Goal: Task Accomplishment & Management: Use online tool/utility

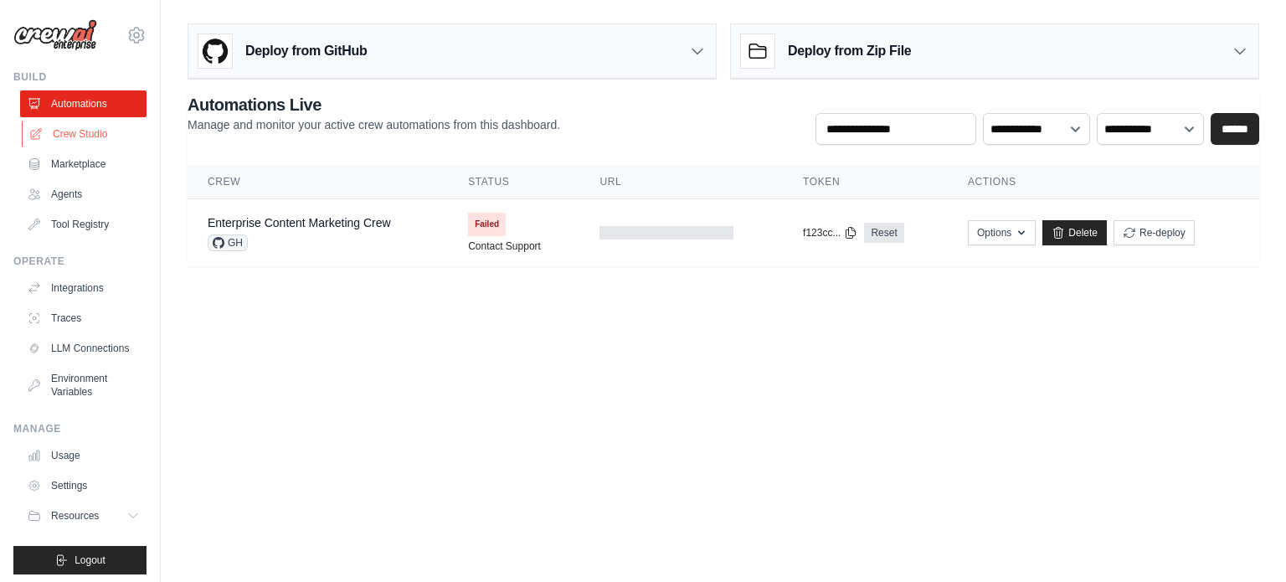
click at [89, 136] on link "Crew Studio" at bounding box center [85, 134] width 126 height 27
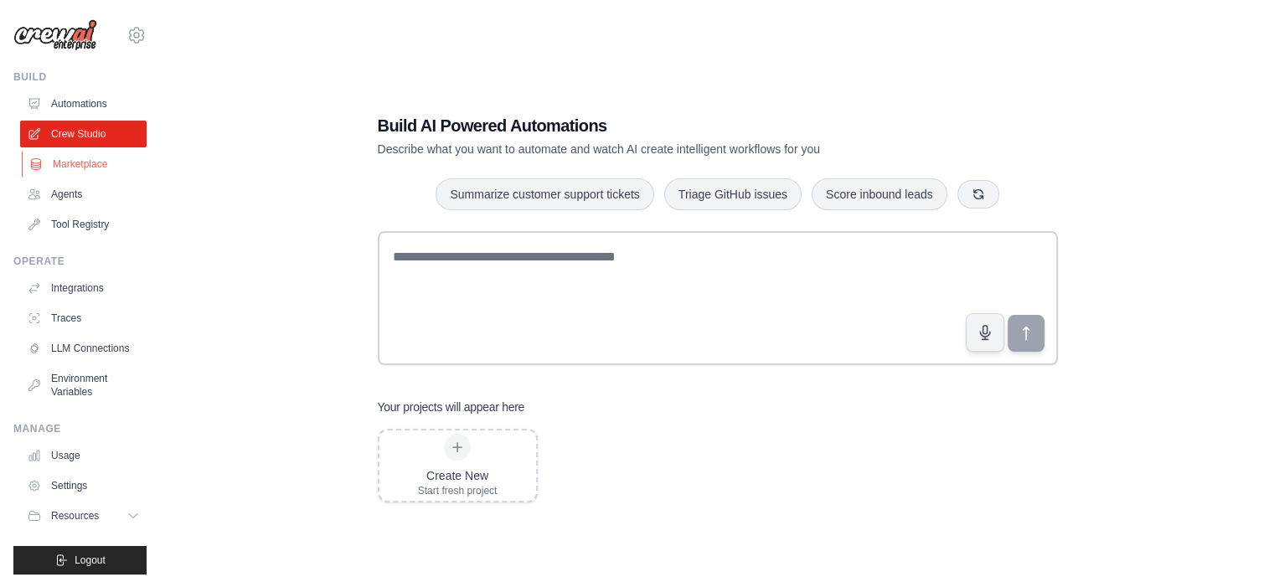
click at [83, 164] on link "Marketplace" at bounding box center [85, 164] width 126 height 27
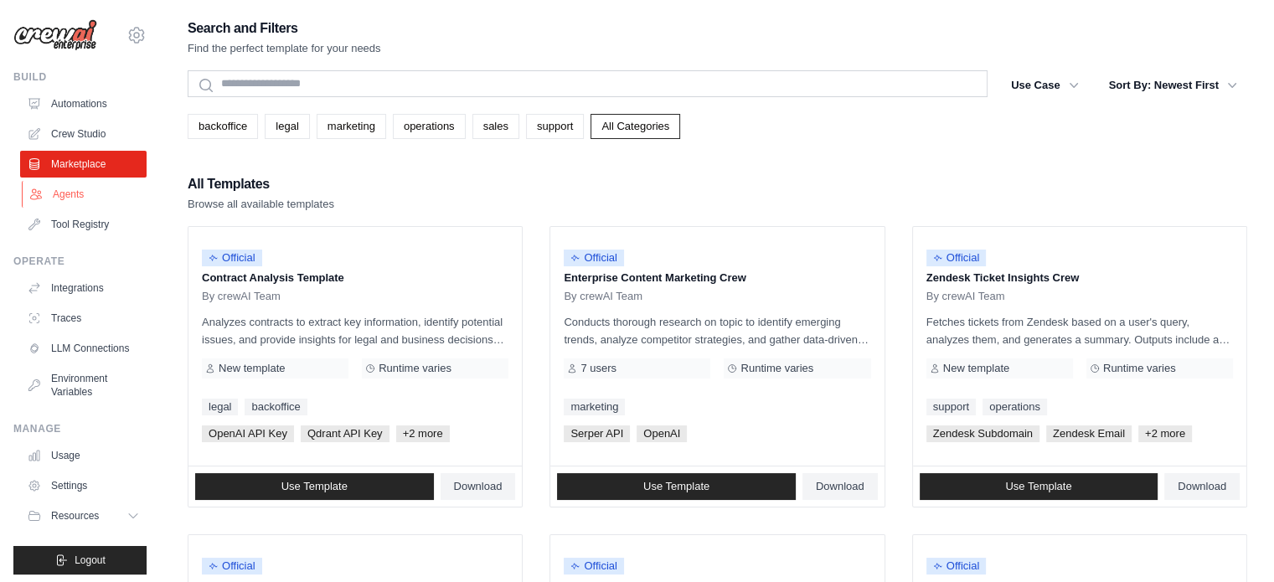
click at [77, 196] on link "Agents" at bounding box center [85, 194] width 126 height 27
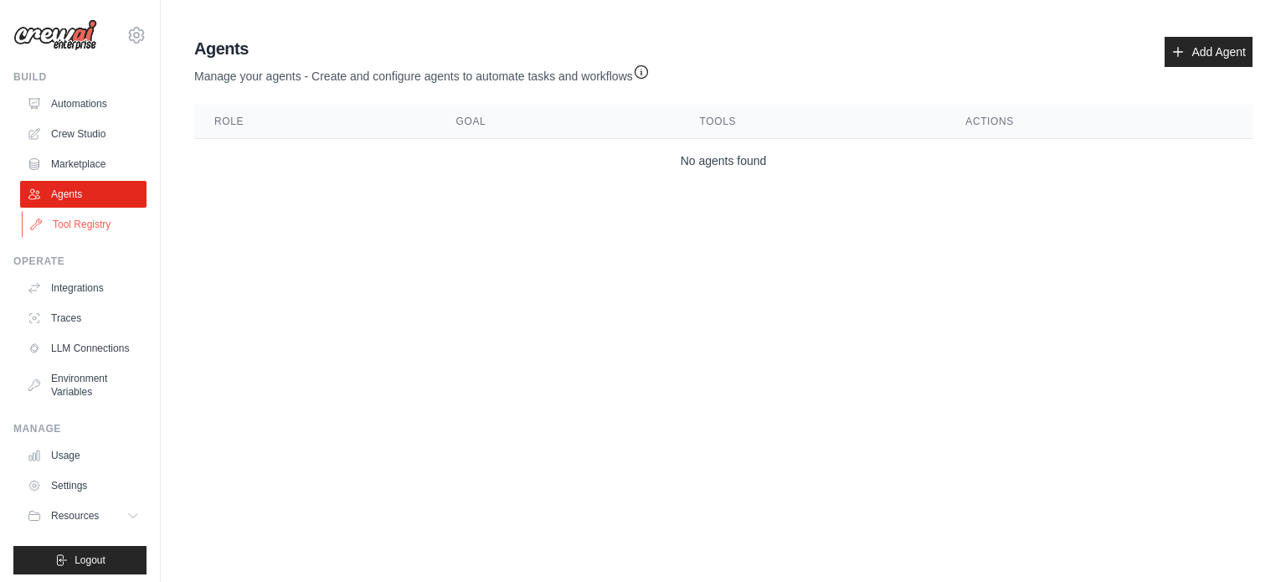
click at [85, 227] on link "Tool Registry" at bounding box center [85, 224] width 126 height 27
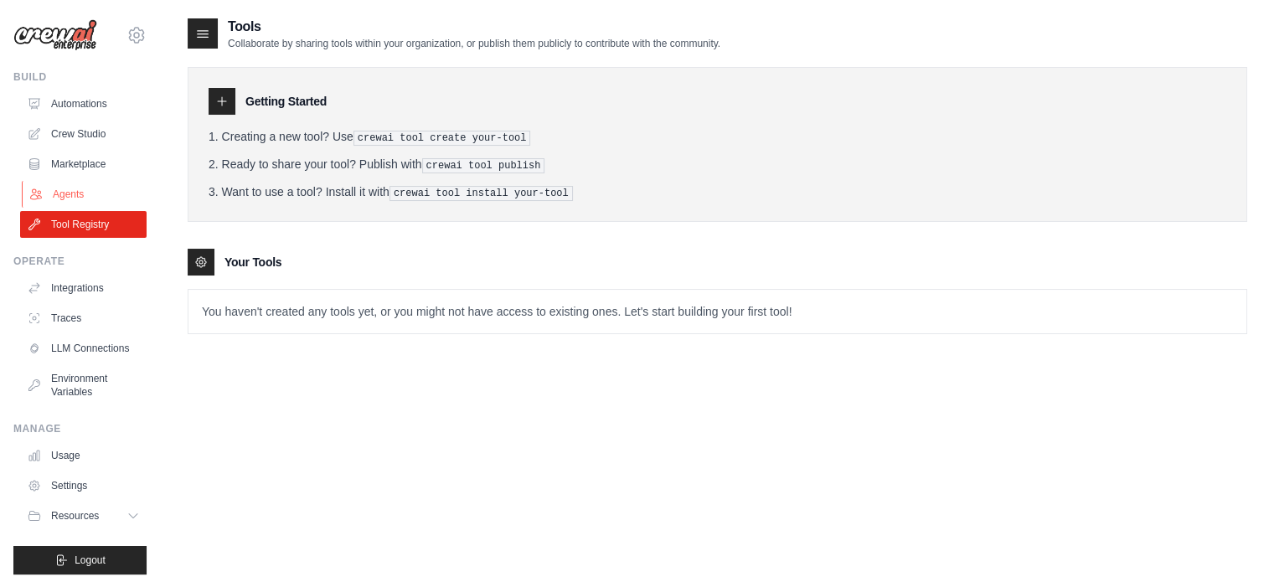
click at [80, 197] on link "Agents" at bounding box center [85, 194] width 126 height 27
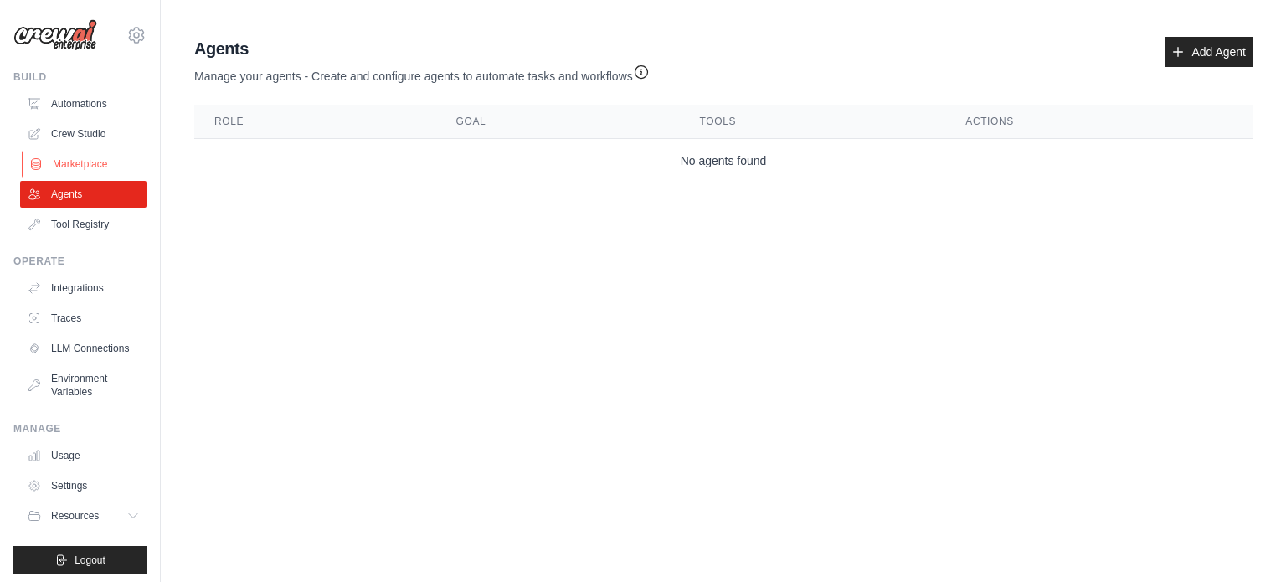
click at [94, 167] on link "Marketplace" at bounding box center [85, 164] width 126 height 27
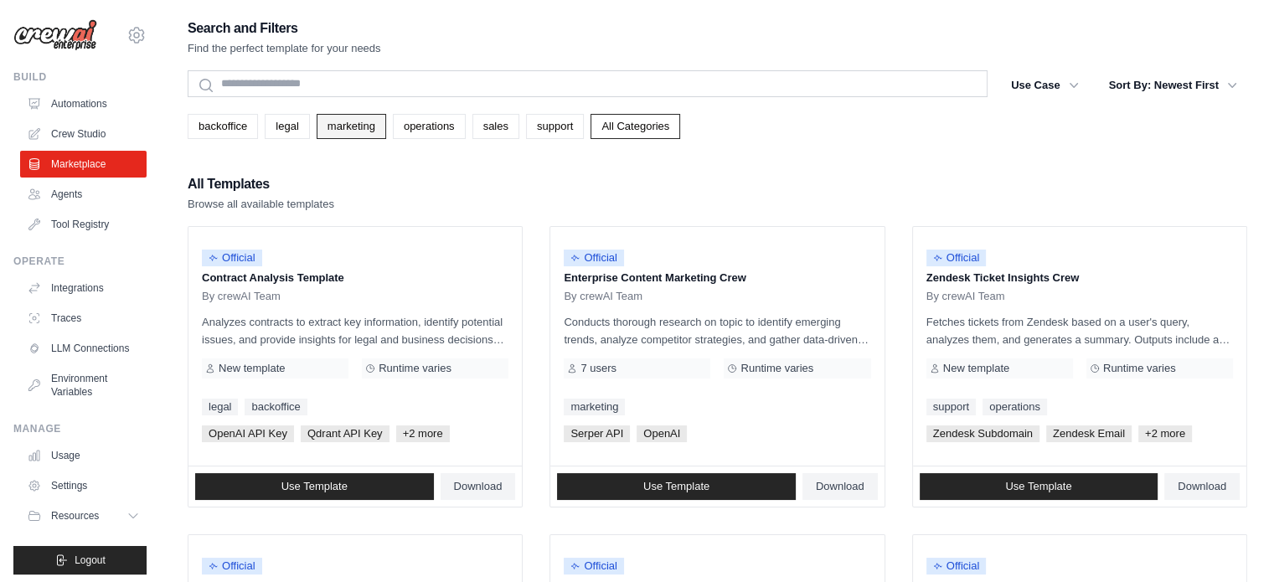
drag, startPoint x: 856, startPoint y: 167, endPoint x: 328, endPoint y: 125, distance: 529.3
click at [328, 125] on link "marketing" at bounding box center [352, 126] width 70 height 25
click at [329, 125] on link "marketing" at bounding box center [352, 126] width 70 height 25
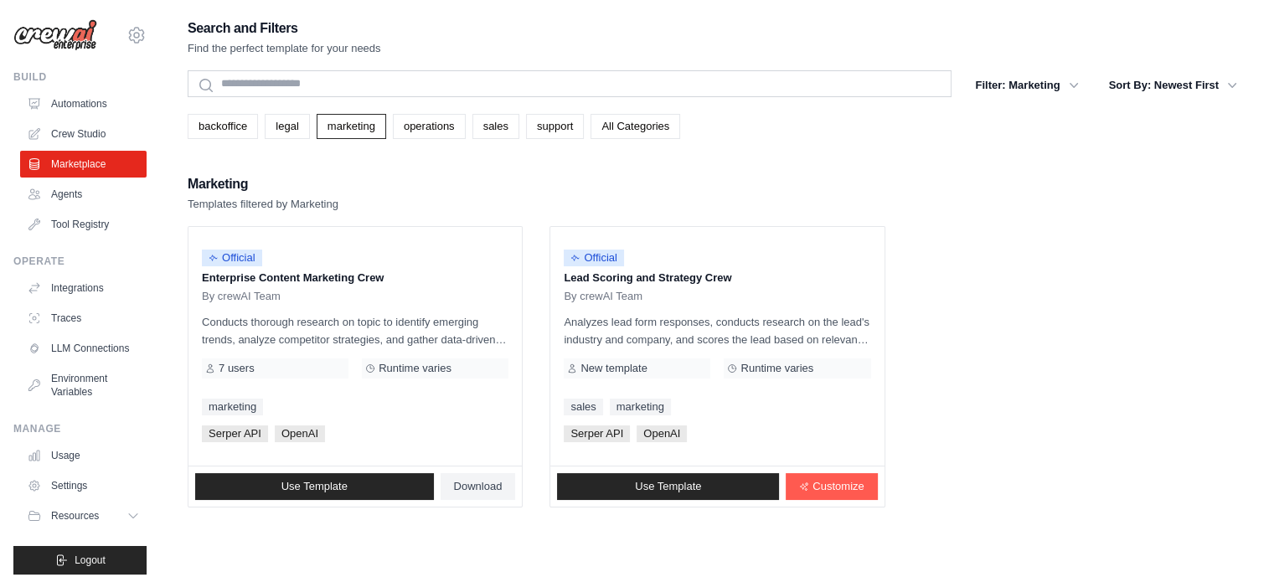
drag, startPoint x: 398, startPoint y: 427, endPoint x: 393, endPoint y: 527, distance: 99.8
click at [394, 529] on div "Search and Filters Find the perfect template for your needs Search Filter: Mark…" at bounding box center [717, 308] width 1059 height 582
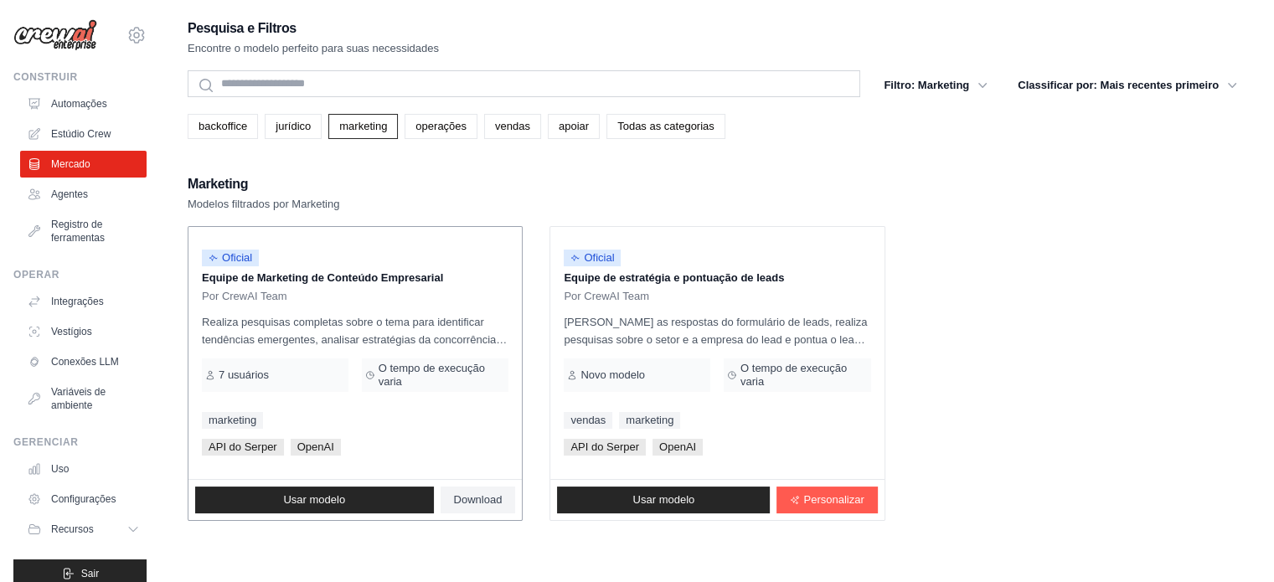
drag, startPoint x: 265, startPoint y: 337, endPoint x: 479, endPoint y: 368, distance: 215.7
click at [501, 353] on div "Oficial Equipe de Marketing de Conteúdo Empresarial Por CrewAI Team Realiza pes…" at bounding box center [354, 353] width 333 height 252
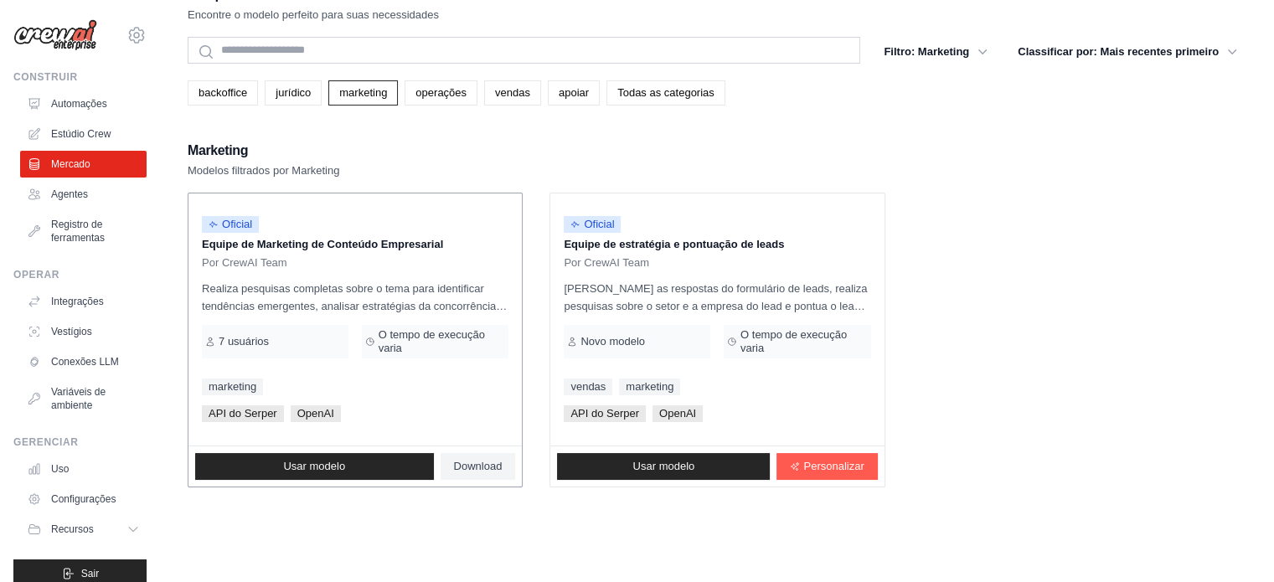
click at [510, 398] on div "Oficial Equipe de Marketing de Conteúdo Empresarial Por CrewAI Team Realiza pes…" at bounding box center [354, 319] width 333 height 252
drag, startPoint x: 710, startPoint y: 304, endPoint x: 876, endPoint y: 316, distance: 166.2
click at [876, 316] on div "Oficial Equipe de estratégia e pontuação de leads Por CrewAI Team Analisa as re…" at bounding box center [716, 319] width 333 height 252
click at [928, 317] on ul "Oficial Equipe de Marketing de Conteúdo Empresarial Por CrewAI Team Realiza pes…" at bounding box center [717, 340] width 1059 height 295
click at [775, 363] on div "Oficial Equipe de estratégia e pontuação de leads Por CrewAI Team Analisa as re…" at bounding box center [716, 319] width 333 height 252
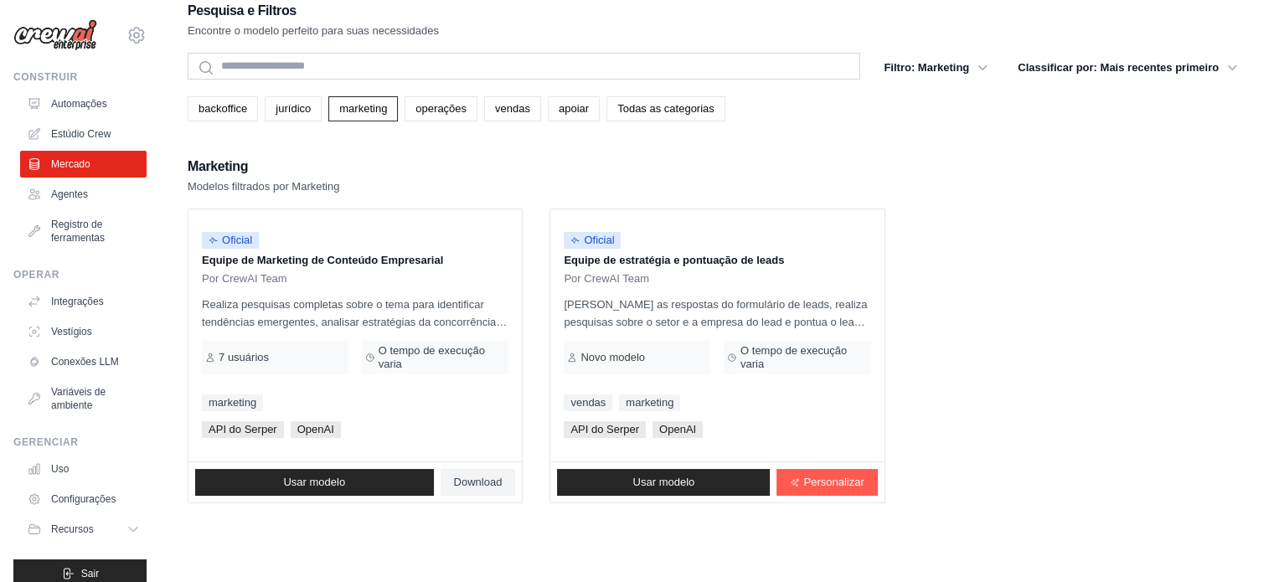
scroll to position [0, 0]
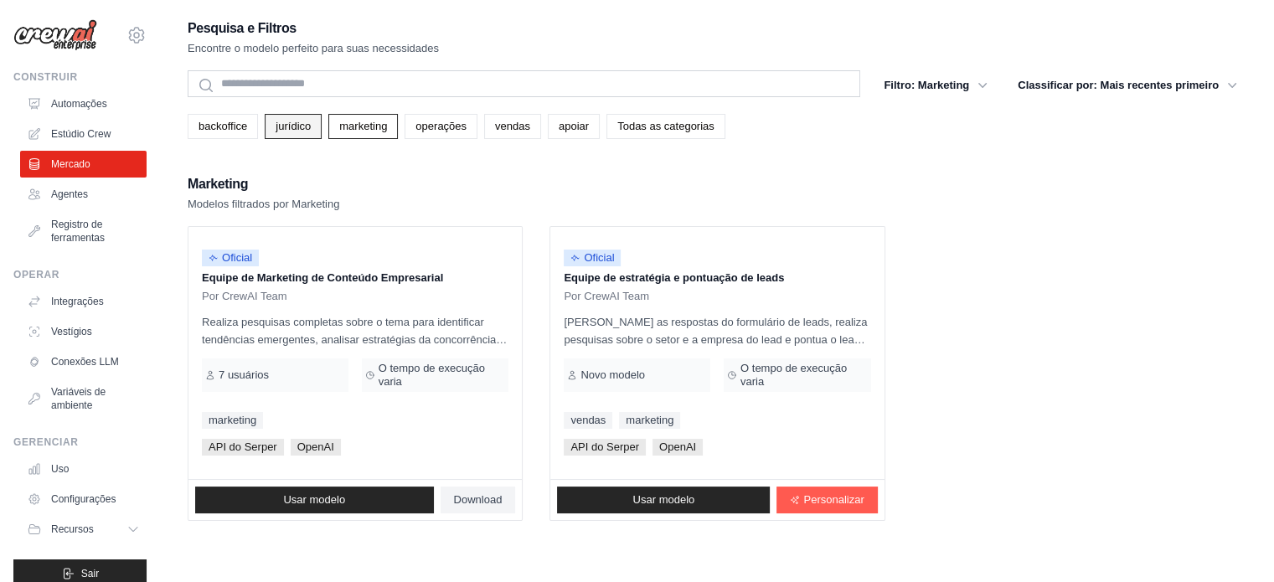
click at [292, 126] on font "jurídico" at bounding box center [293, 126] width 35 height 13
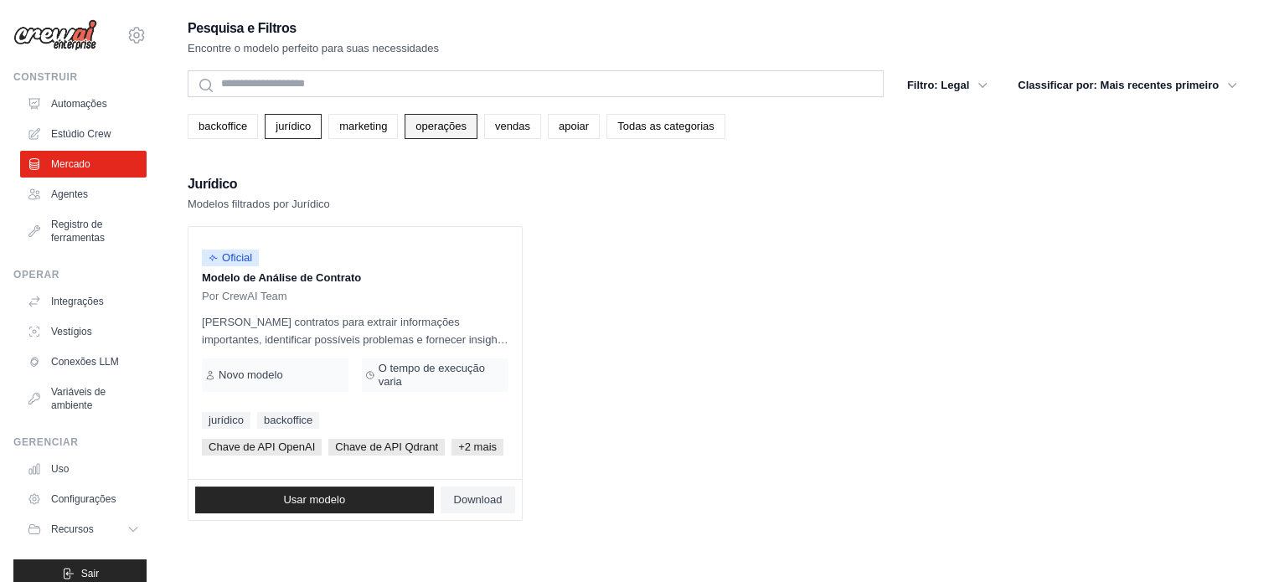
click at [433, 123] on font "operações" at bounding box center [440, 126] width 51 height 13
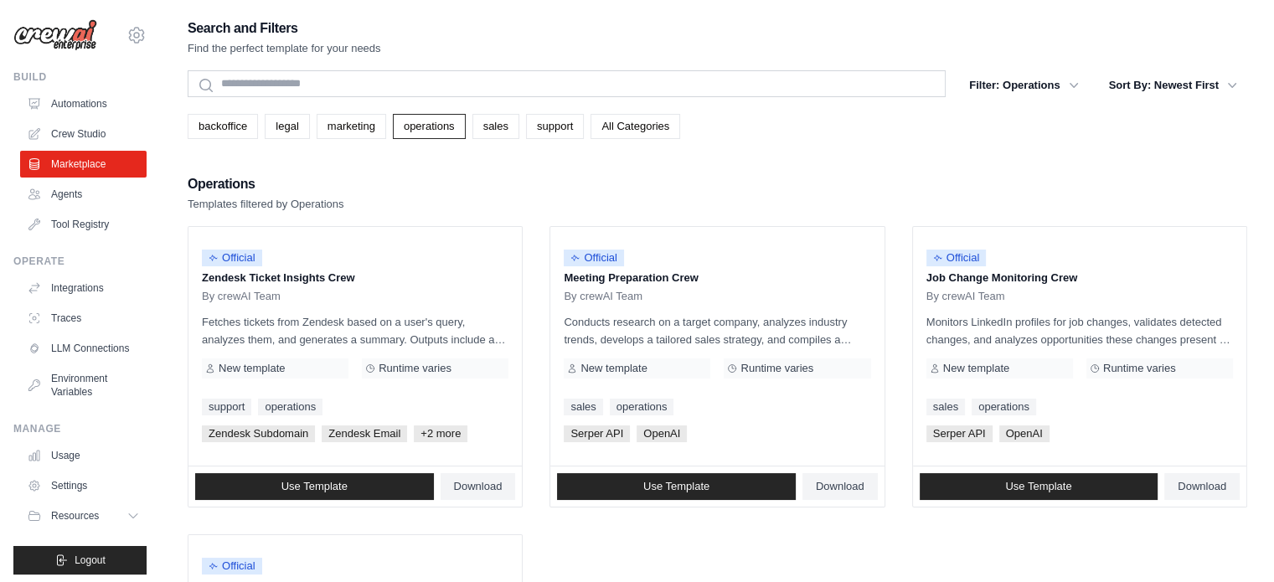
click at [375, 202] on div "Operations Templates filtered by Operations" at bounding box center [717, 193] width 1059 height 40
click at [471, 190] on div "Operations Templates filtered by Operations" at bounding box center [717, 193] width 1059 height 40
click at [447, 183] on div "Operations Templates filtered by Operations" at bounding box center [717, 193] width 1059 height 40
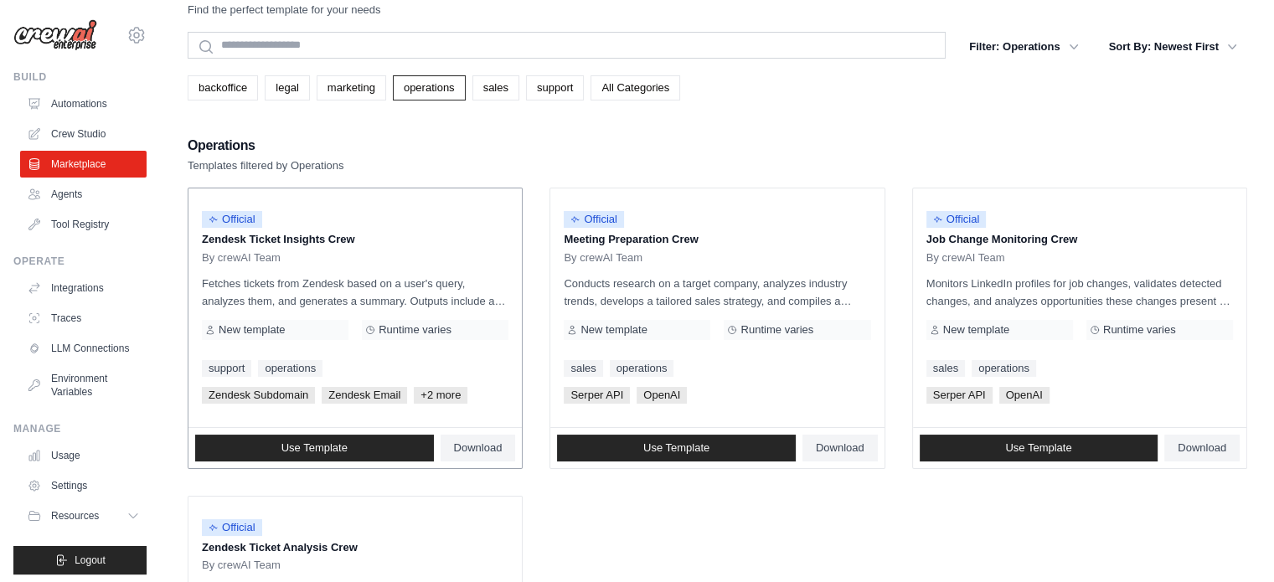
scroll to position [17, 0]
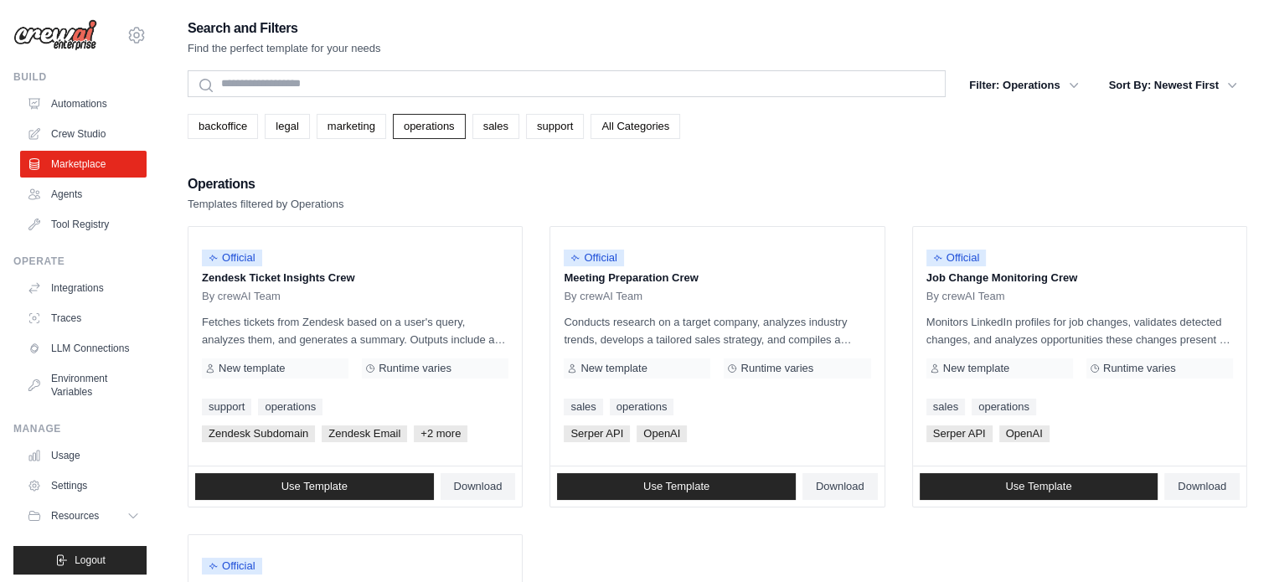
drag, startPoint x: 493, startPoint y: 193, endPoint x: 879, endPoint y: 163, distance: 387.2
click at [879, 163] on div "Search and Filters Find the perfect template for your needs Search Filter: Oper…" at bounding box center [717, 416] width 1059 height 799
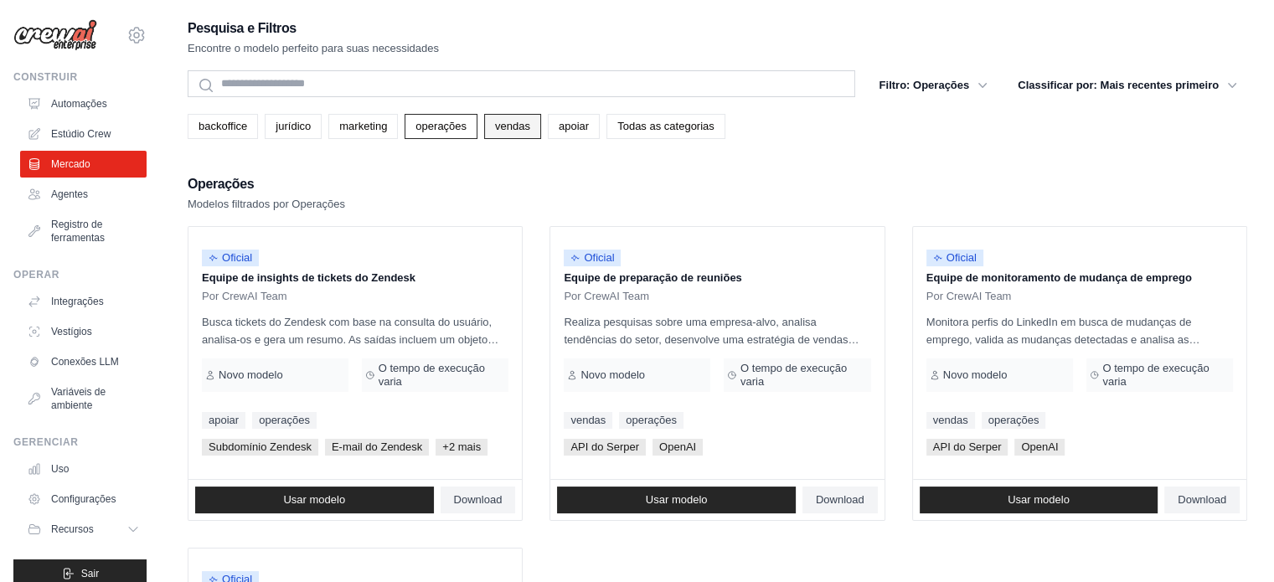
click at [512, 128] on font "vendas" at bounding box center [512, 126] width 35 height 13
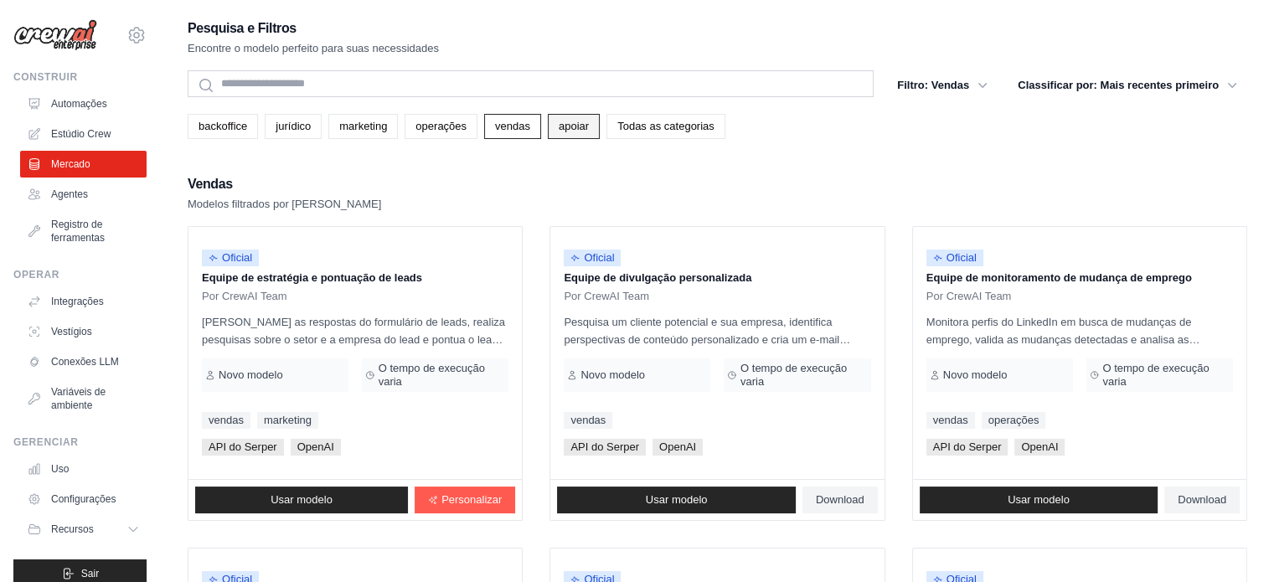
click at [585, 135] on link "apoiar" at bounding box center [574, 126] width 52 height 25
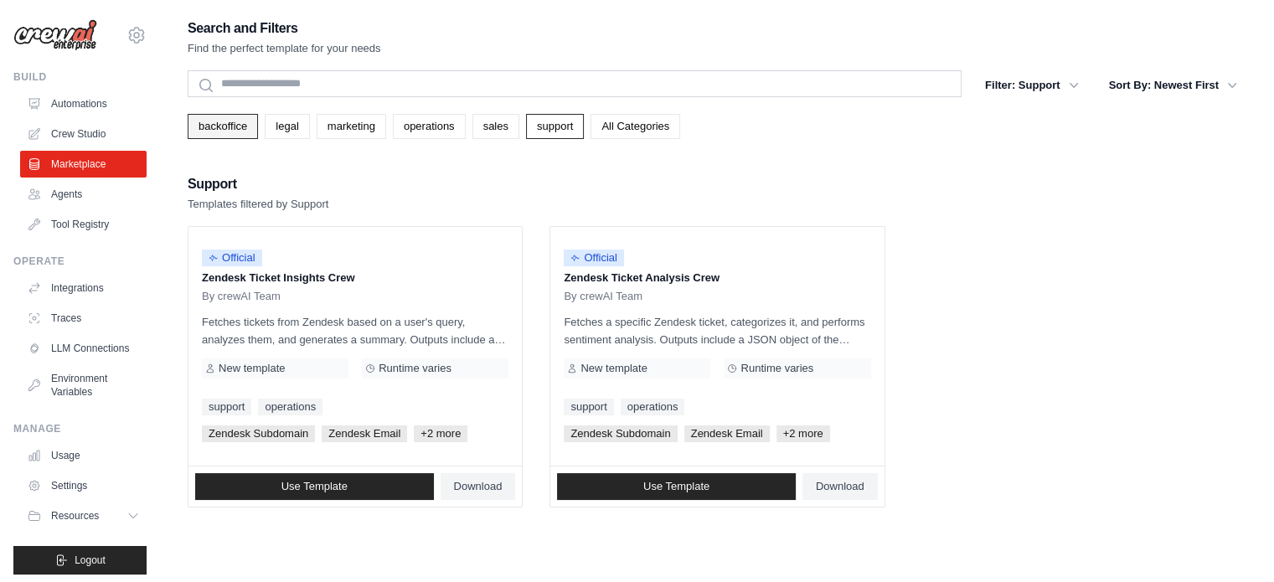
click at [234, 135] on link "backoffice" at bounding box center [223, 126] width 70 height 25
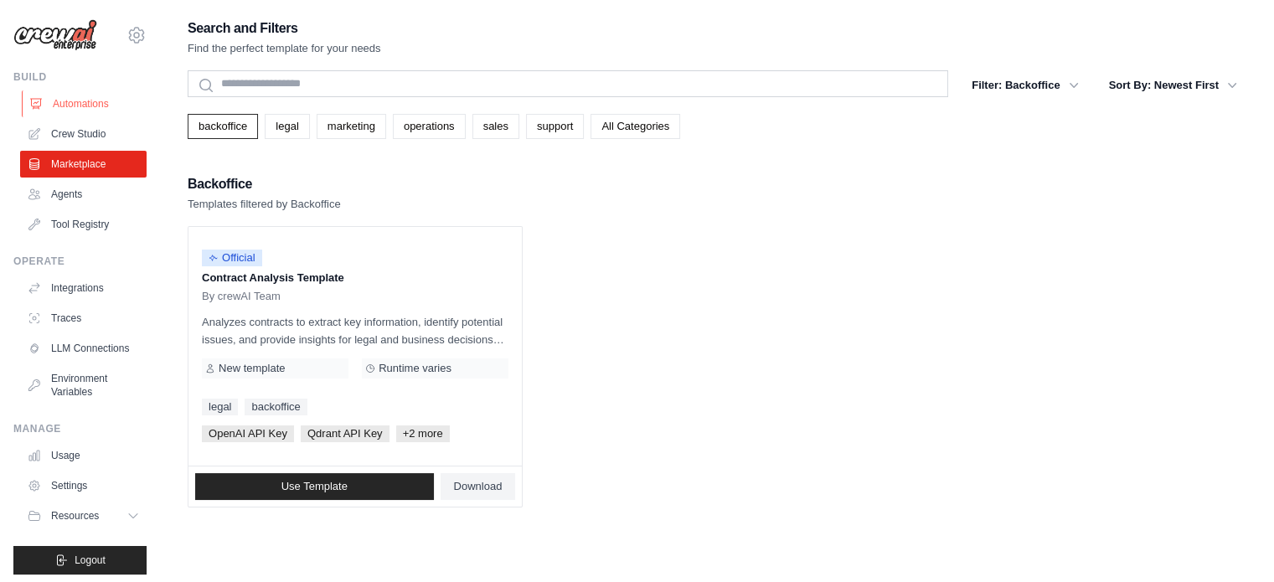
click at [67, 104] on link "Automations" at bounding box center [85, 103] width 126 height 27
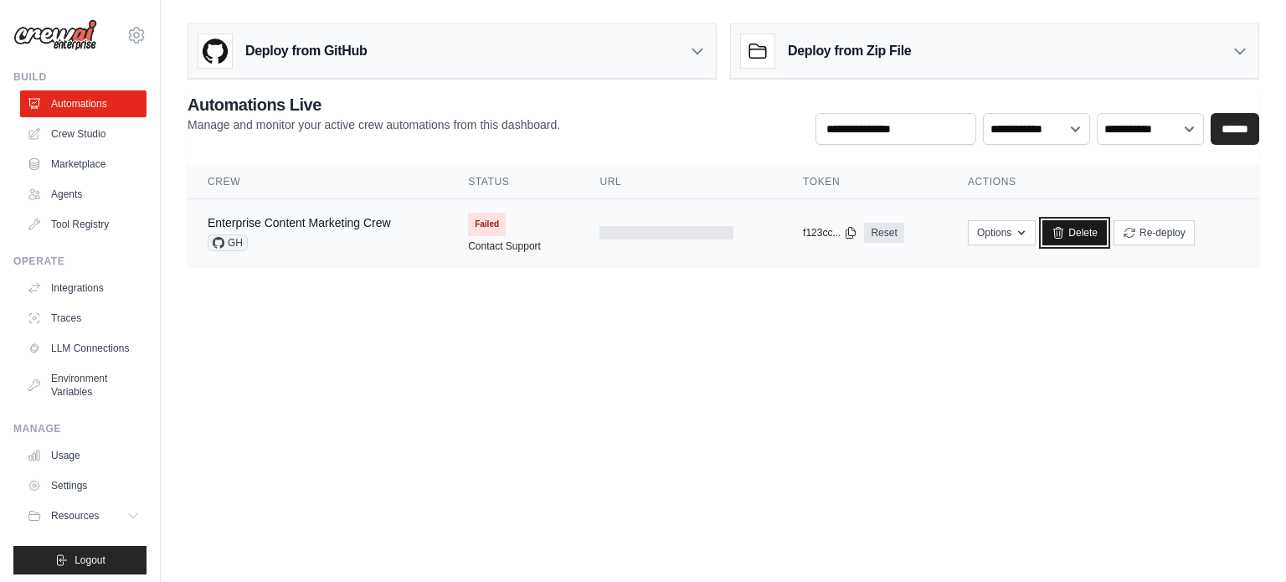
click at [1078, 224] on link "Delete" at bounding box center [1075, 232] width 64 height 25
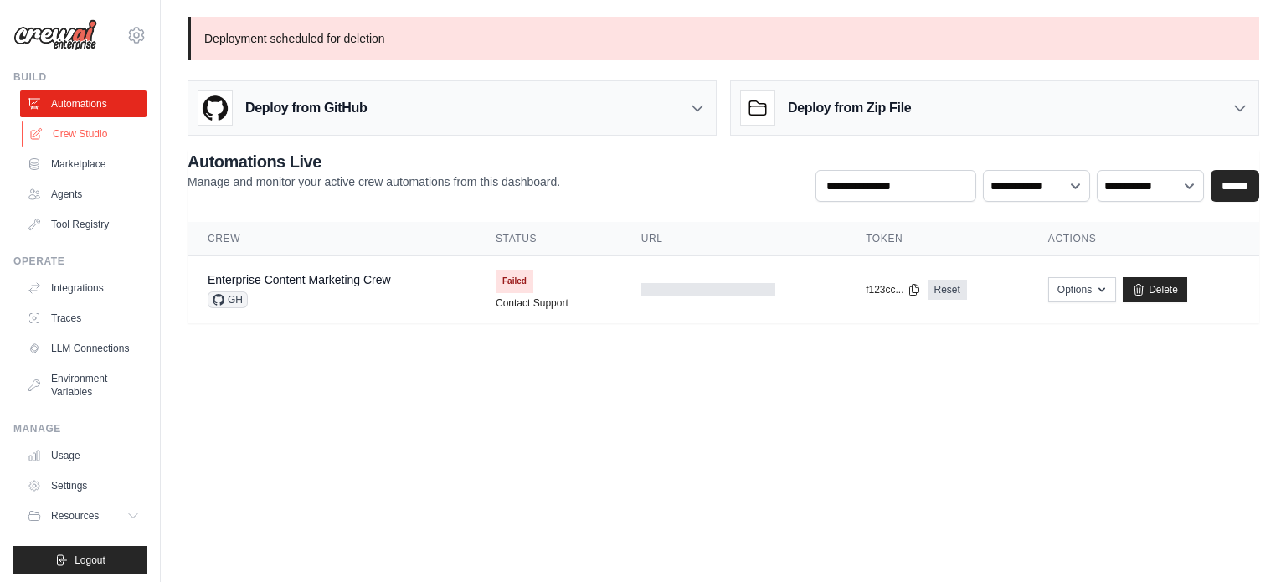
click at [84, 136] on link "Crew Studio" at bounding box center [85, 134] width 126 height 27
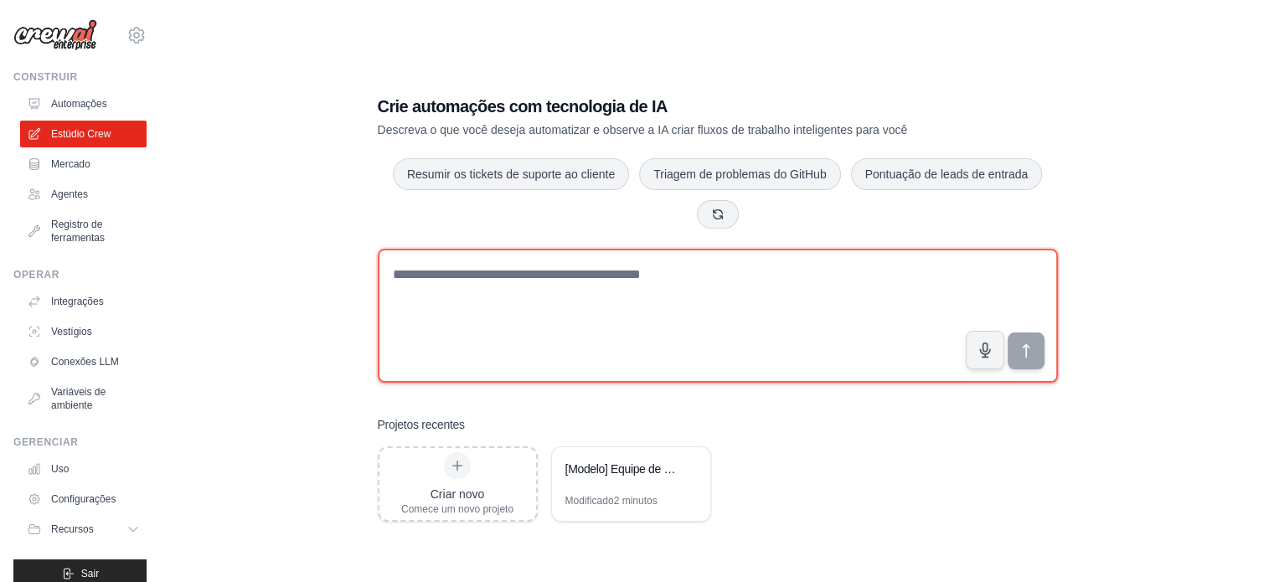
click at [581, 284] on textarea at bounding box center [718, 316] width 680 height 134
click at [614, 282] on textarea at bounding box center [718, 316] width 680 height 134
click at [567, 273] on textarea at bounding box center [718, 316] width 680 height 134
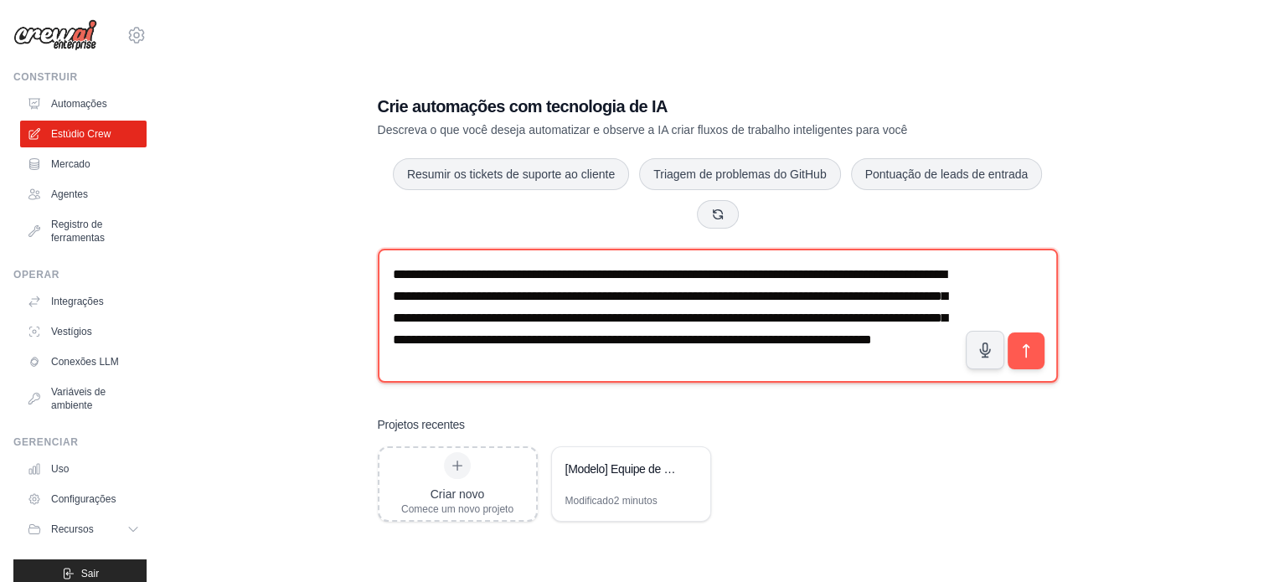
scroll to position [9, 0]
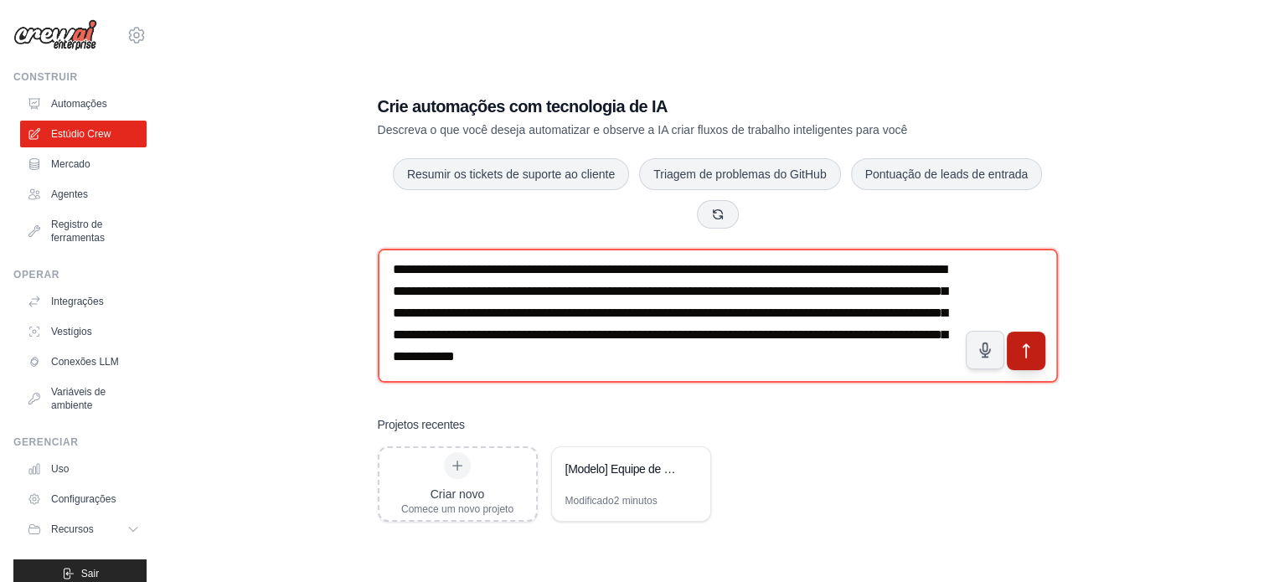
type textarea "**********"
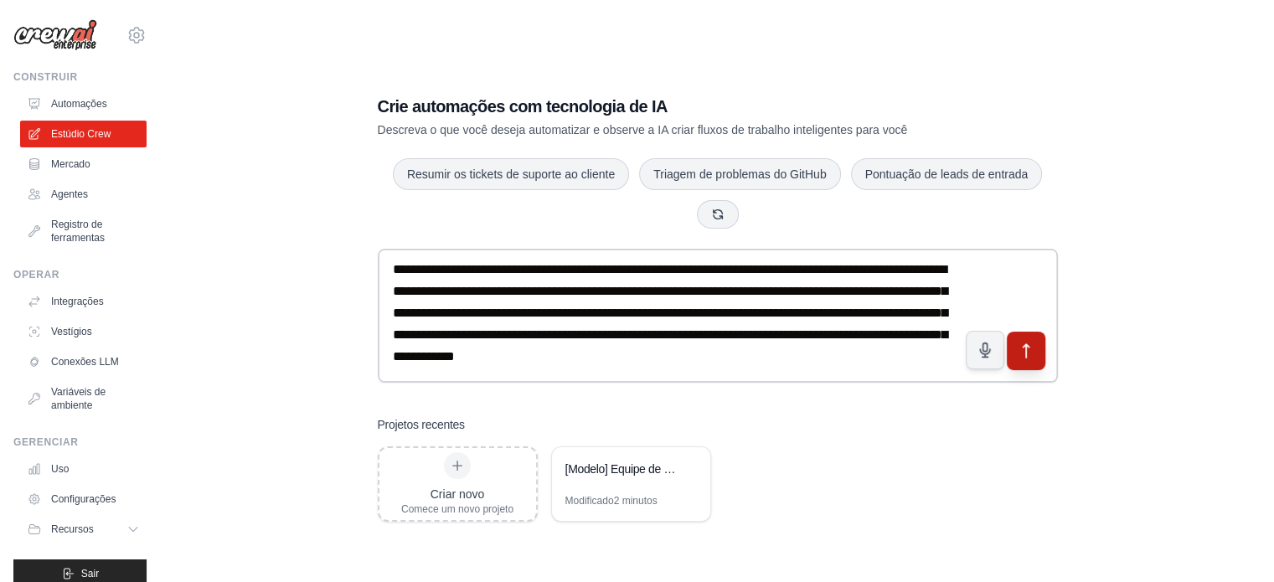
click at [1024, 348] on icon "submit" at bounding box center [1026, 351] width 18 height 18
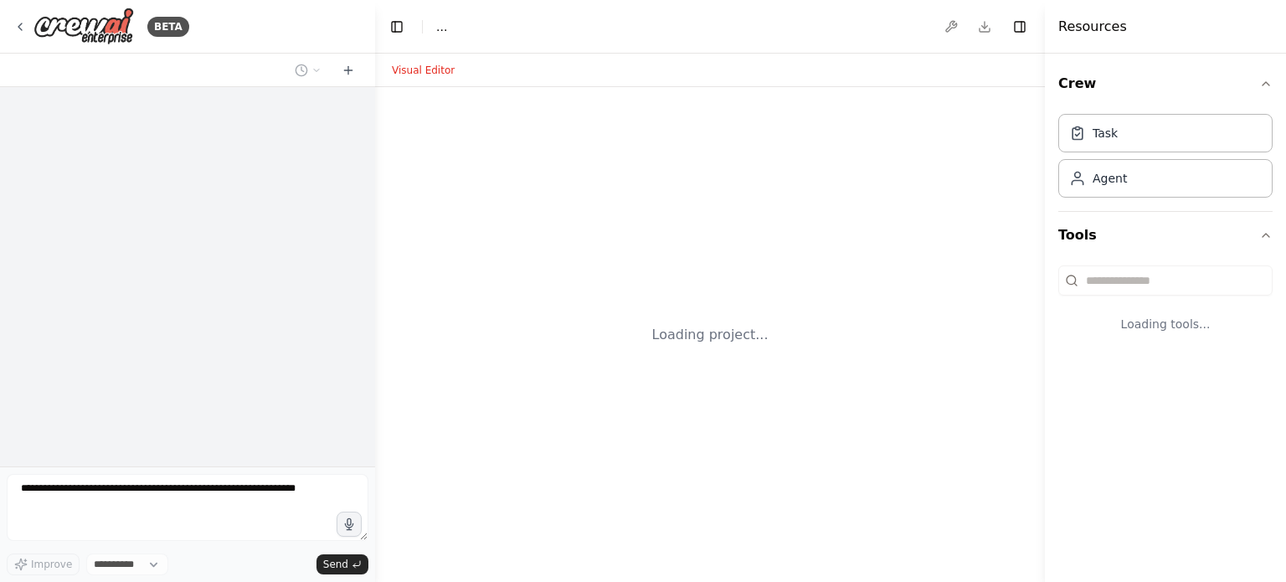
select select "****"
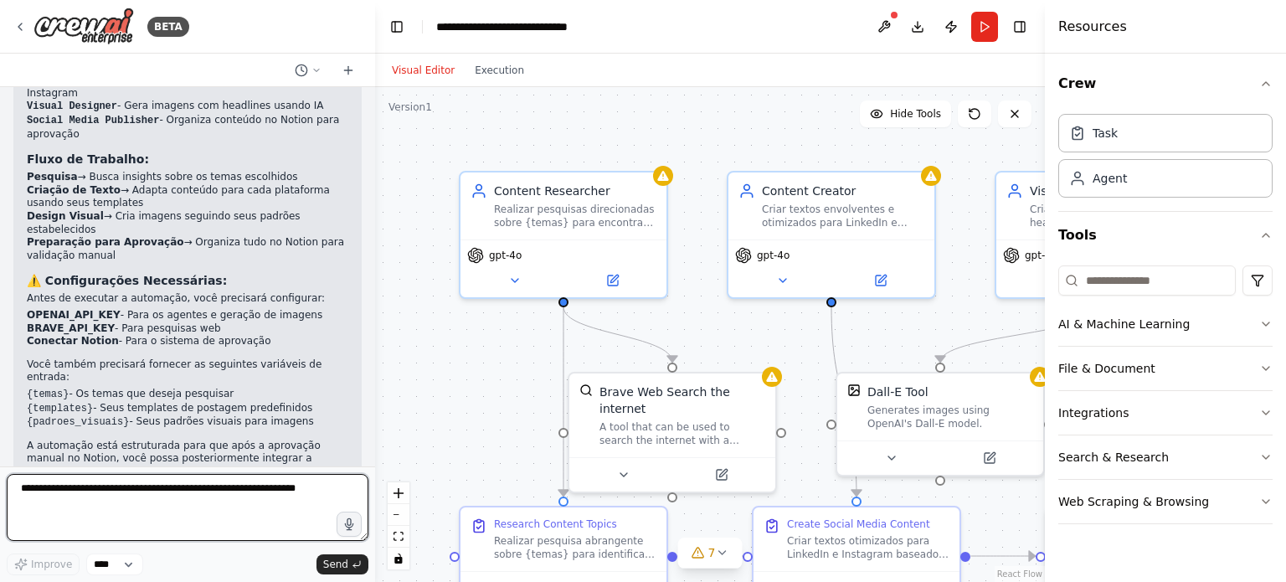
scroll to position [1558, 0]
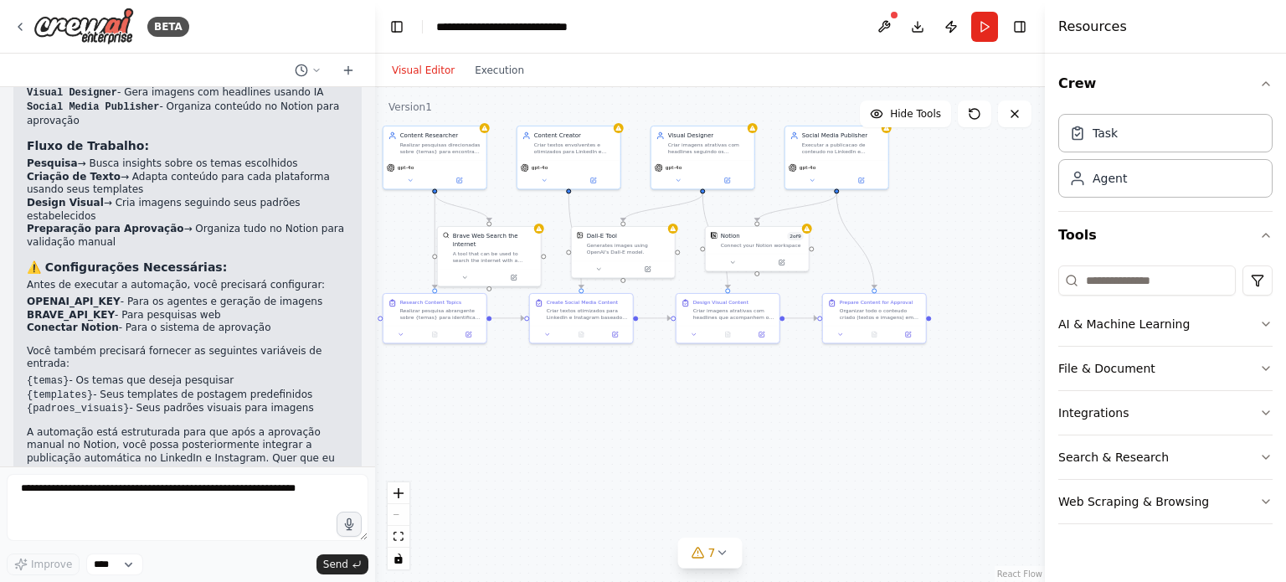
drag, startPoint x: 809, startPoint y: 522, endPoint x: 626, endPoint y: 304, distance: 284.1
click at [623, 301] on div ".deletable-edge-delete-btn { width: 20px; height: 20px; border: 0px solid #ffff…" at bounding box center [710, 334] width 670 height 495
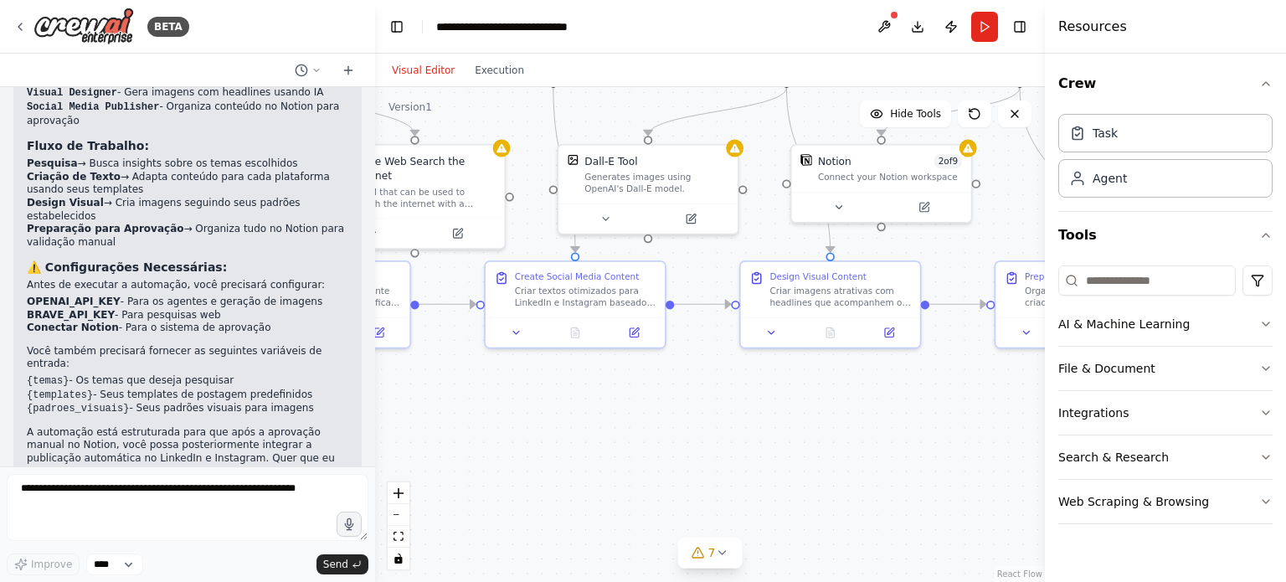
drag, startPoint x: 523, startPoint y: 306, endPoint x: 654, endPoint y: 433, distance: 182.4
click at [658, 440] on div ".deletable-edge-delete-btn { width: 20px; height: 20px; border: 0px solid #ffff…" at bounding box center [710, 334] width 670 height 495
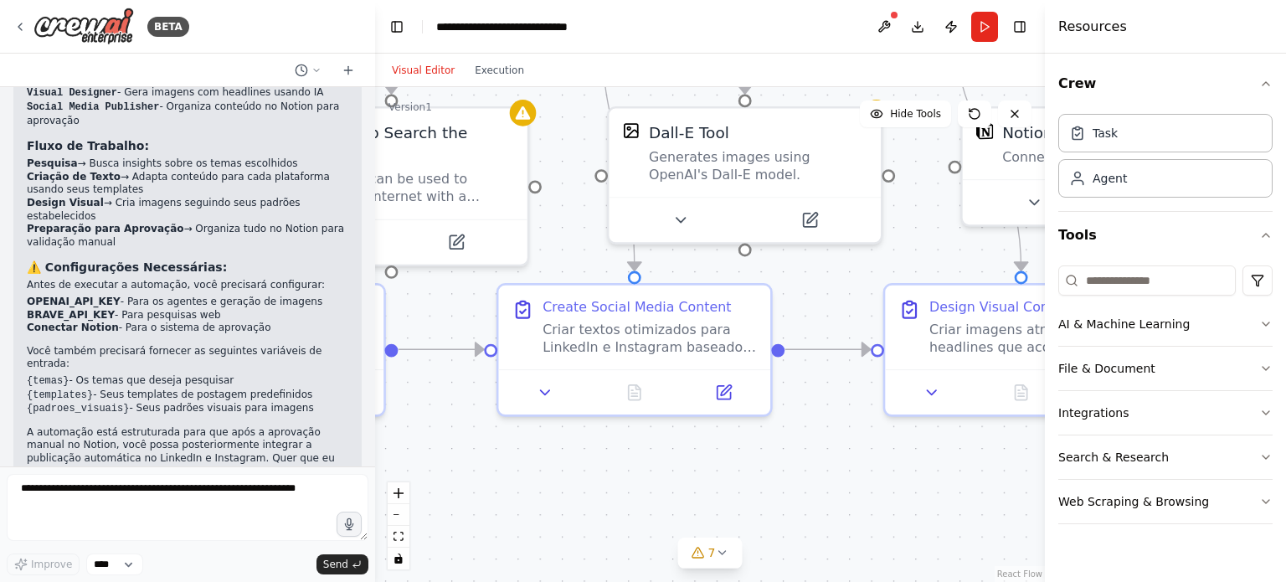
drag, startPoint x: 609, startPoint y: 396, endPoint x: 723, endPoint y: 510, distance: 161.1
click at [723, 515] on div ".deletable-edge-delete-btn { width: 20px; height: 20px; border: 0px solid #ffff…" at bounding box center [710, 334] width 670 height 495
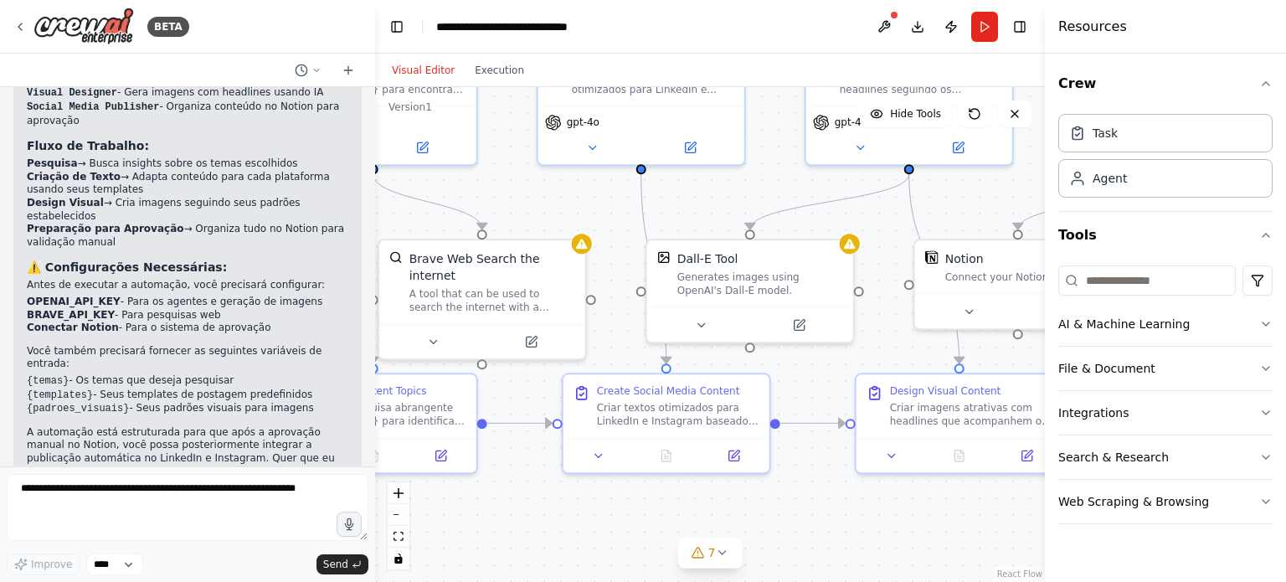
drag, startPoint x: 589, startPoint y: 497, endPoint x: 610, endPoint y: 391, distance: 108.4
click at [624, 545] on div ".deletable-edge-delete-btn { width: 20px; height: 20px; border: 0px solid #ffff…" at bounding box center [710, 334] width 670 height 495
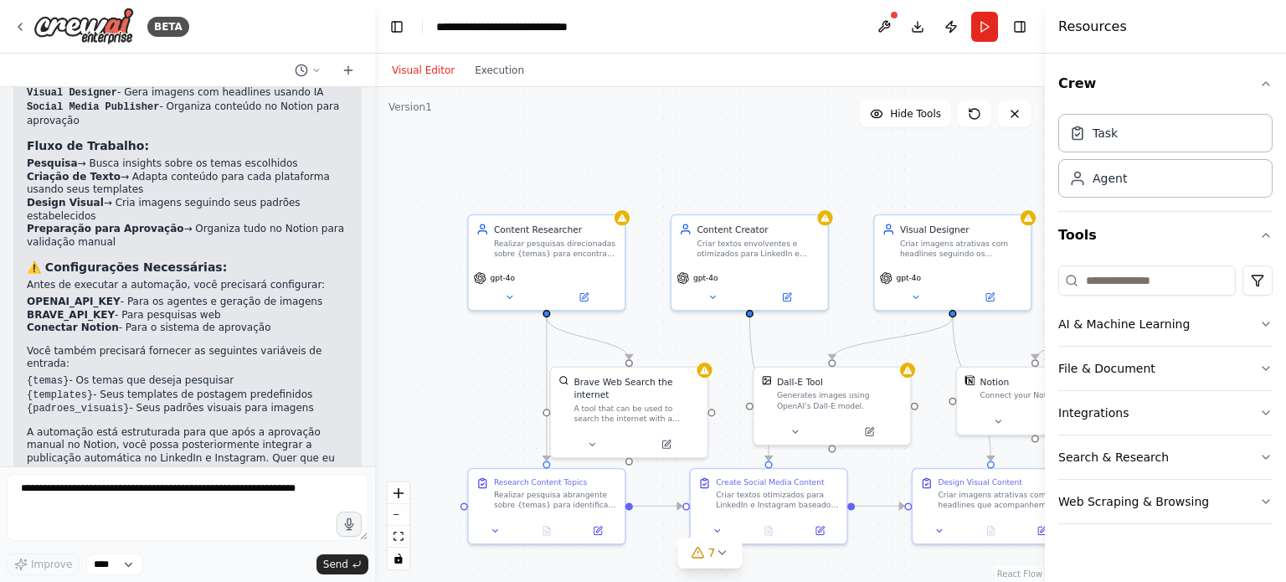
drag, startPoint x: 559, startPoint y: 243, endPoint x: 654, endPoint y: 335, distance: 132.1
click at [667, 337] on div ".deletable-edge-delete-btn { width: 20px; height: 20px; border: 0px solid #ffff…" at bounding box center [710, 334] width 670 height 495
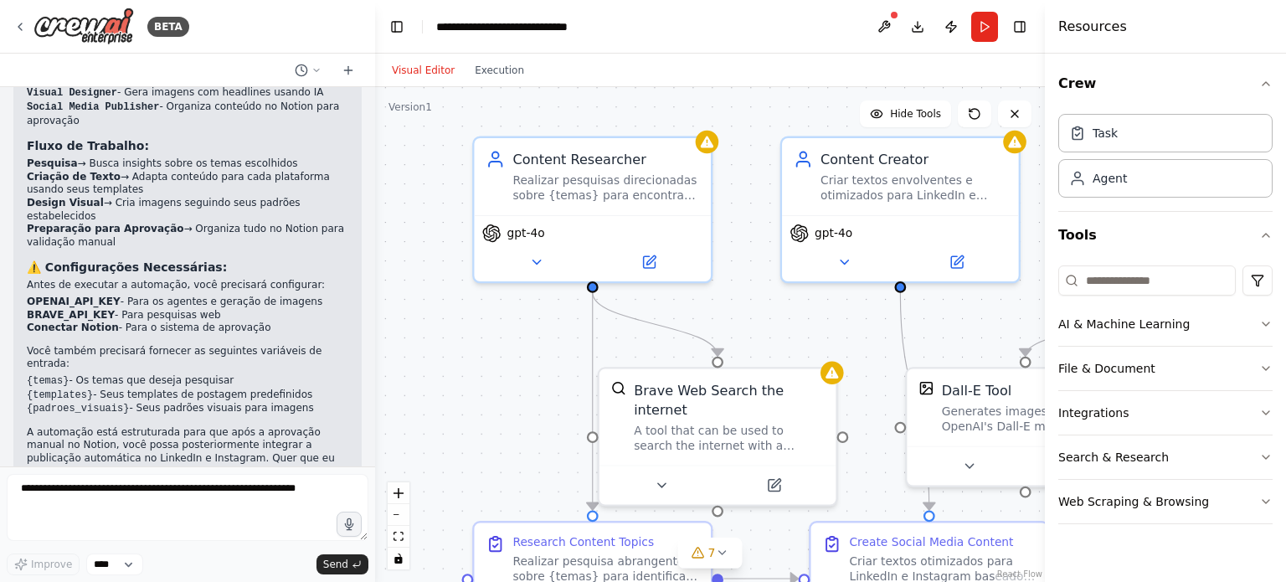
drag, startPoint x: 722, startPoint y: 321, endPoint x: 727, endPoint y: 291, distance: 30.6
click at [730, 293] on div ".deletable-edge-delete-btn { width: 20px; height: 20px; border: 0px solid #ffff…" at bounding box center [710, 334] width 670 height 495
click at [375, 114] on div ".deletable-edge-delete-btn { width: 20px; height: 20px; border: 0px solid #ffff…" at bounding box center [710, 334] width 670 height 495
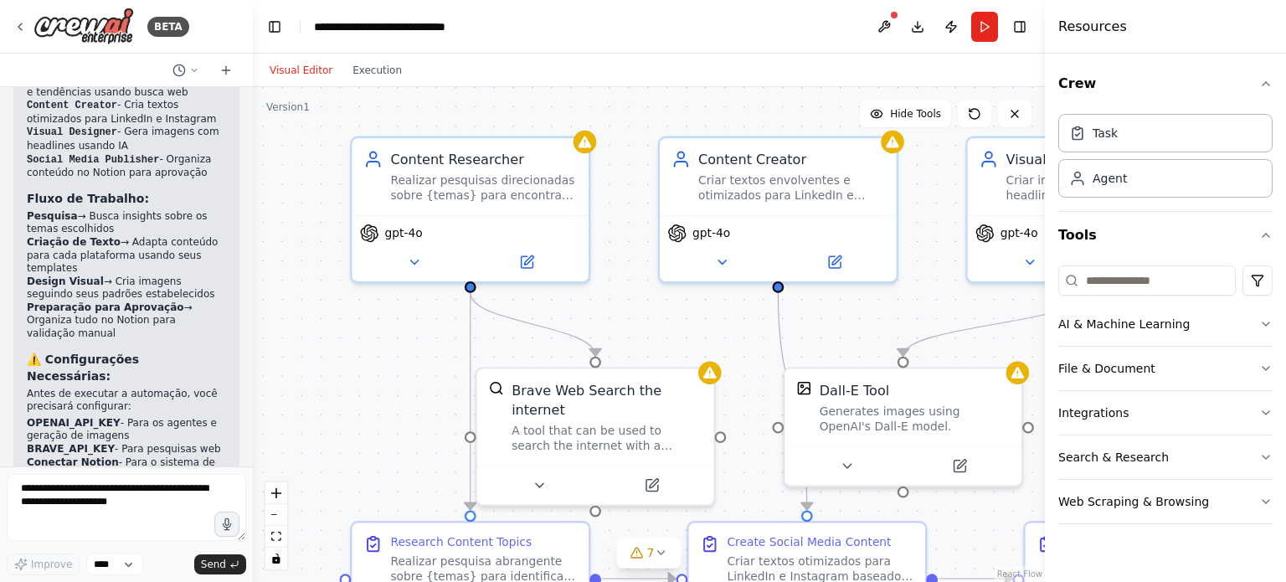
scroll to position [2640, 0]
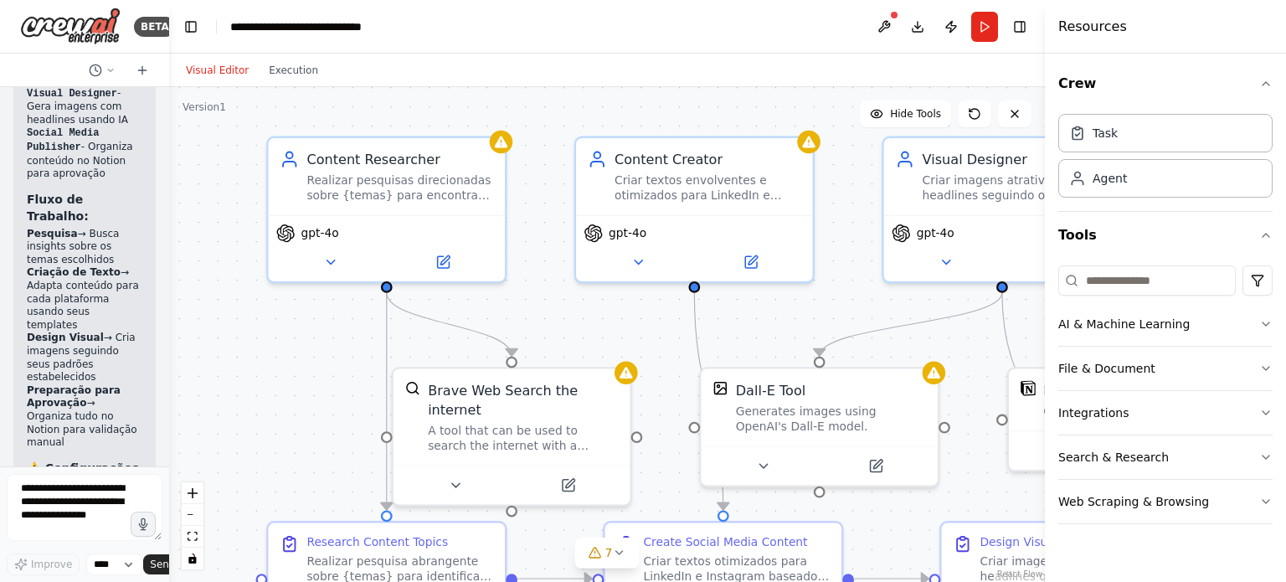
drag, startPoint x: 373, startPoint y: 111, endPoint x: 34, endPoint y: 160, distance: 341.8
click at [32, 160] on div "BETA Quero construir uma automação para postagens de conteúdo no linkedin e ins…" at bounding box center [84, 291] width 169 height 582
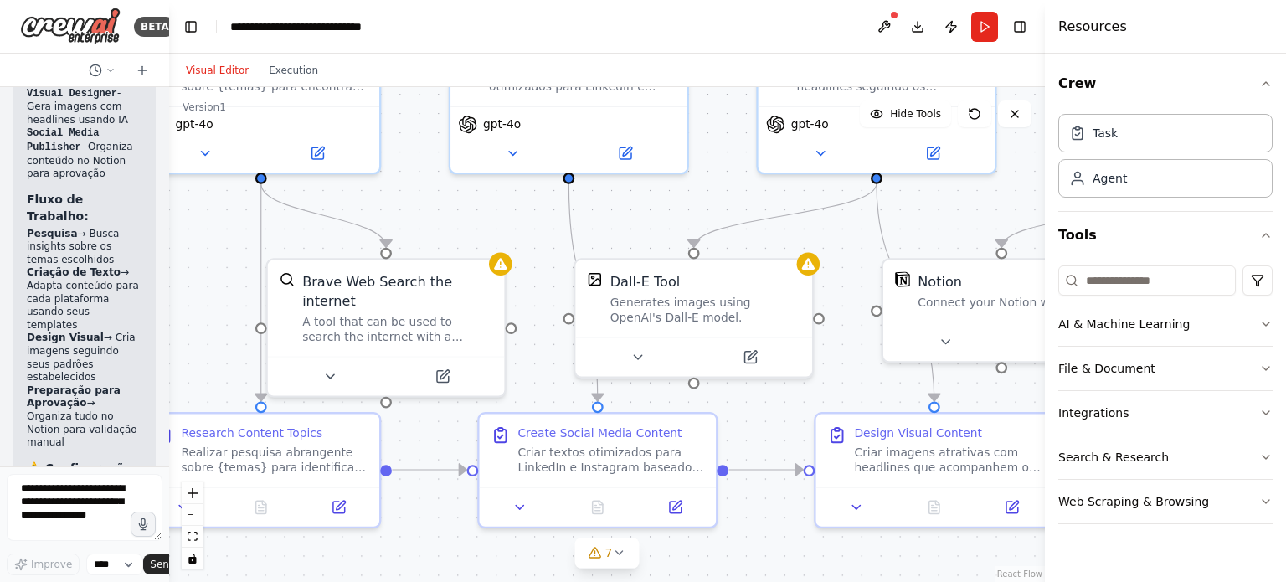
drag, startPoint x: 590, startPoint y: 286, endPoint x: 512, endPoint y: 209, distance: 109.5
click at [512, 209] on div ".deletable-edge-delete-btn { width: 20px; height: 20px; border: 0px solid #ffff…" at bounding box center [607, 334] width 876 height 495
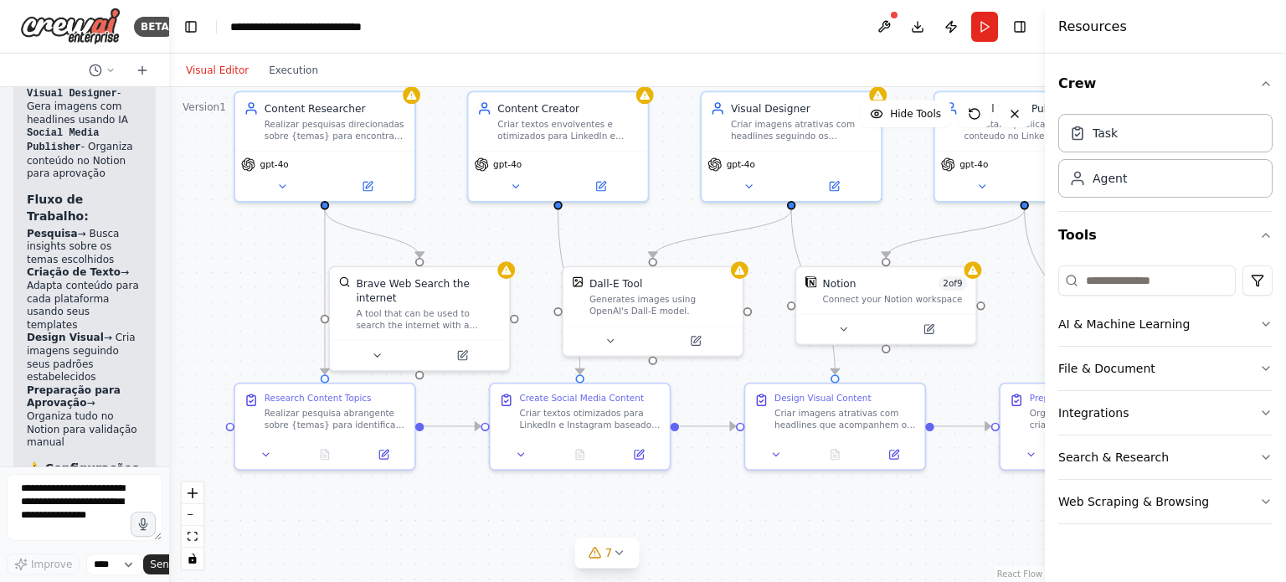
drag, startPoint x: 512, startPoint y: 230, endPoint x: 514, endPoint y: 243, distance: 12.8
click at [514, 243] on div ".deletable-edge-delete-btn { width: 20px; height: 20px; border: 0px solid #ffff…" at bounding box center [607, 334] width 876 height 495
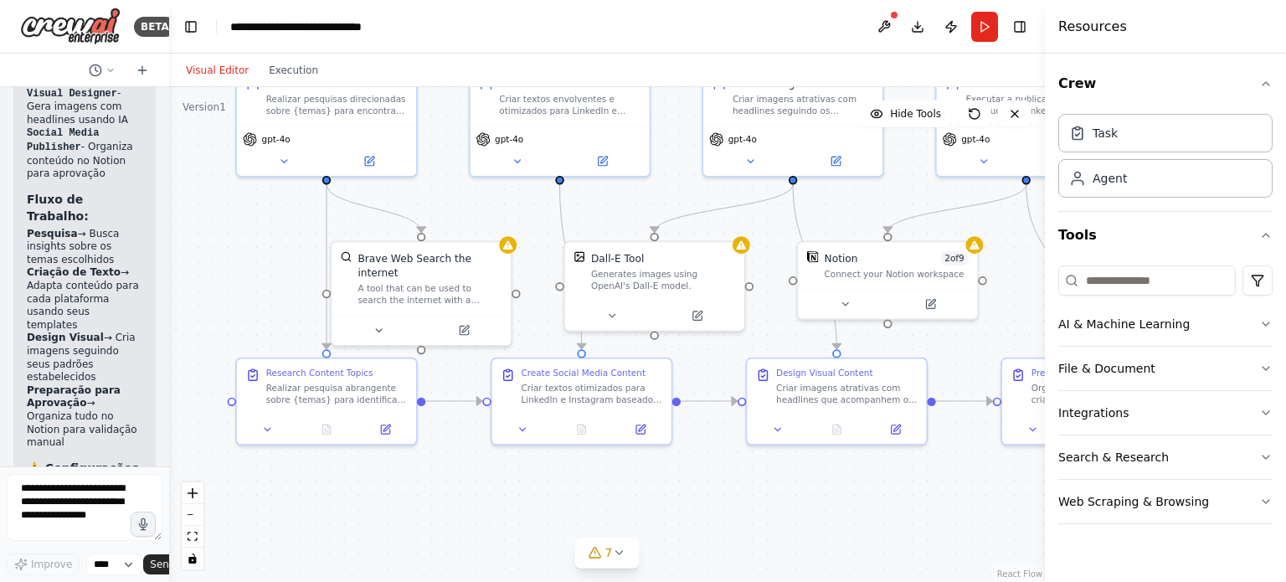
drag, startPoint x: 526, startPoint y: 317, endPoint x: 525, endPoint y: 306, distance: 10.9
click at [525, 306] on div ".deletable-edge-delete-btn { width: 20px; height: 20px; border: 0px solid #ffff…" at bounding box center [607, 334] width 876 height 495
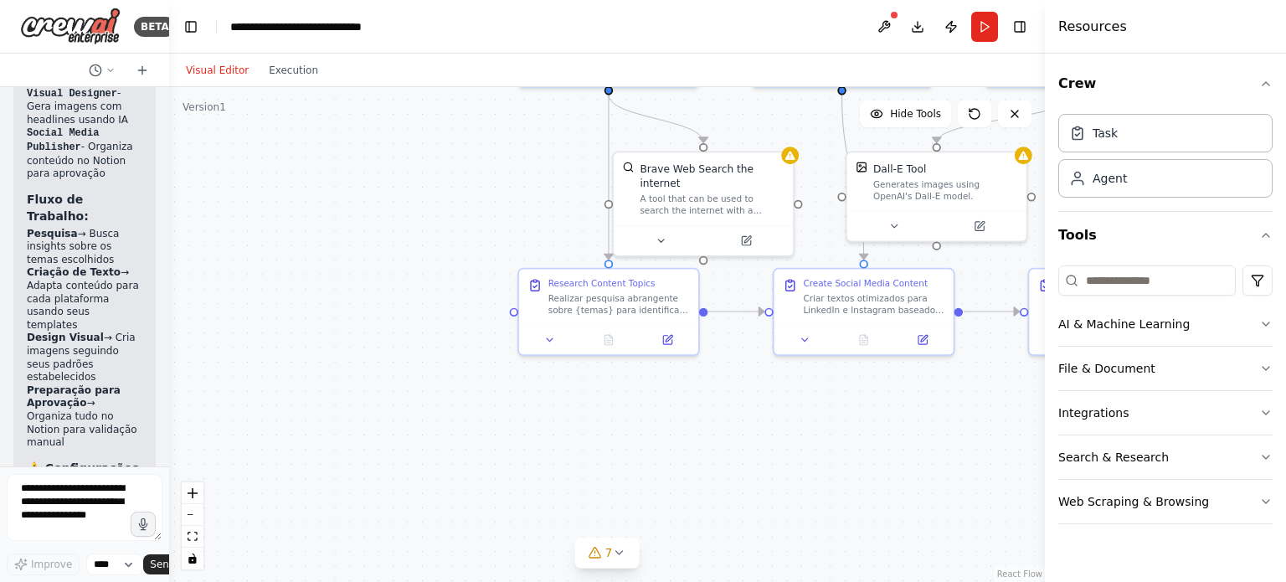
drag, startPoint x: 491, startPoint y: 478, endPoint x: 646, endPoint y: 433, distance: 161.4
click at [646, 433] on div ".deletable-edge-delete-btn { width: 20px; height: 20px; border: 0px solid #ffff…" at bounding box center [607, 334] width 876 height 495
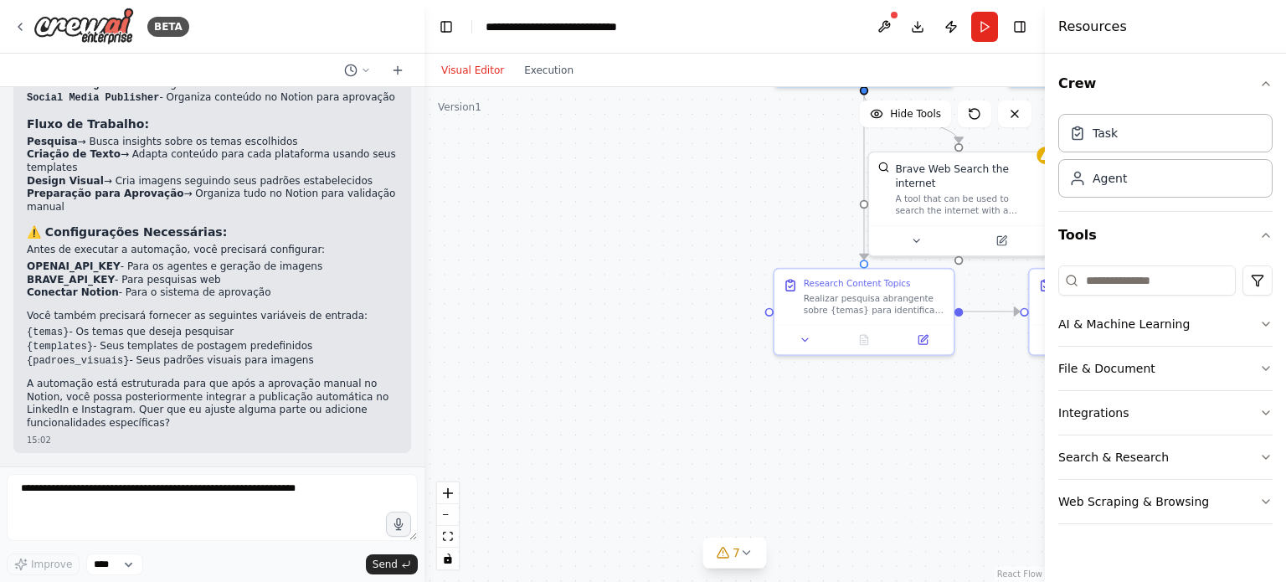
drag, startPoint x: 167, startPoint y: 328, endPoint x: 389, endPoint y: 323, distance: 222.0
click at [425, 308] on div "BETA Quero construir uma automação para postagens de conteúdo no linkedin e ins…" at bounding box center [212, 291] width 425 height 582
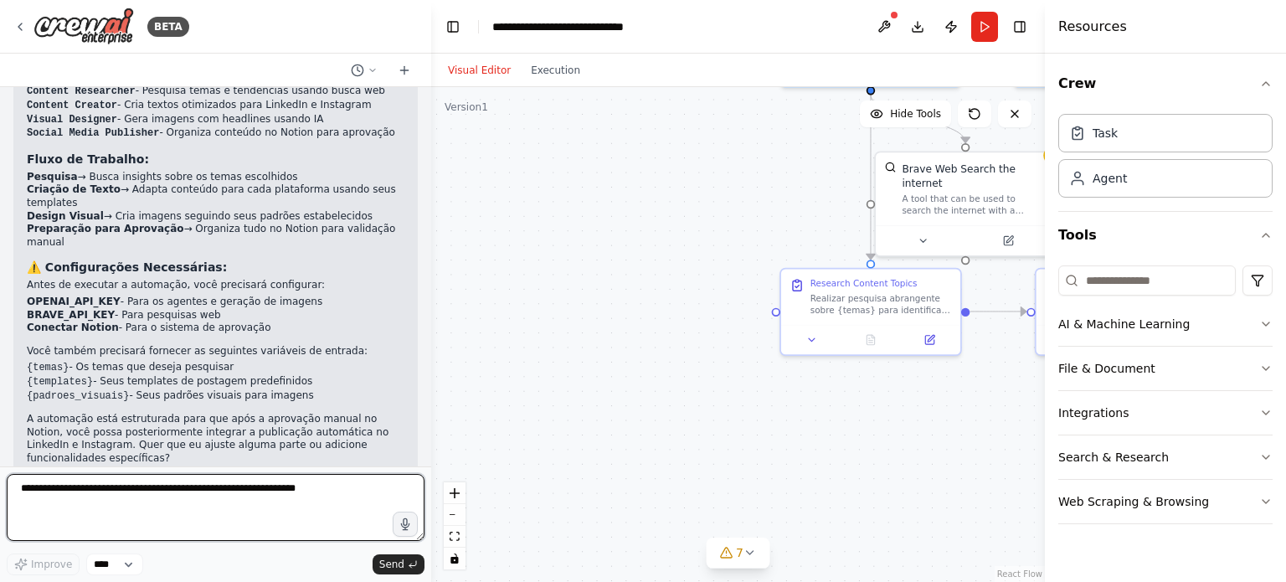
click at [179, 512] on textarea at bounding box center [216, 507] width 418 height 67
click at [183, 497] on textarea at bounding box center [216, 507] width 418 height 67
drag, startPoint x: 183, startPoint y: 497, endPoint x: 210, endPoint y: 490, distance: 28.6
click at [185, 497] on textarea at bounding box center [216, 507] width 418 height 67
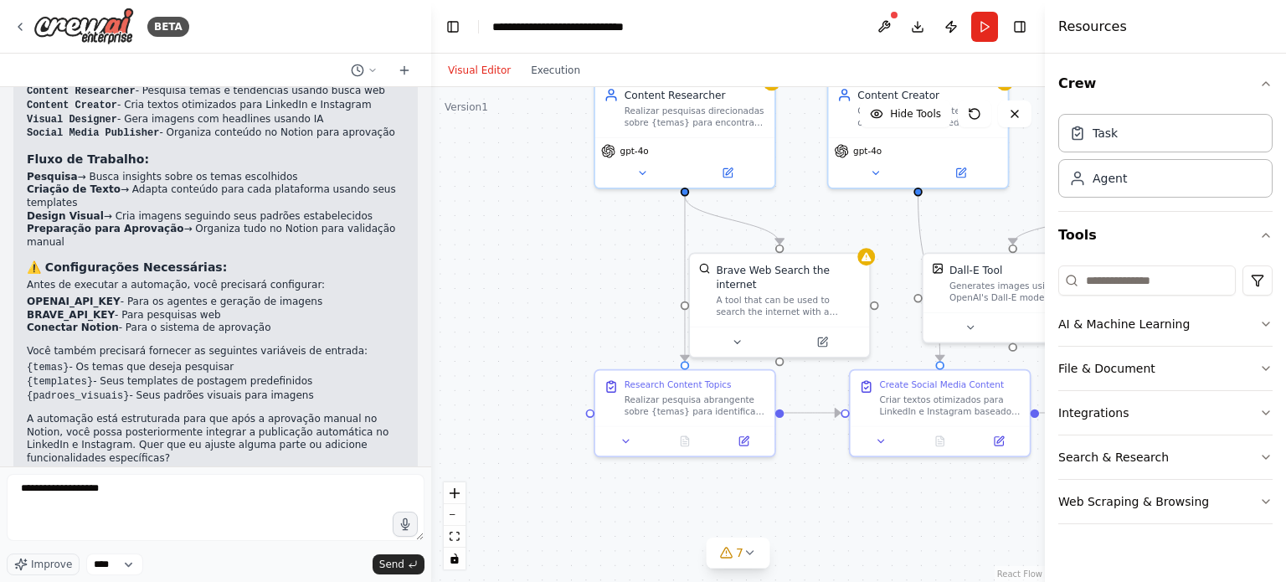
drag, startPoint x: 603, startPoint y: 373, endPoint x: 486, endPoint y: 456, distance: 143.1
click at [486, 456] on div ".deletable-edge-delete-btn { width: 20px; height: 20px; border: 0px solid #ffff…" at bounding box center [738, 334] width 614 height 495
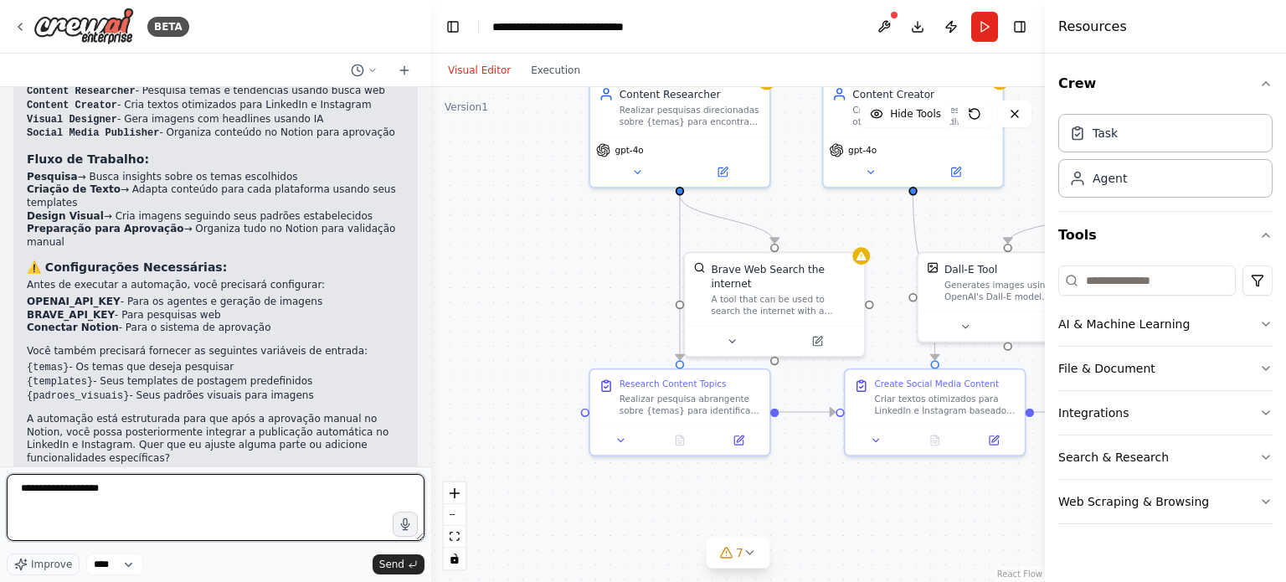
click at [117, 493] on textarea "**********" at bounding box center [216, 507] width 418 height 67
type textarea "**********"
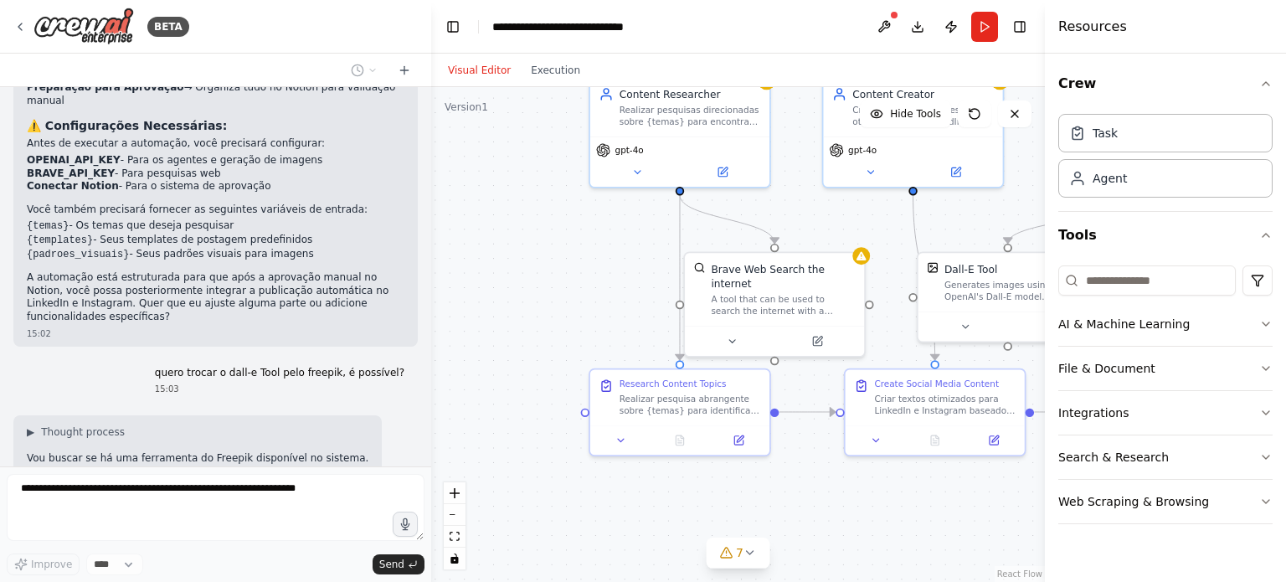
scroll to position [1707, 0]
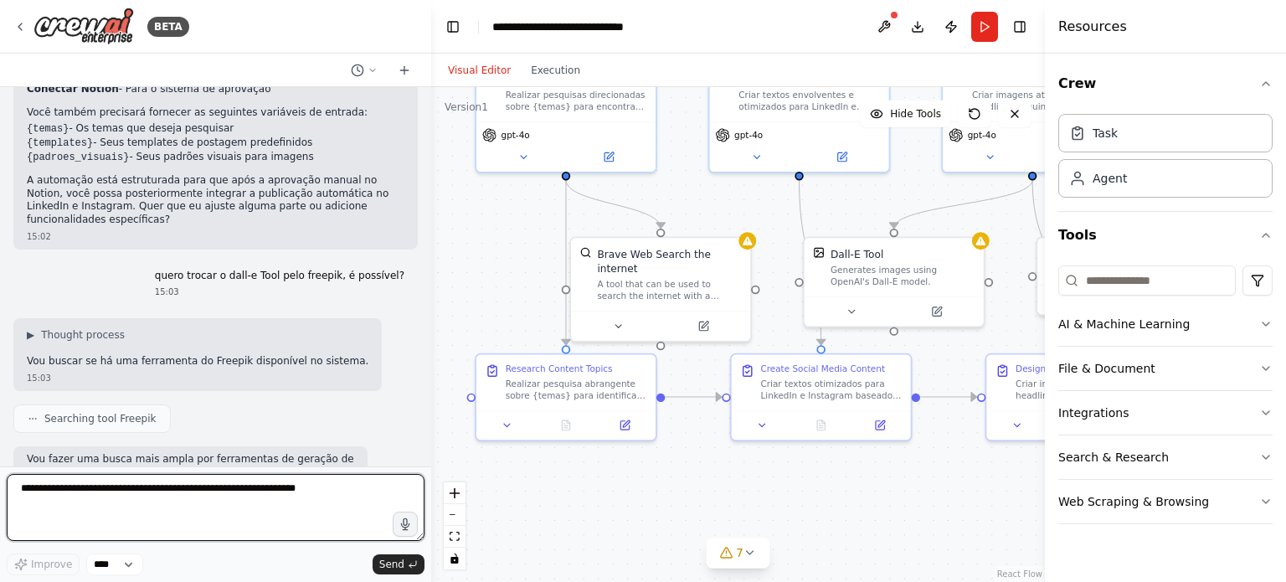
drag, startPoint x: 865, startPoint y: 505, endPoint x: 754, endPoint y: 489, distance: 112.5
click at [754, 489] on div ".deletable-edge-delete-btn { width: 20px; height: 20px; border: 0px solid #ffff…" at bounding box center [738, 334] width 614 height 495
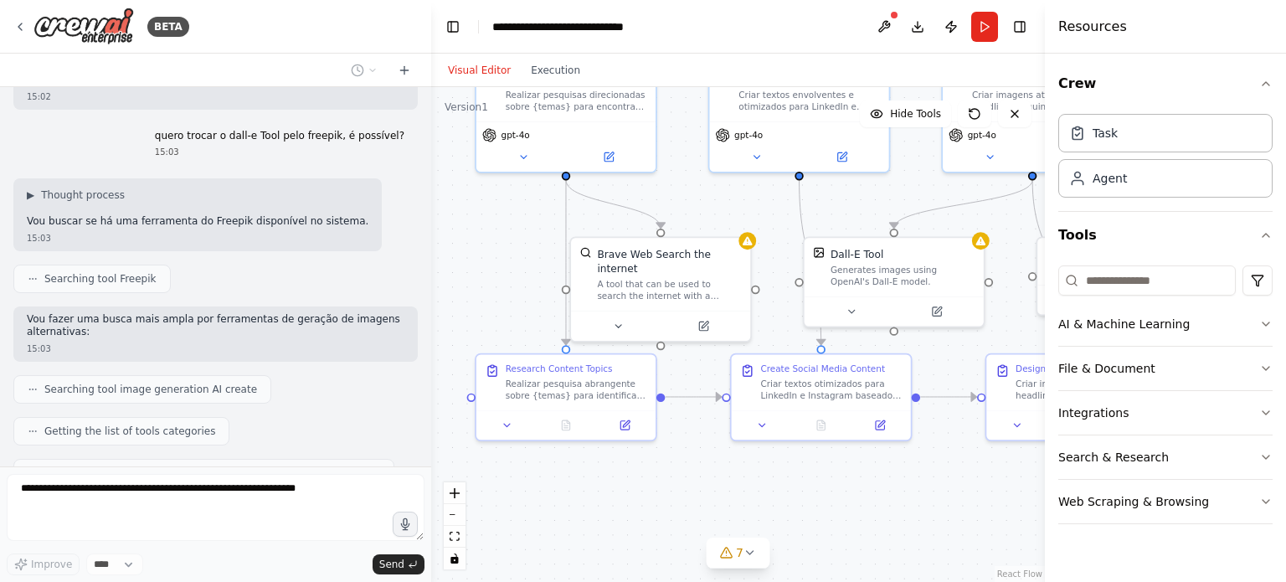
scroll to position [1899, 0]
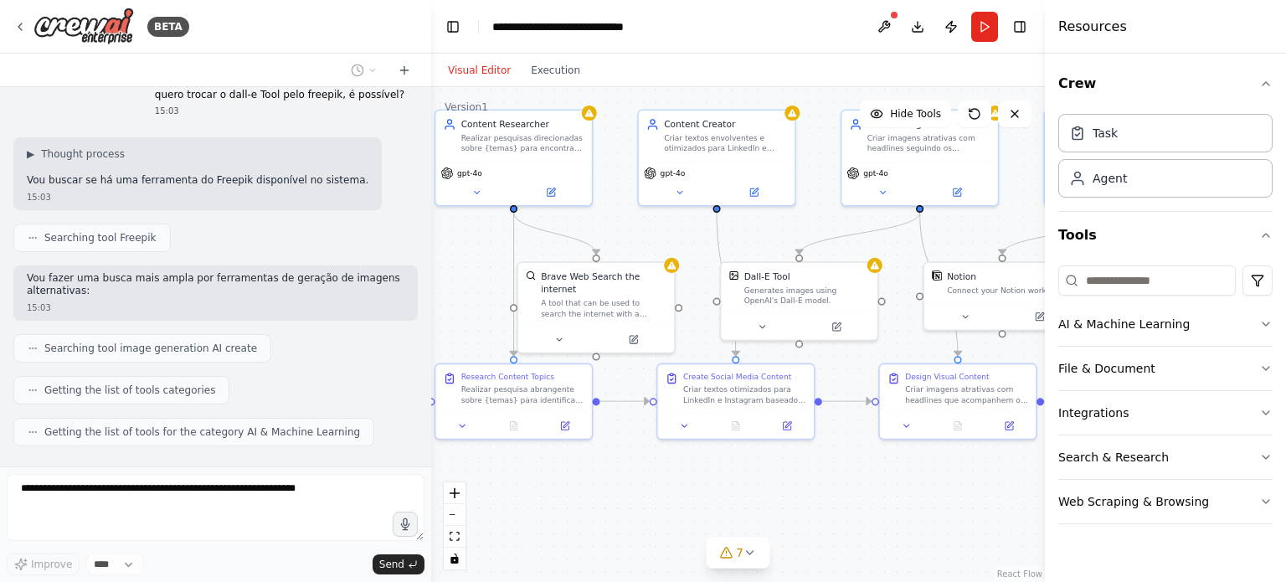
drag, startPoint x: 891, startPoint y: 488, endPoint x: 775, endPoint y: 476, distance: 117.1
click at [778, 477] on div ".deletable-edge-delete-btn { width: 20px; height: 20px; border: 0px solid #ffff…" at bounding box center [738, 334] width 614 height 495
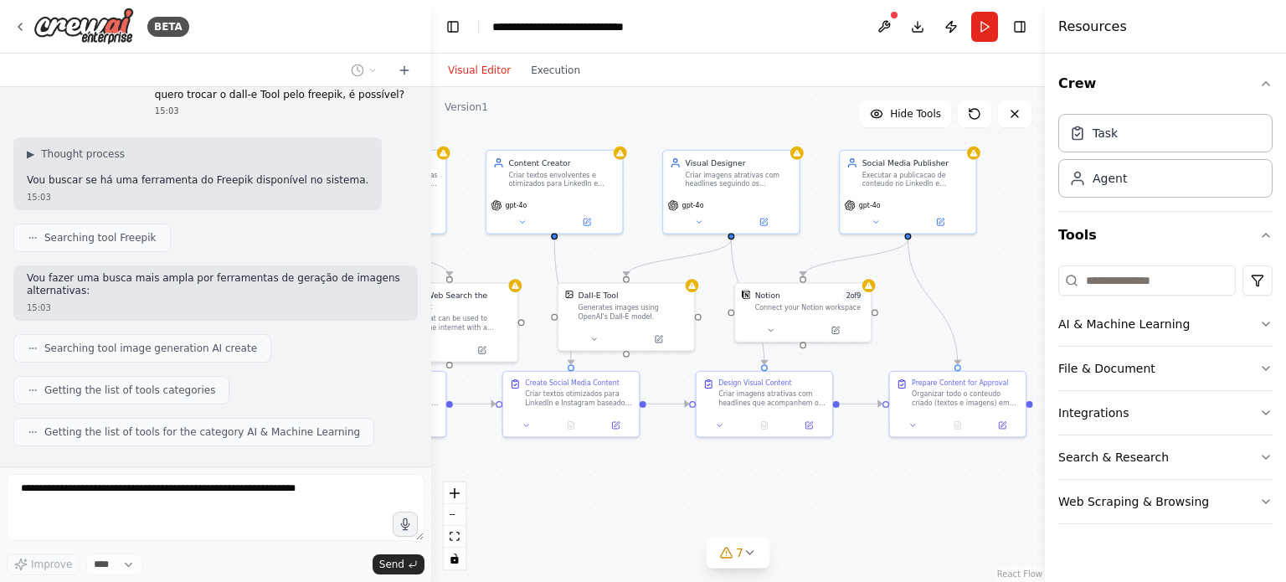
drag, startPoint x: 909, startPoint y: 483, endPoint x: 757, endPoint y: 479, distance: 152.5
click at [757, 479] on div ".deletable-edge-delete-btn { width: 20px; height: 20px; border: 0px solid #ffff…" at bounding box center [738, 334] width 614 height 495
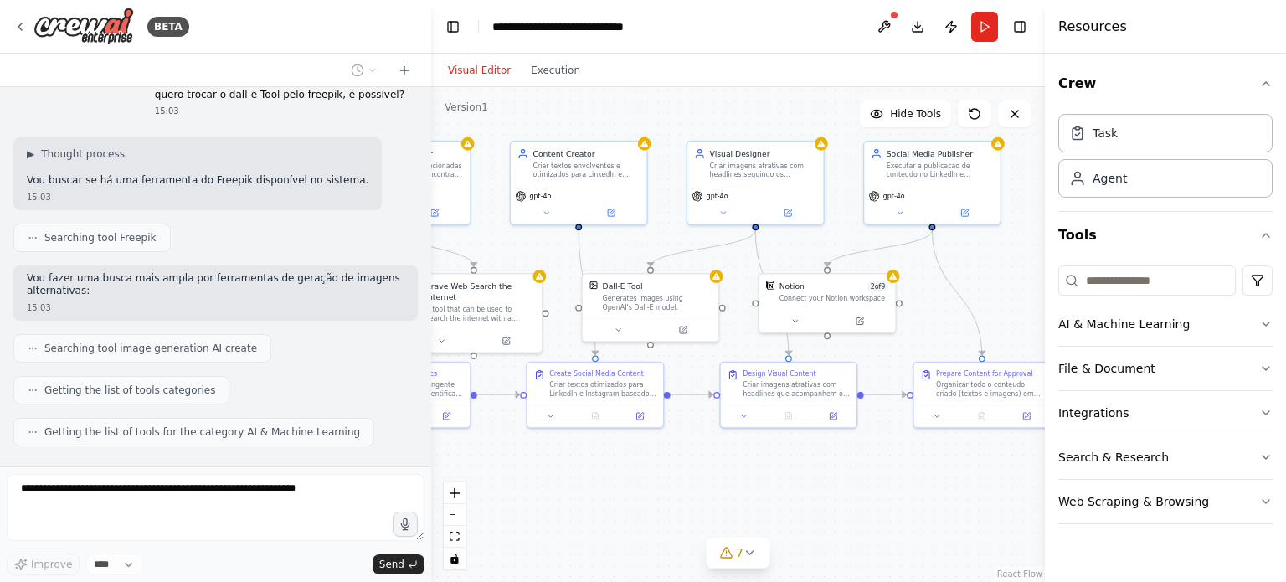
drag, startPoint x: 777, startPoint y: 472, endPoint x: 816, endPoint y: 456, distance: 42.5
click at [816, 456] on div ".deletable-edge-delete-btn { width: 20px; height: 20px; border: 0px solid #ffff…" at bounding box center [738, 334] width 614 height 495
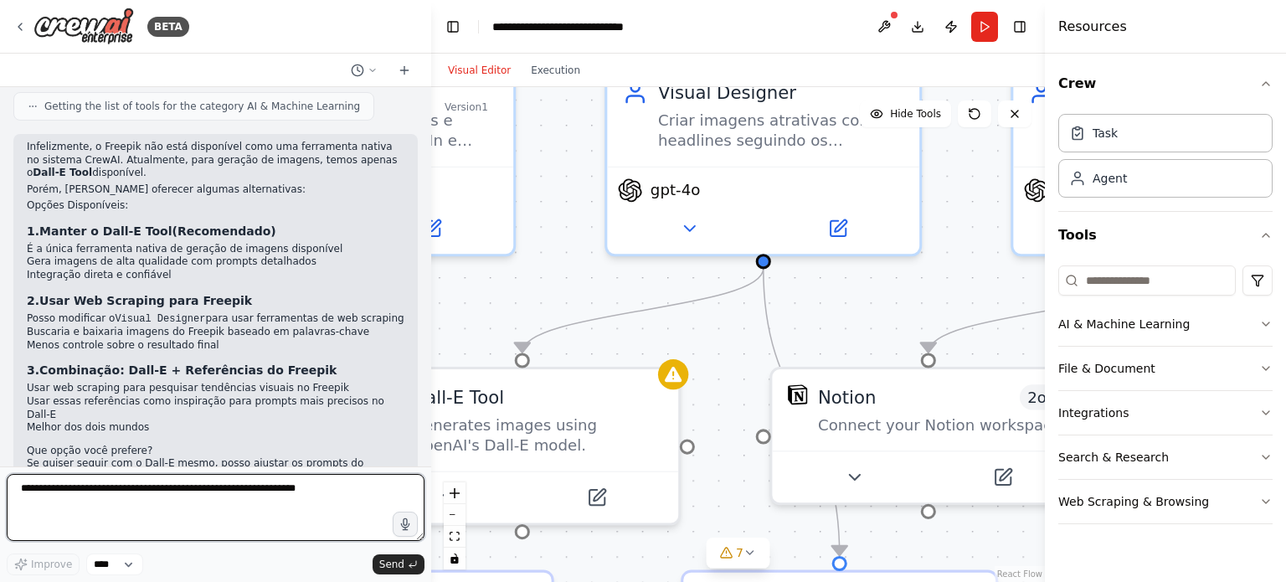
scroll to position [2272, 0]
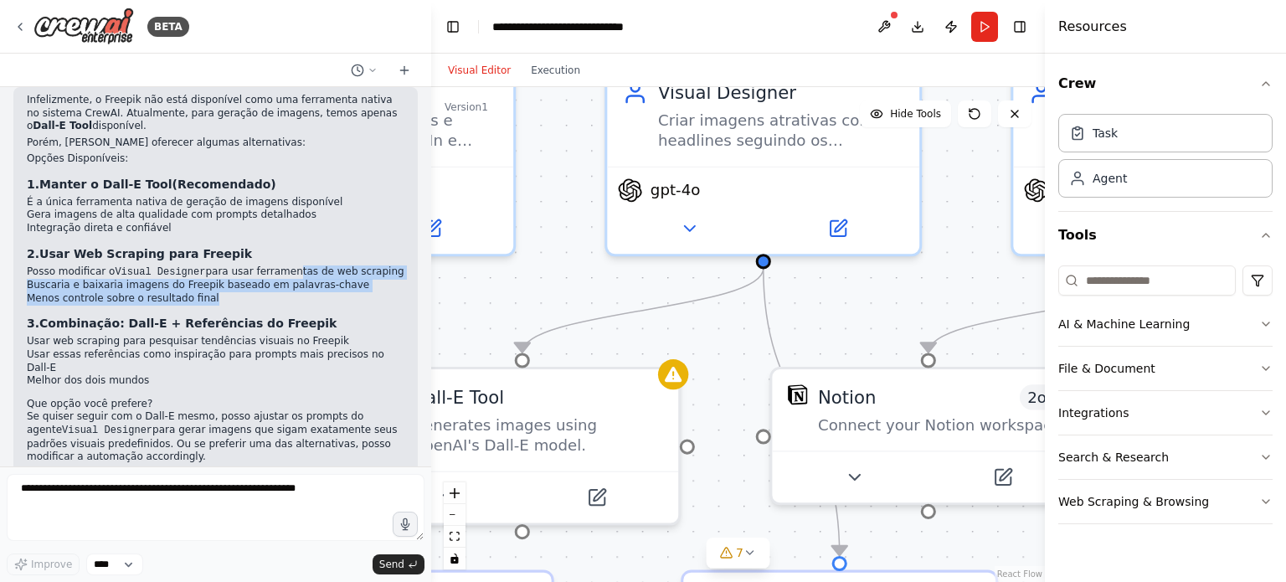
drag, startPoint x: 275, startPoint y: 260, endPoint x: 270, endPoint y: 239, distance: 20.7
click at [270, 265] on ul "Posso modificar o Visual Designer para usar ferramentas de web scraping Buscari…" at bounding box center [216, 285] width 378 height 40
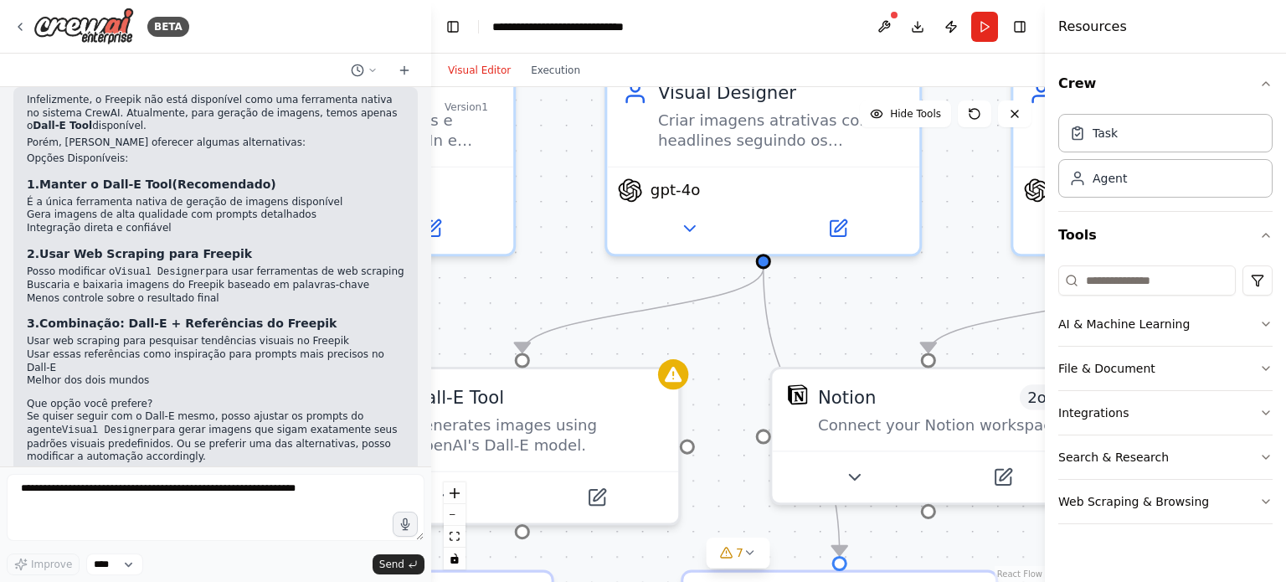
click at [245, 335] on li "Usar web scraping para pesquisar tendências visuais no Freepik" at bounding box center [216, 341] width 378 height 13
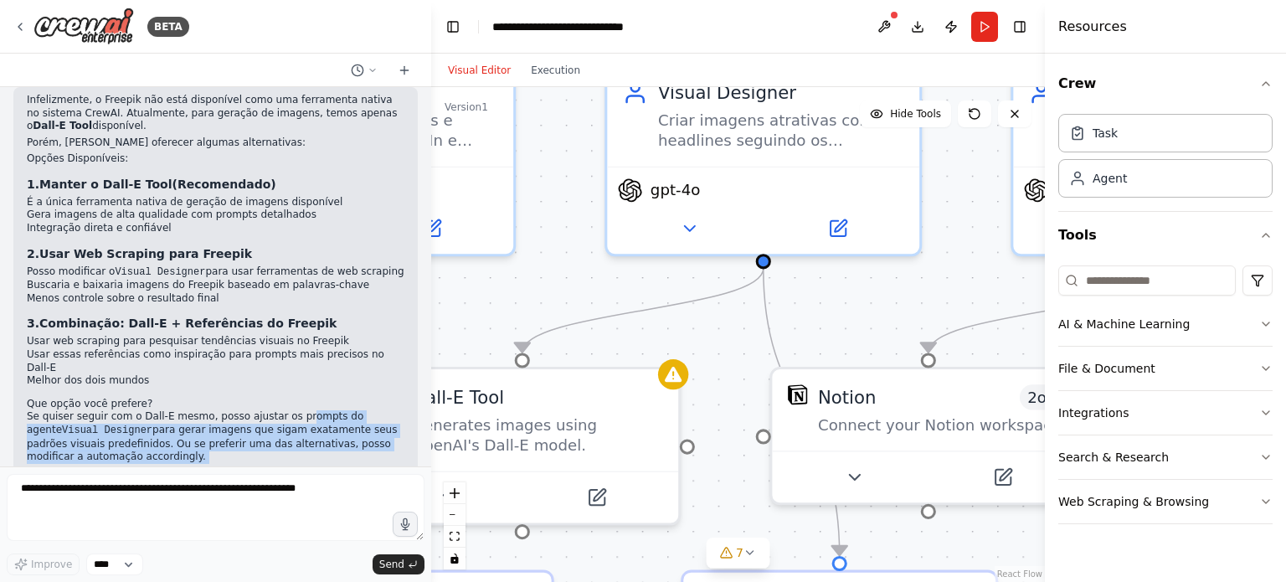
drag, startPoint x: 258, startPoint y: 457, endPoint x: 275, endPoint y: 389, distance: 70.7
click at [280, 368] on div "Quero construir uma automação para postagens de conteúdo no linkedin e instagra…" at bounding box center [215, 276] width 431 height 379
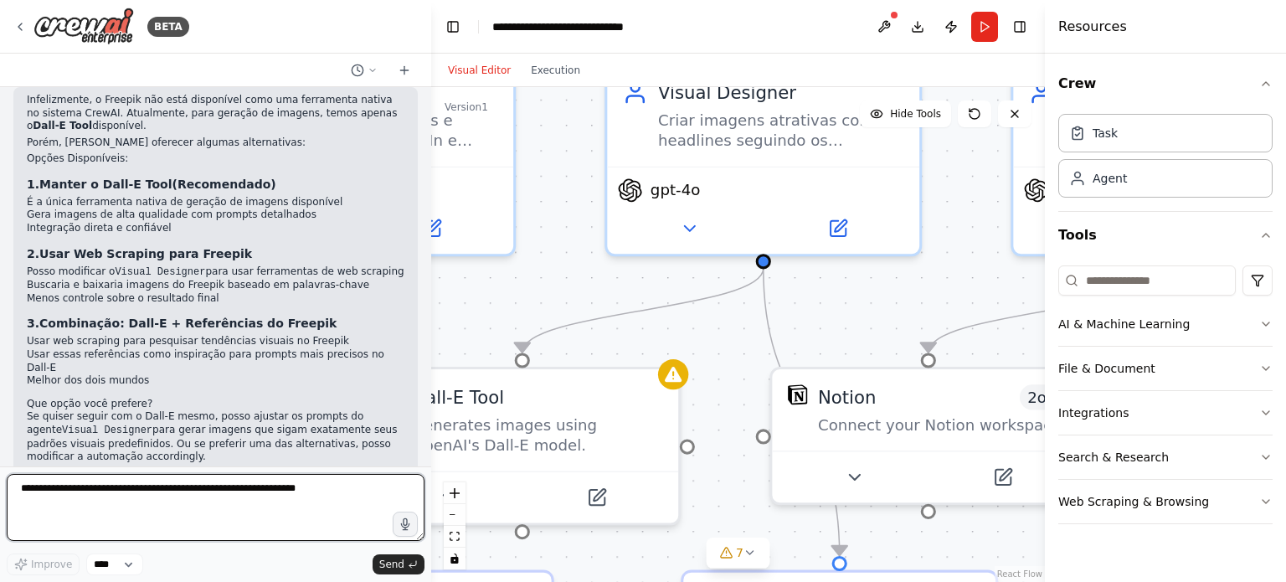
drag, startPoint x: 218, startPoint y: 511, endPoint x: 220, endPoint y: 495, distance: 16.1
click at [218, 510] on textarea at bounding box center [216, 507] width 418 height 67
click at [221, 496] on textarea at bounding box center [216, 507] width 418 height 67
click at [221, 497] on textarea at bounding box center [216, 507] width 418 height 67
click at [272, 495] on textarea at bounding box center [216, 507] width 418 height 67
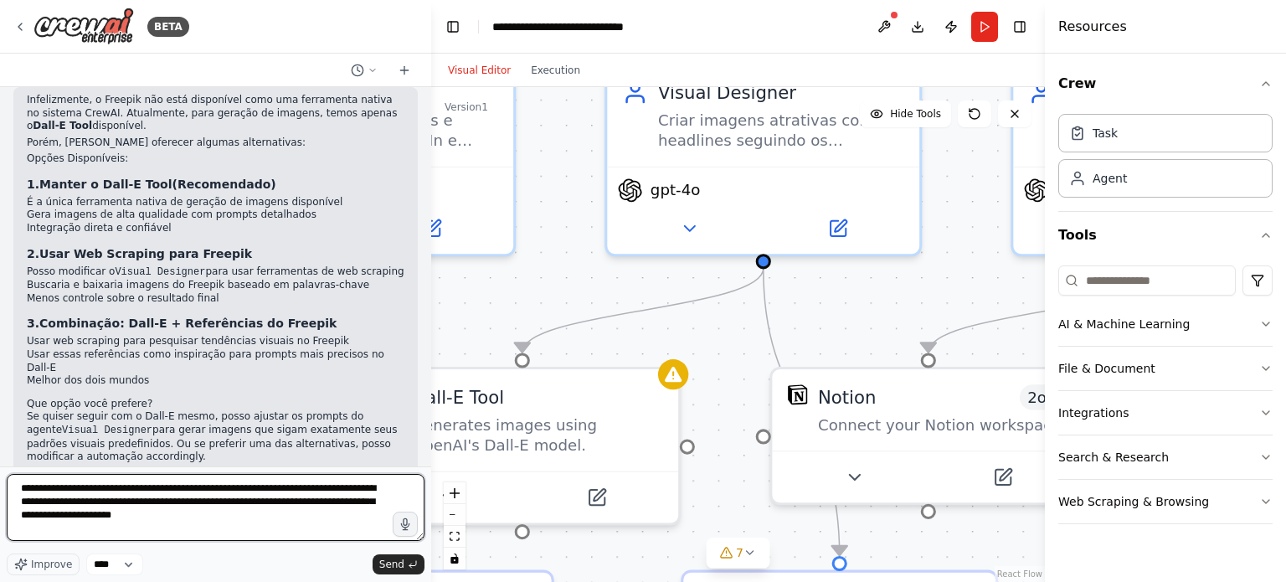
type textarea "**********"
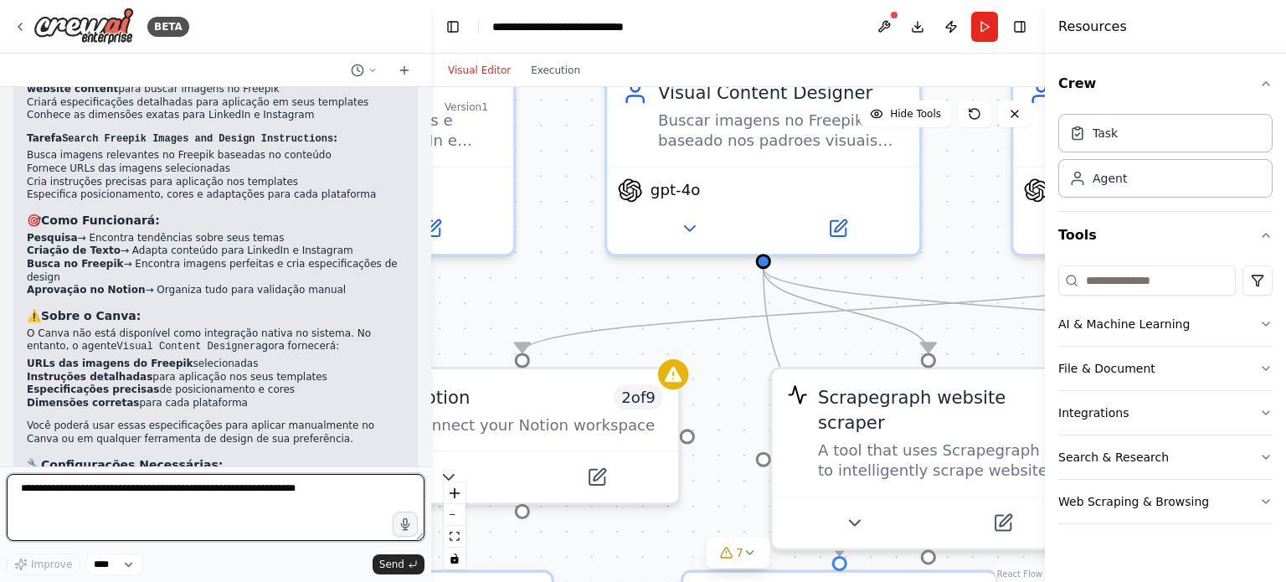
scroll to position [3896, 0]
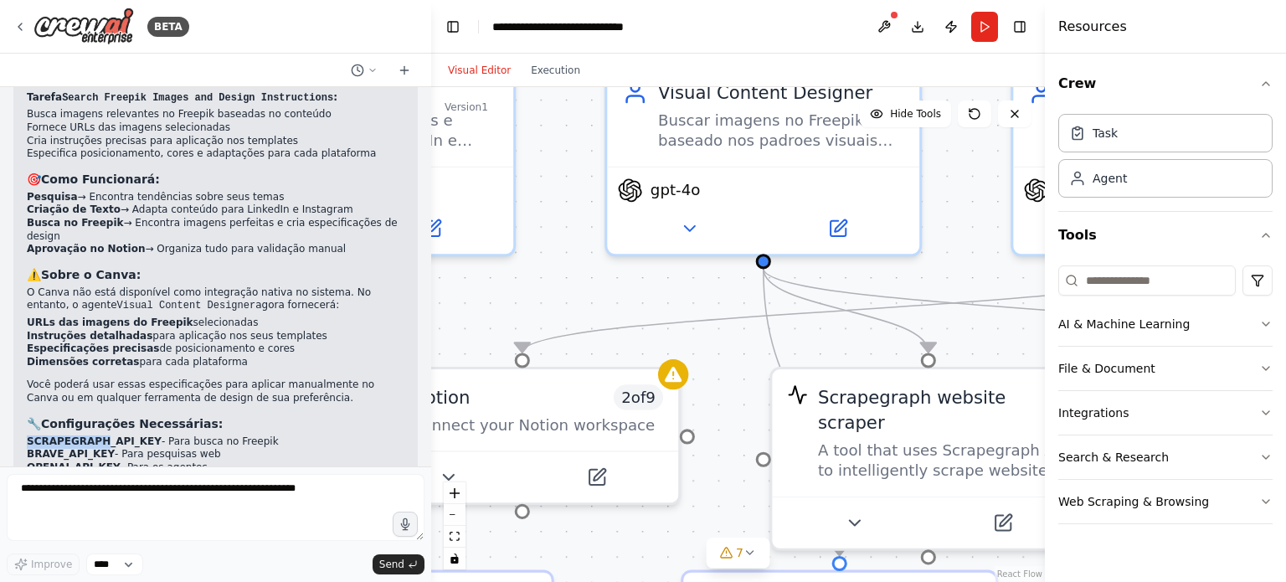
drag, startPoint x: 31, startPoint y: 363, endPoint x: 96, endPoint y: 359, distance: 65.4
click at [96, 435] on strong "SCRAPEGRAPH_API_KEY" at bounding box center [94, 441] width 135 height 12
copy strong "SCRAPEGRAPH"
drag, startPoint x: 31, startPoint y: 375, endPoint x: 59, endPoint y: 371, distance: 28.8
click at [59, 448] on strong "BRAVE_API_KEY" at bounding box center [71, 454] width 88 height 12
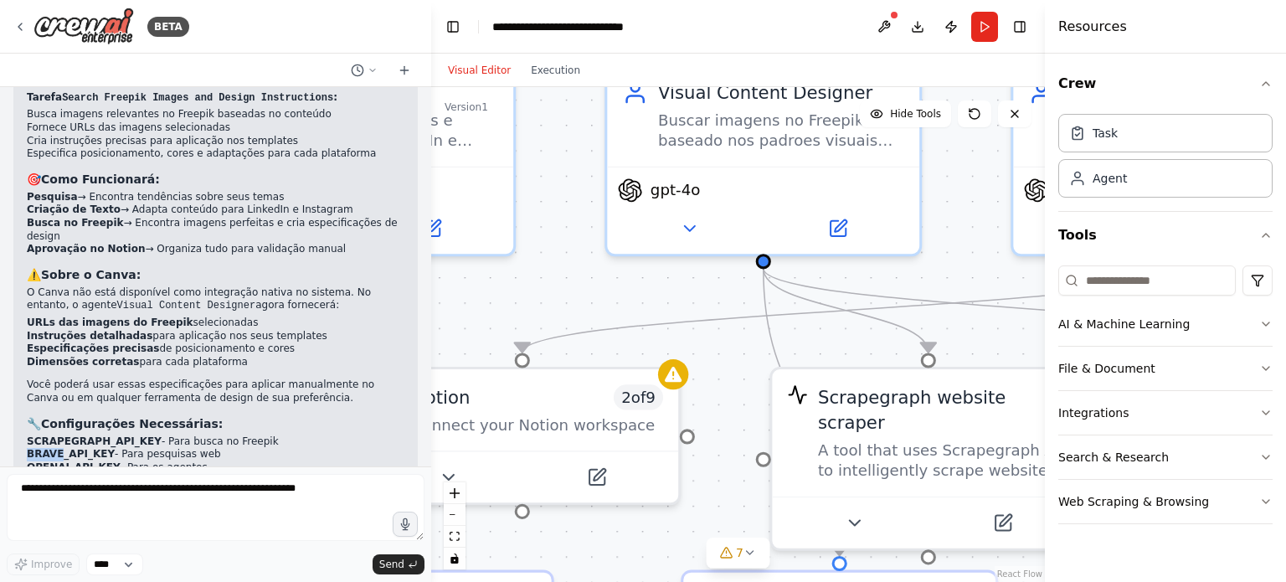
copy strong "BRAVE"
drag, startPoint x: 31, startPoint y: 405, endPoint x: 121, endPoint y: 399, distance: 89.8
click at [117, 474] on li "Conectar Notion - Para aprovação" at bounding box center [216, 480] width 378 height 13
drag, startPoint x: 41, startPoint y: 425, endPoint x: 214, endPoint y: 418, distance: 173.5
click at [201, 497] on p "A automação está pronta! Quer que eu ajuste mais alguma parte do fluxo?" at bounding box center [216, 503] width 378 height 13
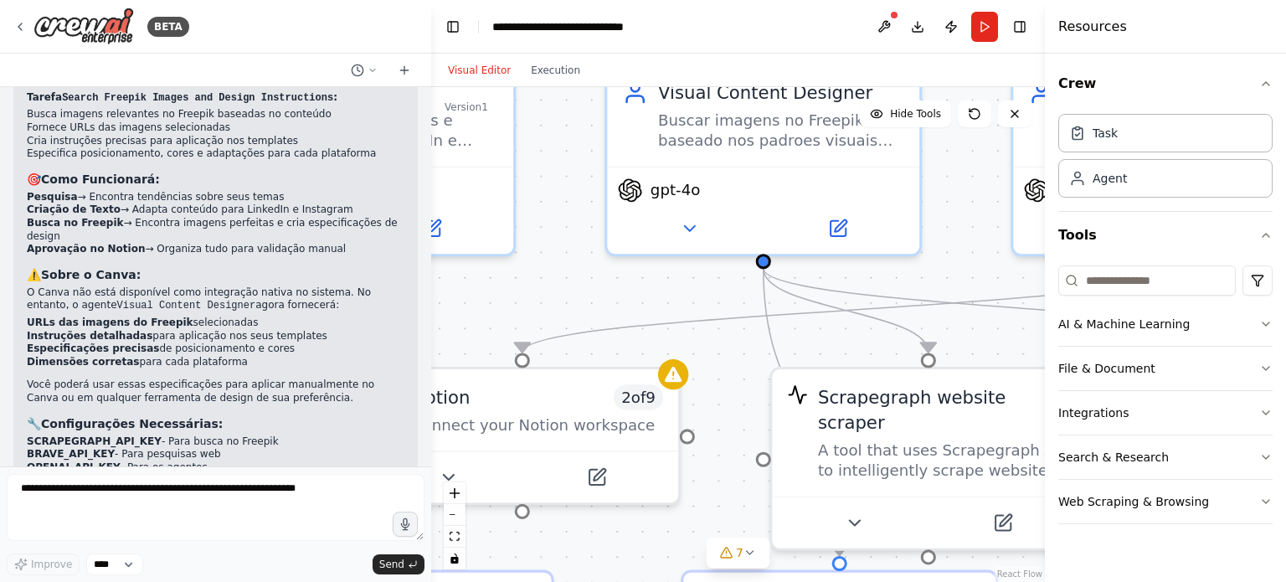
click at [312, 513] on div "15:06" at bounding box center [216, 519] width 378 height 13
drag, startPoint x: 237, startPoint y: 430, endPoint x: 356, endPoint y: 428, distance: 118.9
click at [356, 497] on p "A automação está pronta! Quer que eu ajuste mais alguma parte do fluxo?" at bounding box center [216, 503] width 378 height 13
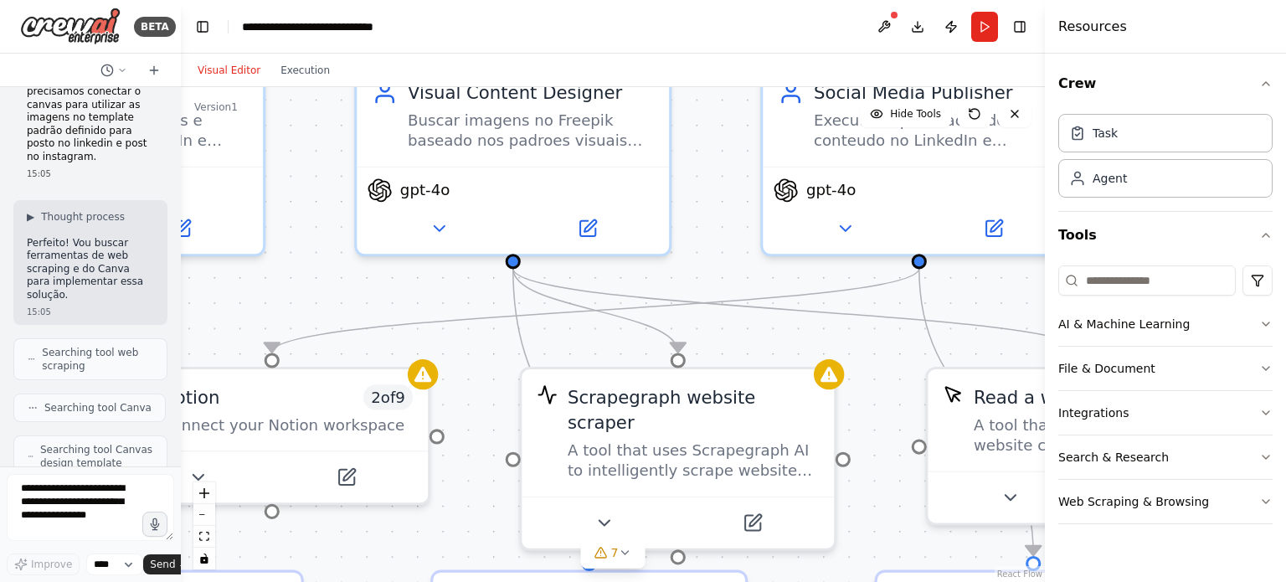
scroll to position [7326, 0]
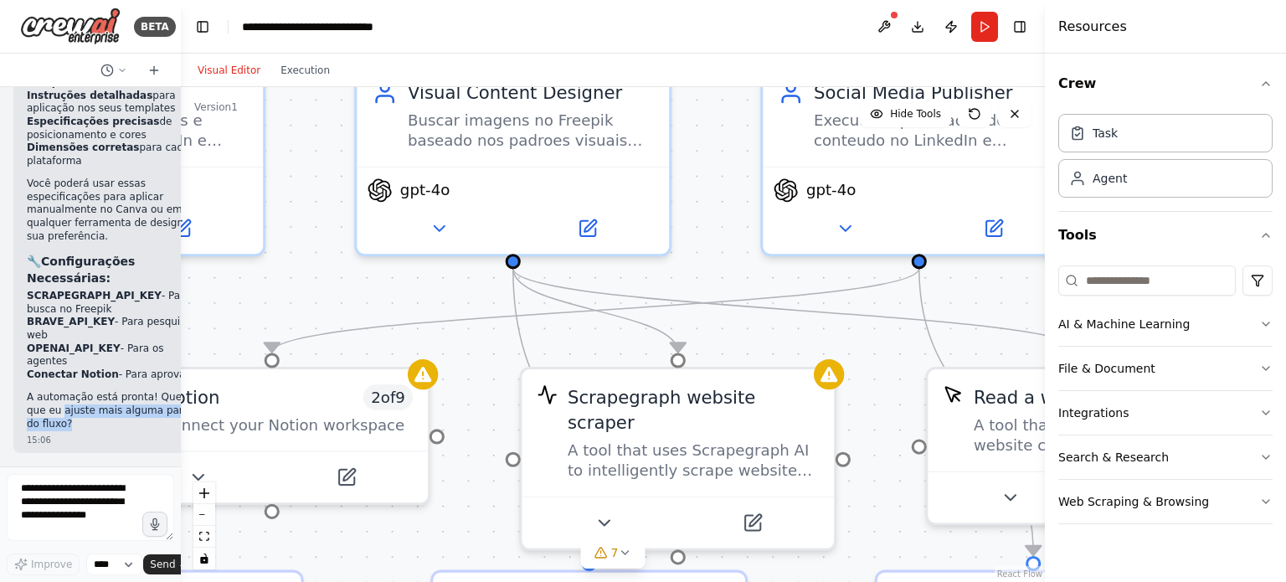
drag, startPoint x: 430, startPoint y: 157, endPoint x: 104, endPoint y: 226, distance: 333.9
click at [104, 226] on div "BETA Quero construir uma automação para postagens de conteúdo no linkedin e ins…" at bounding box center [90, 291] width 181 height 582
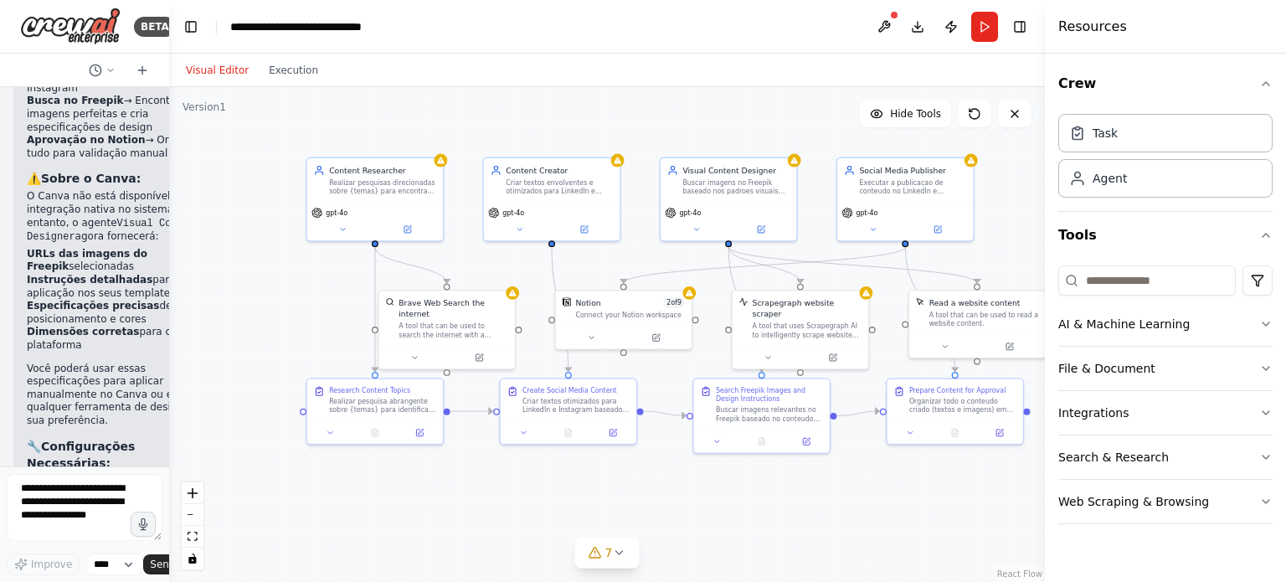
drag, startPoint x: 519, startPoint y: 277, endPoint x: 528, endPoint y: 272, distance: 9.8
click at [613, 262] on div ".deletable-edge-delete-btn { width: 20px; height: 20px; border: 0px solid #ffff…" at bounding box center [607, 334] width 876 height 495
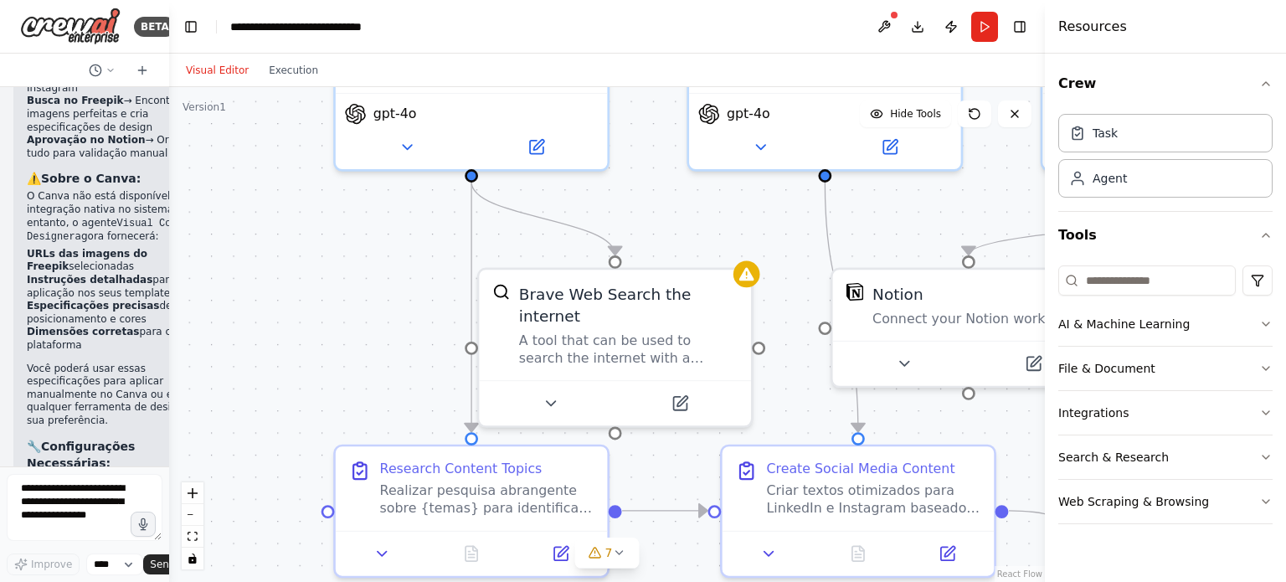
drag, startPoint x: 302, startPoint y: 307, endPoint x: 270, endPoint y: 306, distance: 31.8
click at [270, 306] on div ".deletable-edge-delete-btn { width: 20px; height: 20px; border: 0px solid #ffff…" at bounding box center [607, 334] width 876 height 495
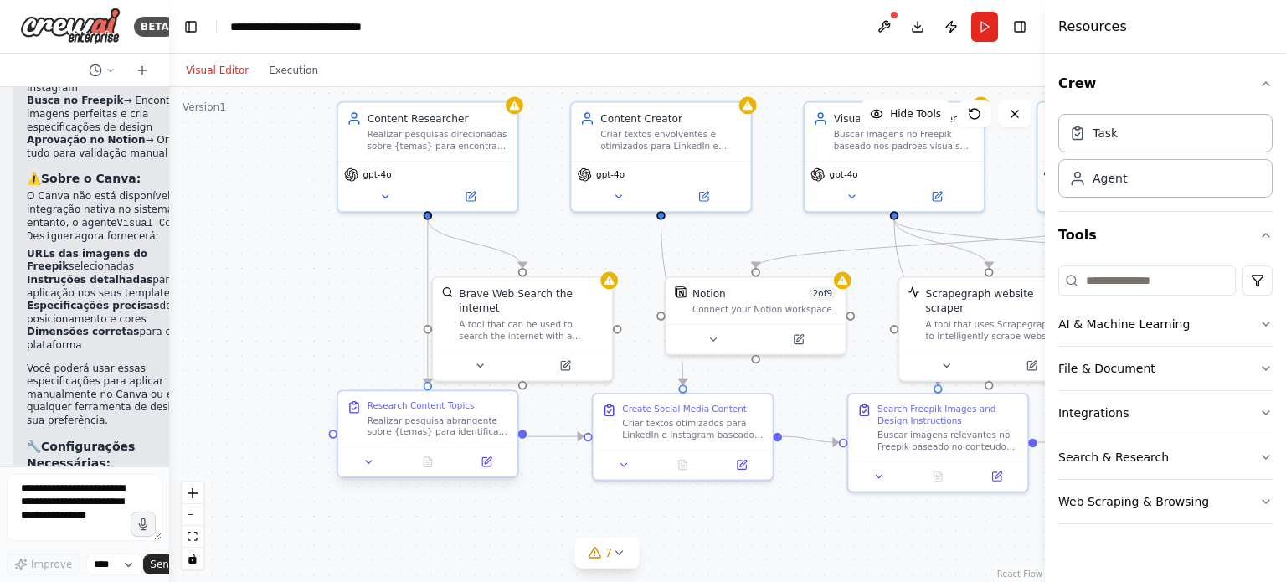
click at [472, 432] on div "Realizar pesquisa abrangente sobre {temas} para identificar tendencias atuais, …" at bounding box center [439, 426] width 142 height 23
click at [425, 428] on div "Realizar pesquisa abrangente sobre {temas} para identificar tendencias atuais, …" at bounding box center [439, 426] width 142 height 23
click at [425, 427] on div "Realizar pesquisa abrangente sobre {temas} para identificar tendencias atuais, …" at bounding box center [439, 426] width 142 height 23
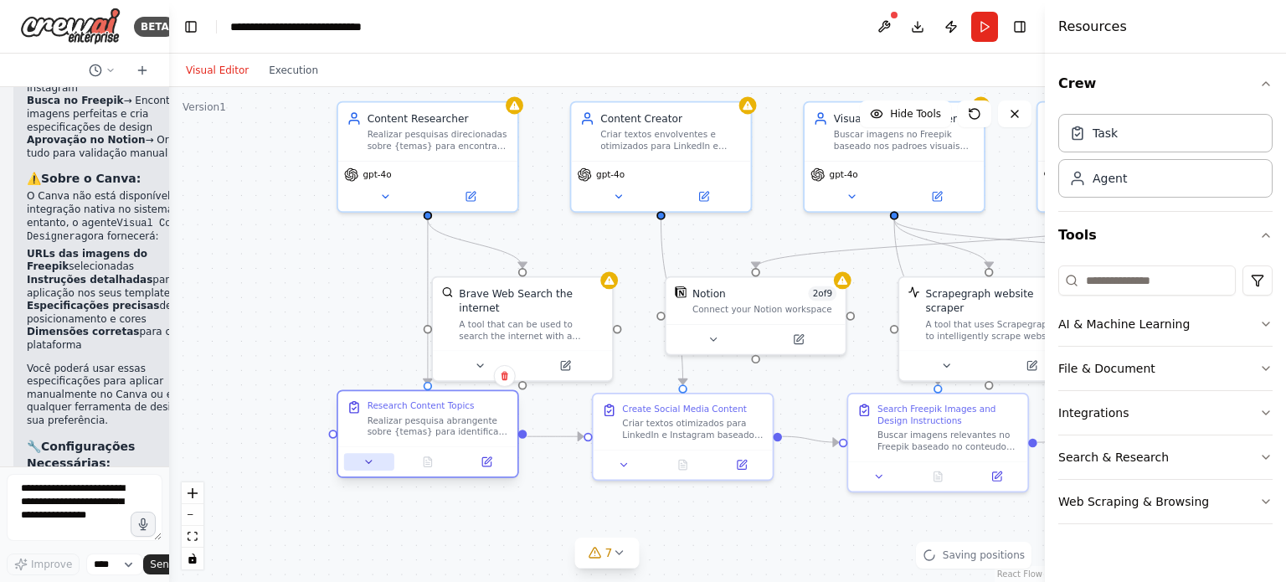
drag, startPoint x: 255, startPoint y: 323, endPoint x: 391, endPoint y: 456, distance: 190.7
click at [256, 323] on div ".deletable-edge-delete-btn { width: 20px; height: 20px; border: 0px solid #ffff…" at bounding box center [607, 334] width 876 height 495
click at [519, 476] on div "Research Content Topics Realizar pesquisa abrangente sobre {temas} para identif…" at bounding box center [429, 437] width 183 height 88
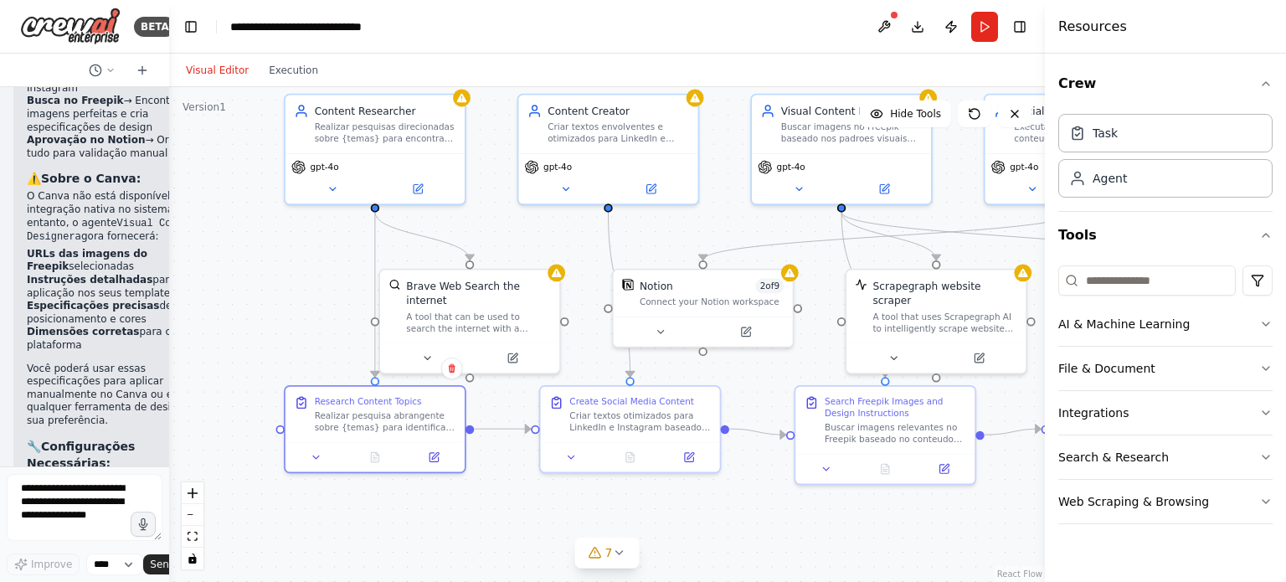
drag, startPoint x: 532, startPoint y: 526, endPoint x: 510, endPoint y: 492, distance: 40.0
click at [504, 525] on div ".deletable-edge-delete-btn { width: 20px; height: 20px; border: 0px solid #ffff…" at bounding box center [607, 334] width 876 height 495
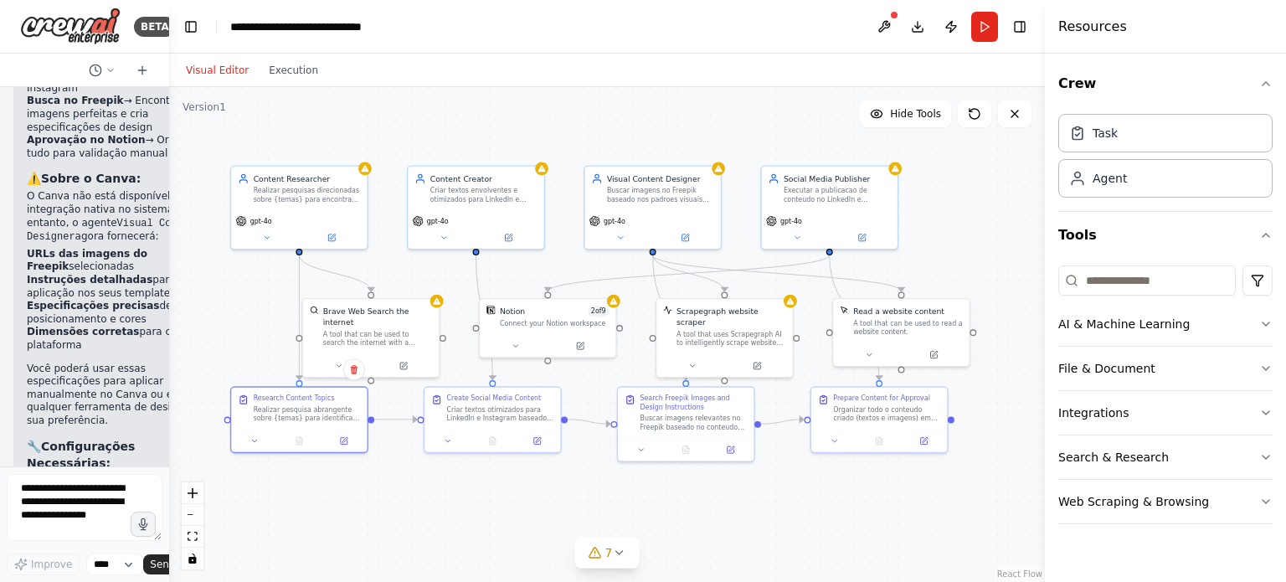
drag, startPoint x: 590, startPoint y: 521, endPoint x: 554, endPoint y: 500, distance: 41.7
click at [552, 506] on div ".deletable-edge-delete-btn { width: 20px; height: 20px; border: 0px solid #ffff…" at bounding box center [607, 334] width 876 height 495
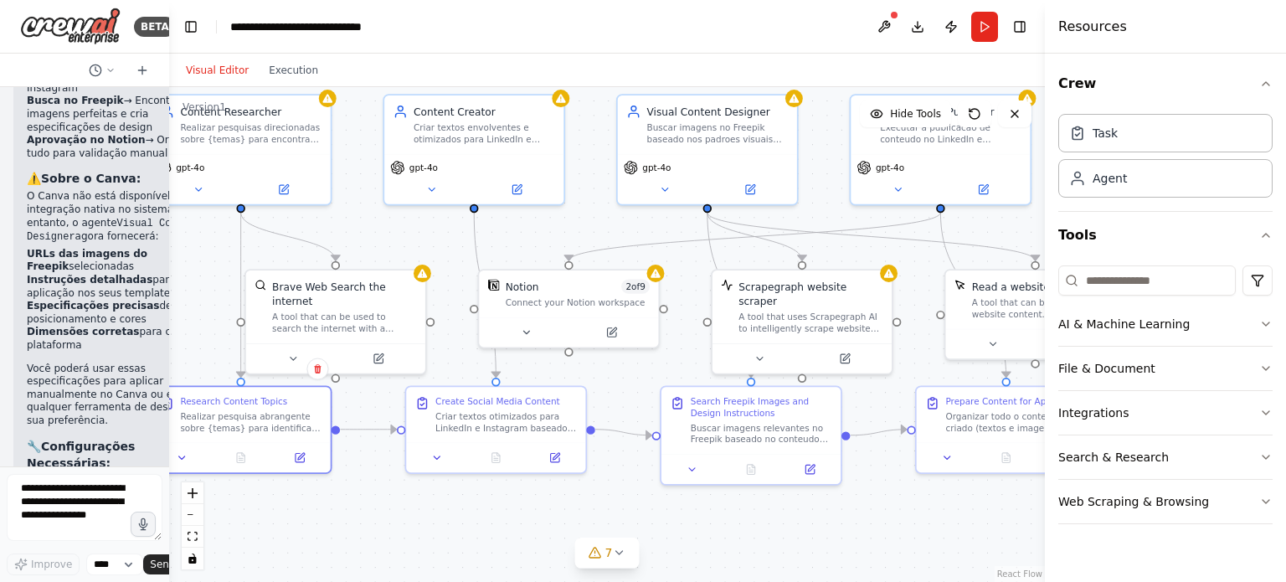
drag, startPoint x: 526, startPoint y: 492, endPoint x: 570, endPoint y: 520, distance: 52.3
click at [570, 520] on div ".deletable-edge-delete-btn { width: 20px; height: 20px; border: 0px solid #ffff…" at bounding box center [607, 334] width 876 height 495
click at [543, 303] on div "Connect your Notion workspace" at bounding box center [578, 300] width 144 height 12
click at [526, 338] on div at bounding box center [568, 329] width 179 height 30
click at [526, 330] on button at bounding box center [533, 330] width 82 height 18
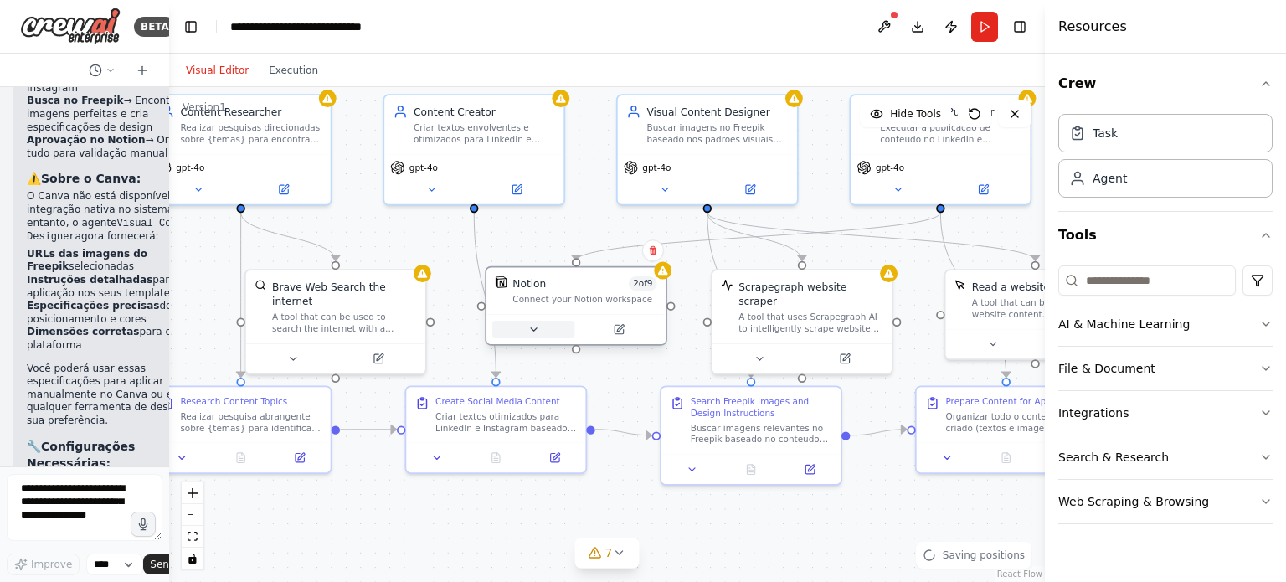
click at [535, 326] on icon at bounding box center [534, 330] width 12 height 12
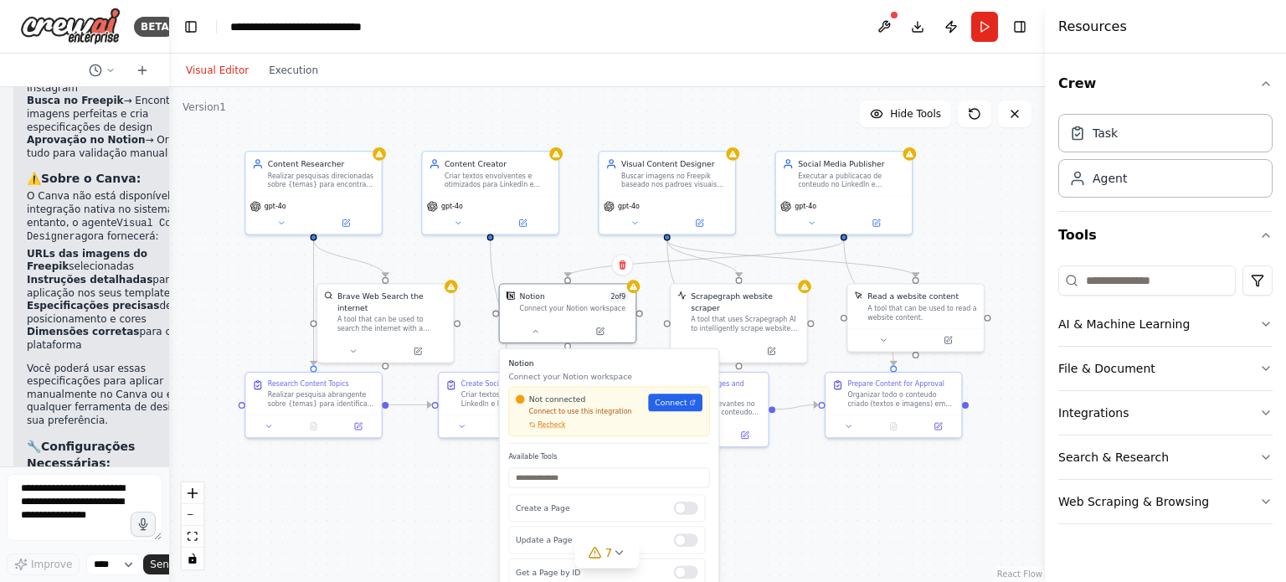
drag, startPoint x: 435, startPoint y: 512, endPoint x: 437, endPoint y: 497, distance: 14.5
click at [435, 509] on div ".deletable-edge-delete-btn { width: 20px; height: 20px; border: 0px solid #ffff…" at bounding box center [607, 334] width 876 height 495
click at [304, 188] on div "Content Researcher Realizar pesquisas direcionadas sobre {temas} para encontrar…" at bounding box center [315, 169] width 136 height 44
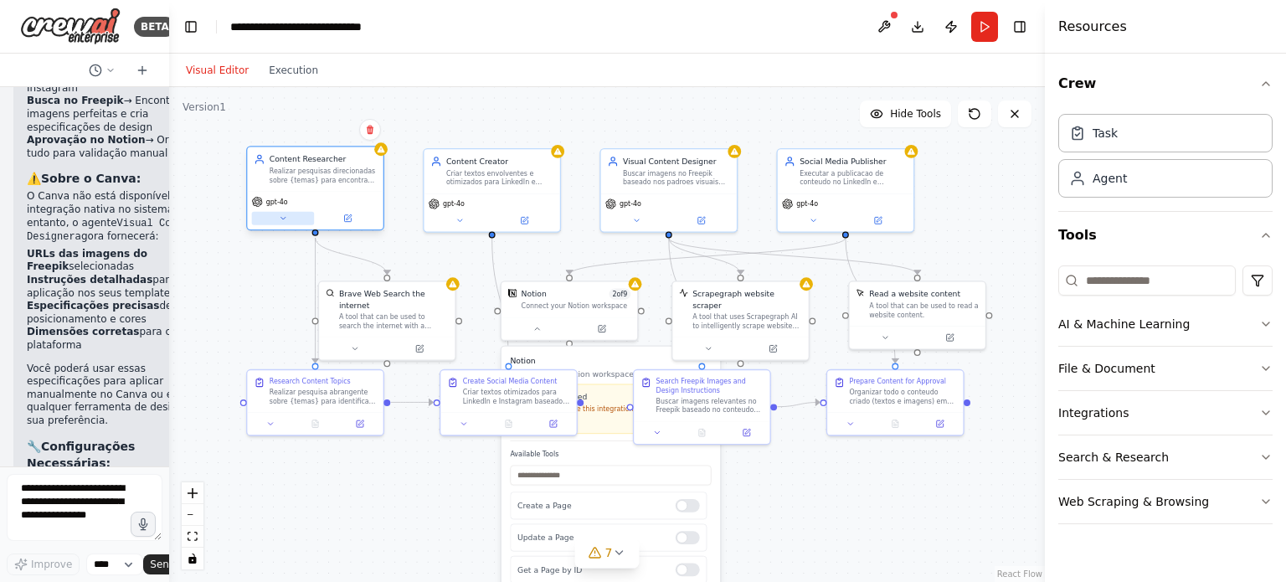
click at [285, 214] on icon at bounding box center [283, 218] width 9 height 9
click at [286, 214] on icon at bounding box center [283, 218] width 9 height 9
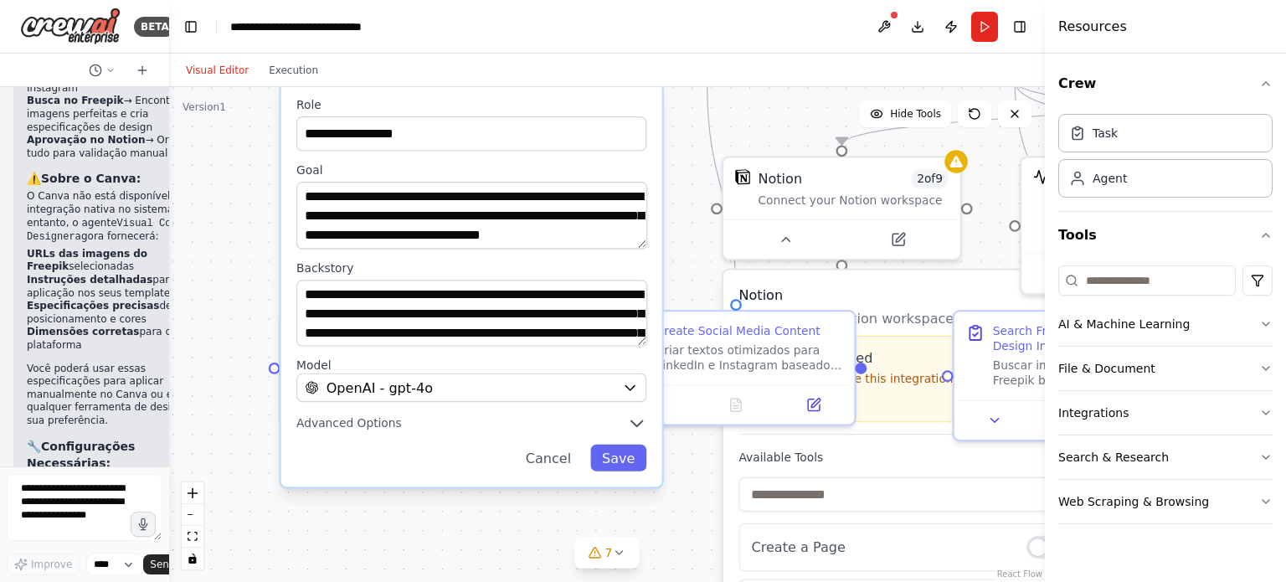
drag, startPoint x: 657, startPoint y: 270, endPoint x: 657, endPoint y: 178, distance: 92.1
click at [679, 164] on div "**********" at bounding box center [607, 334] width 876 height 495
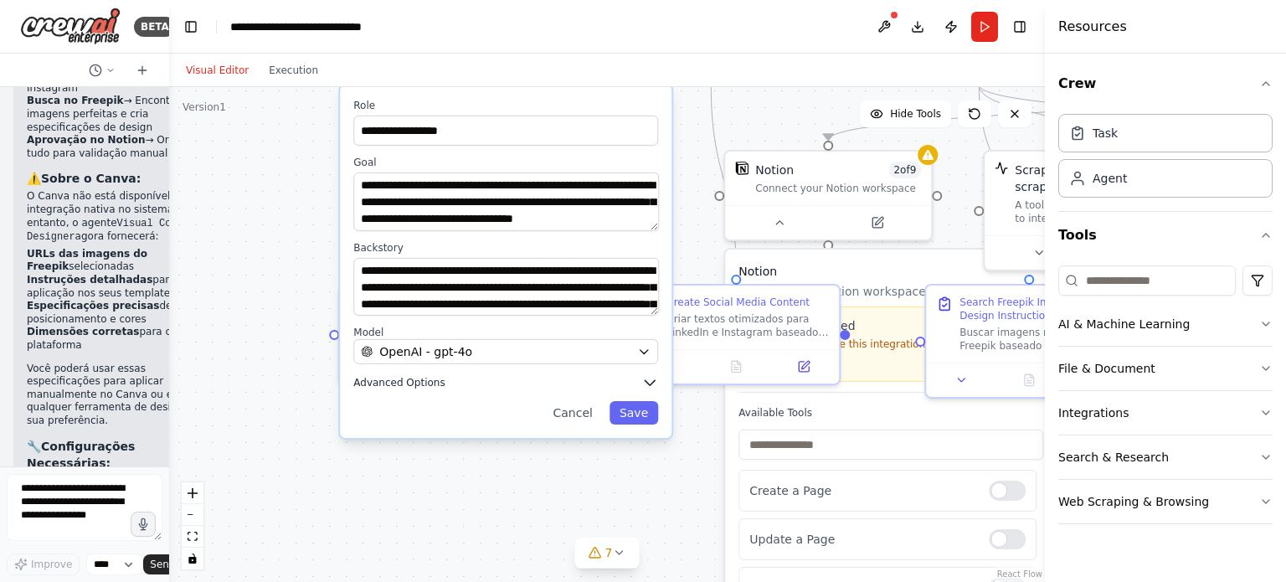
click at [652, 381] on icon "button" at bounding box center [650, 383] width 10 height 5
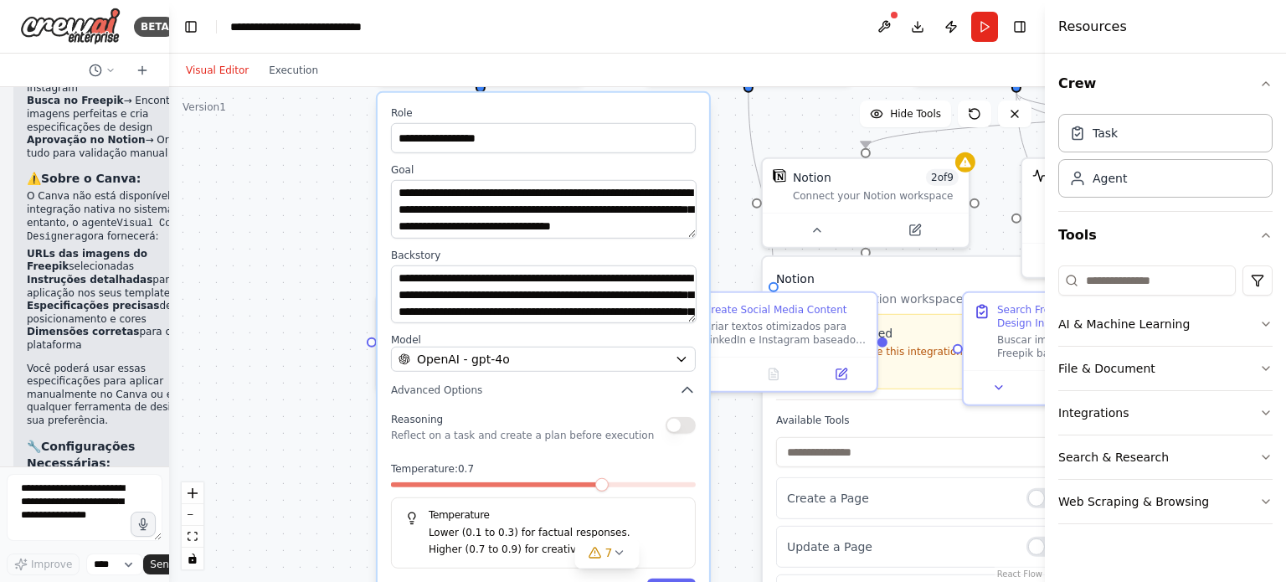
click at [318, 296] on div "**********" at bounding box center [607, 334] width 876 height 495
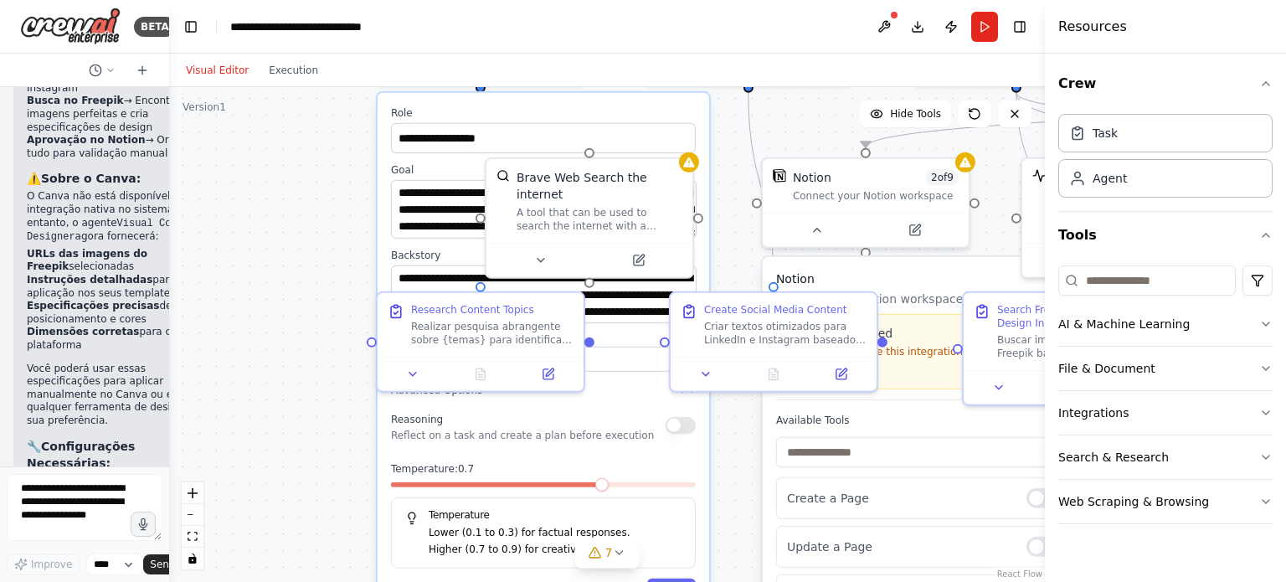
click at [355, 233] on div "**********" at bounding box center [607, 334] width 876 height 495
click at [738, 152] on div "**********" at bounding box center [607, 334] width 876 height 495
click at [755, 180] on icon "Edge from 8fd4ec94-e625-4b6b-8255-9edeaa41d682 to ac2ad78a-5356-4ff0-960a-eb384…" at bounding box center [761, 186] width 25 height 189
click at [986, 26] on button "Run" at bounding box center [984, 27] width 27 height 30
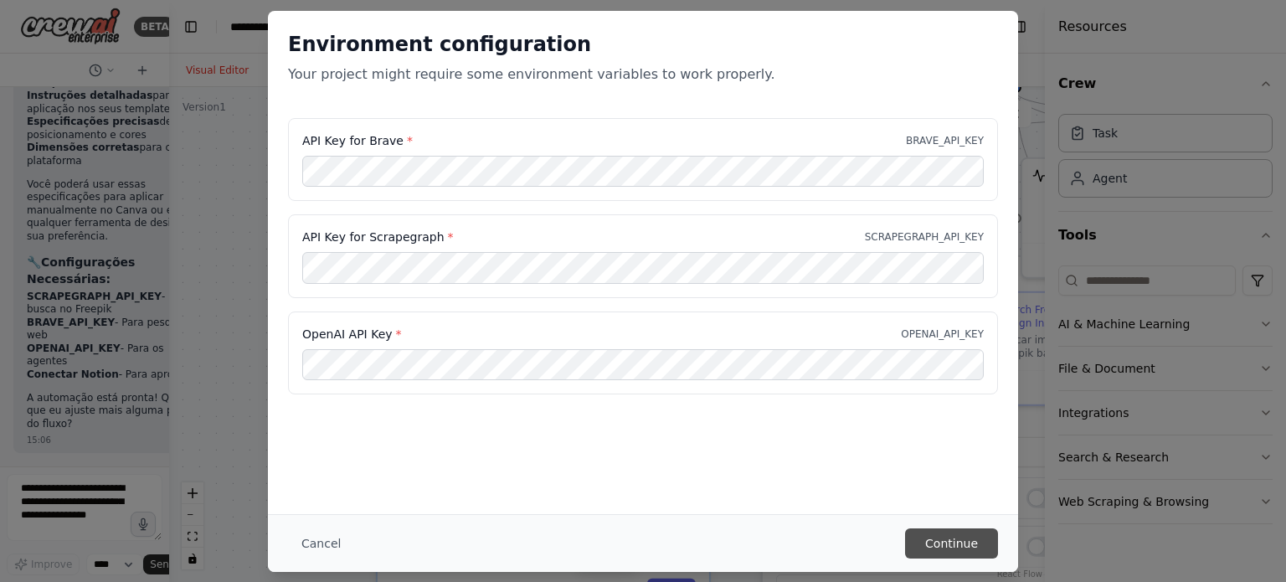
scroll to position [0, 0]
click at [966, 548] on button "Continue" at bounding box center [951, 543] width 93 height 30
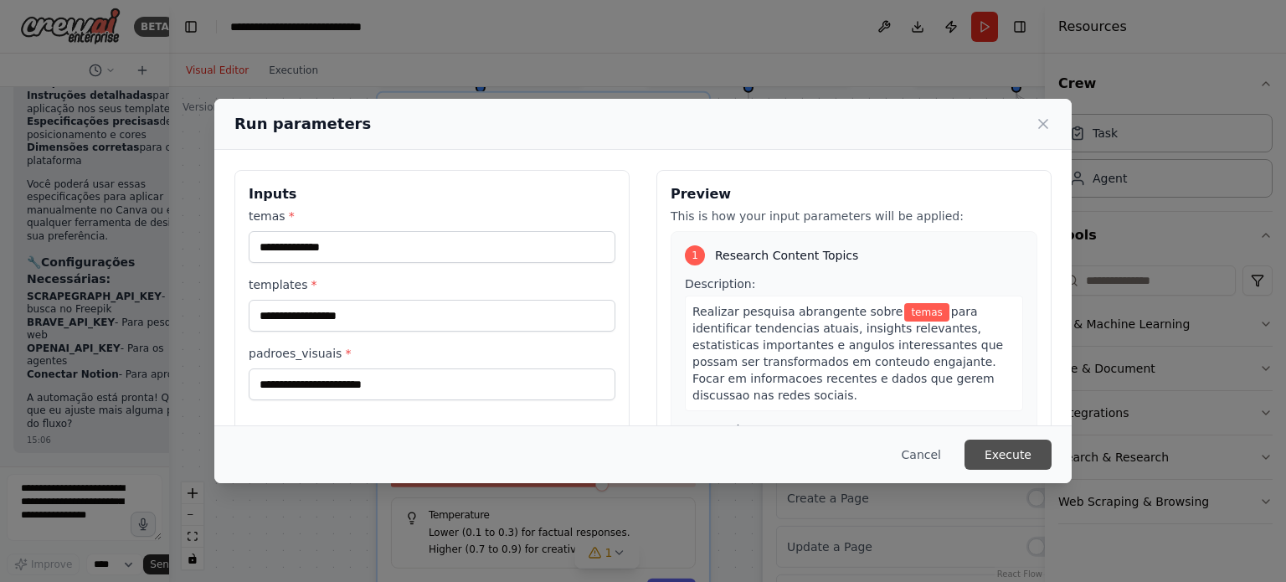
click at [1012, 441] on button "Execute" at bounding box center [1008, 455] width 87 height 30
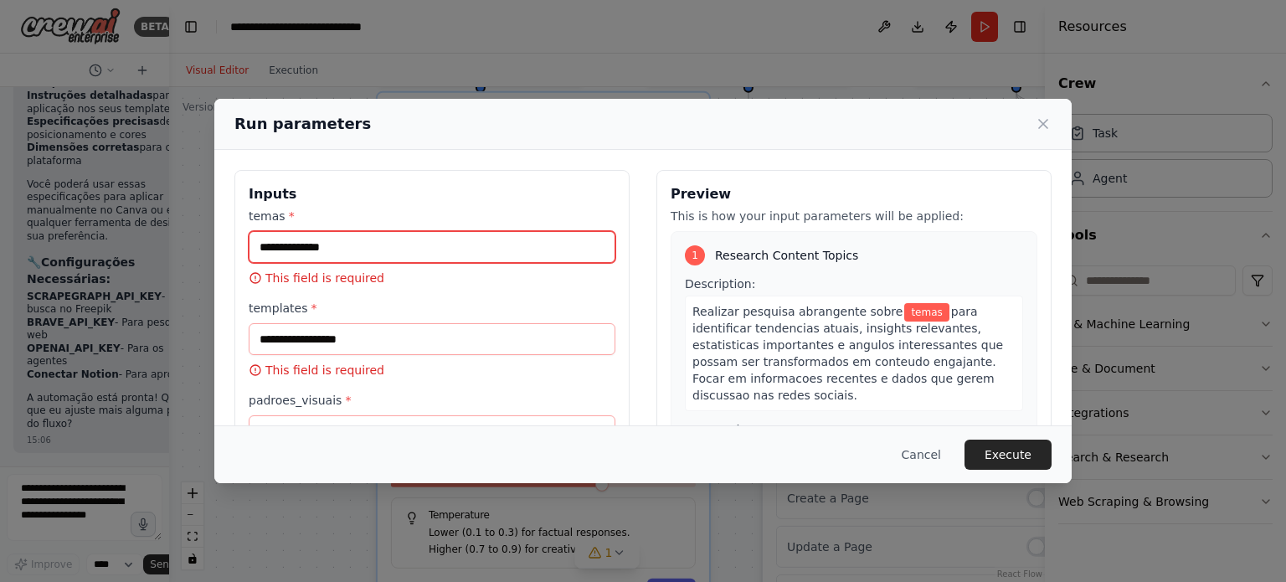
click at [377, 247] on input "temas *" at bounding box center [432, 247] width 367 height 32
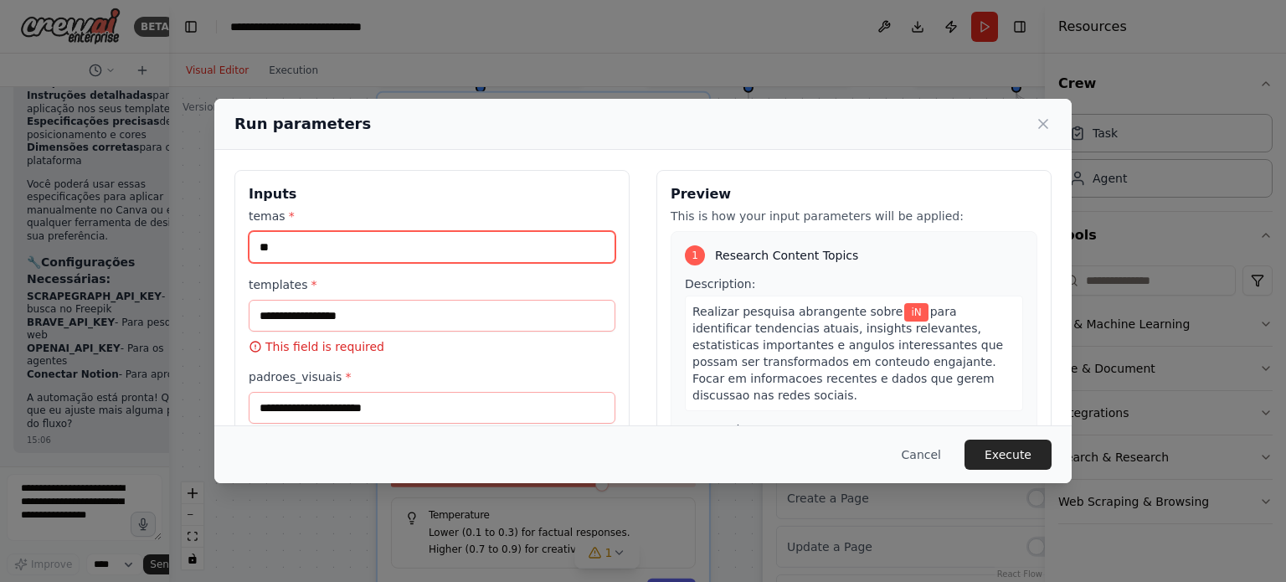
type input "*"
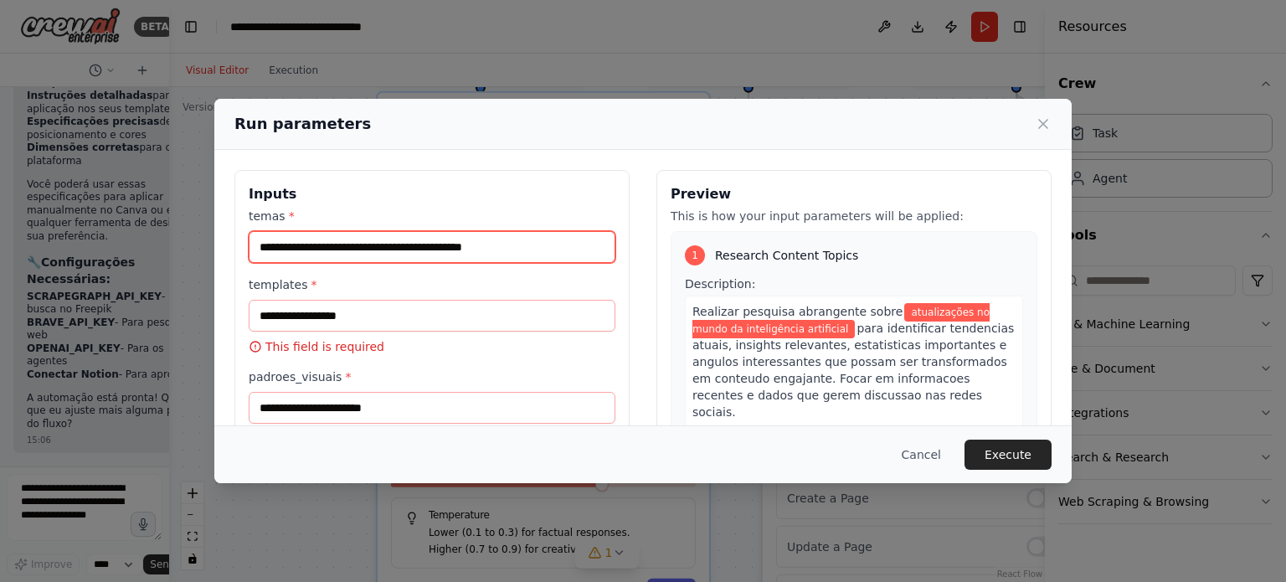
type input "**********"
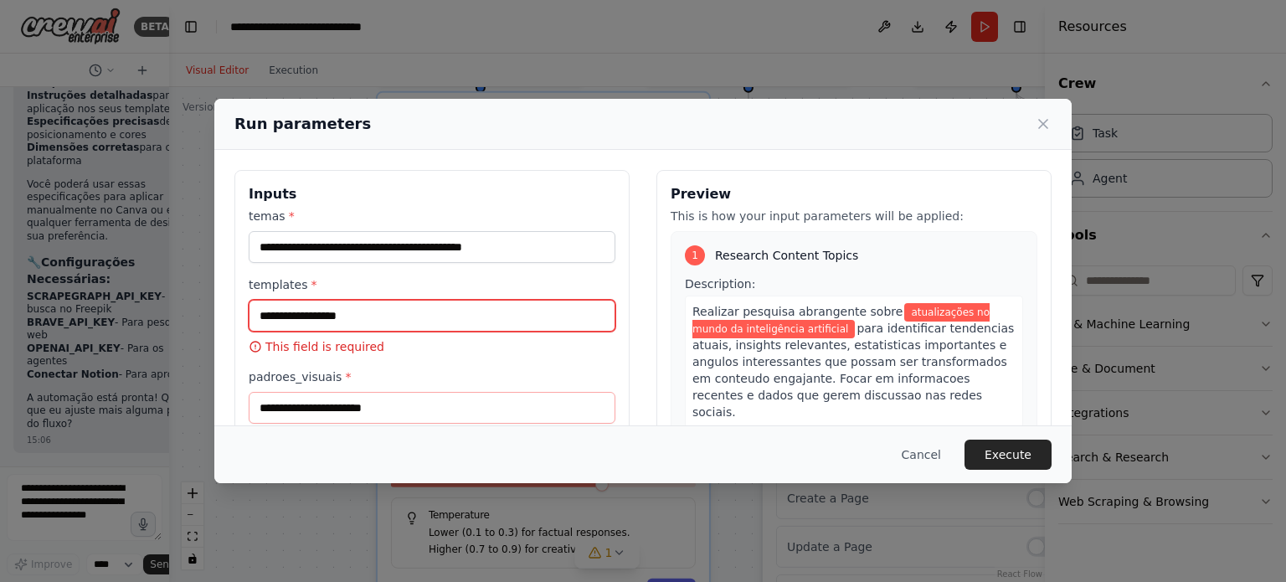
drag, startPoint x: 364, startPoint y: 300, endPoint x: 360, endPoint y: 314, distance: 14.8
click at [363, 300] on input "templates *" at bounding box center [432, 316] width 367 height 32
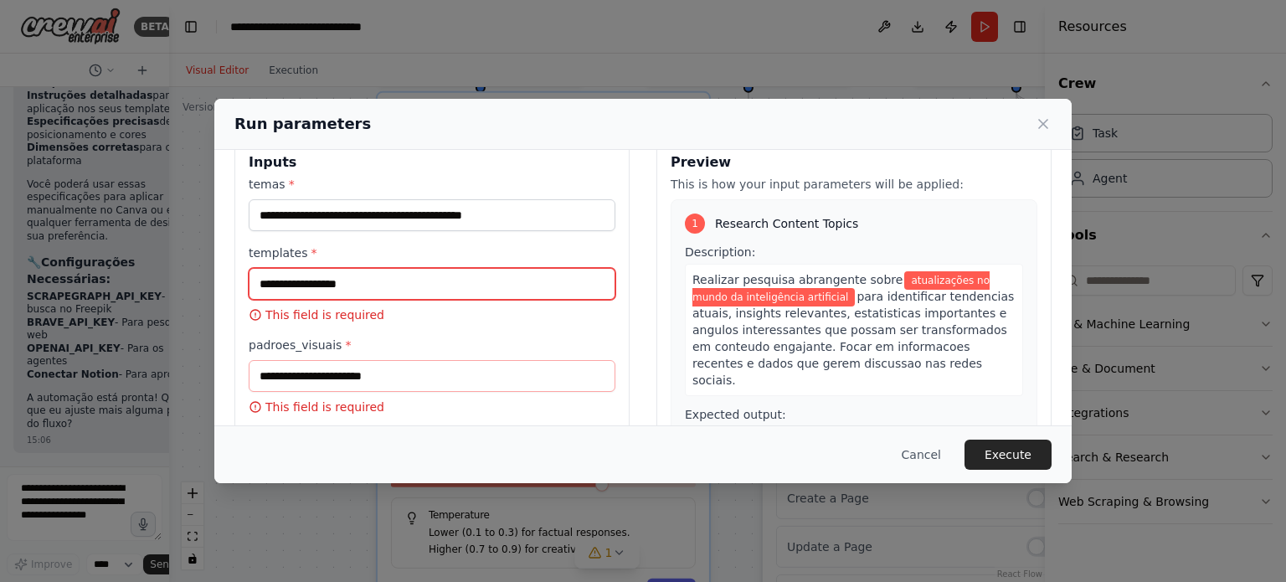
scroll to position [84, 0]
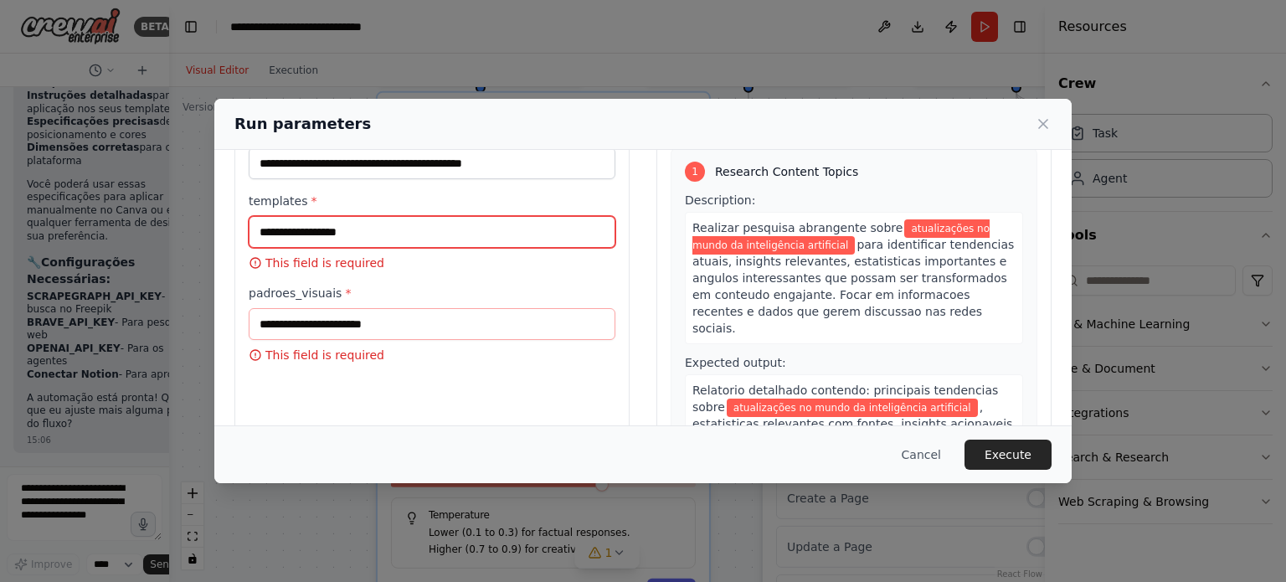
click at [383, 231] on input "templates *" at bounding box center [432, 232] width 367 height 32
click at [369, 229] on input "templates *" at bounding box center [432, 232] width 367 height 32
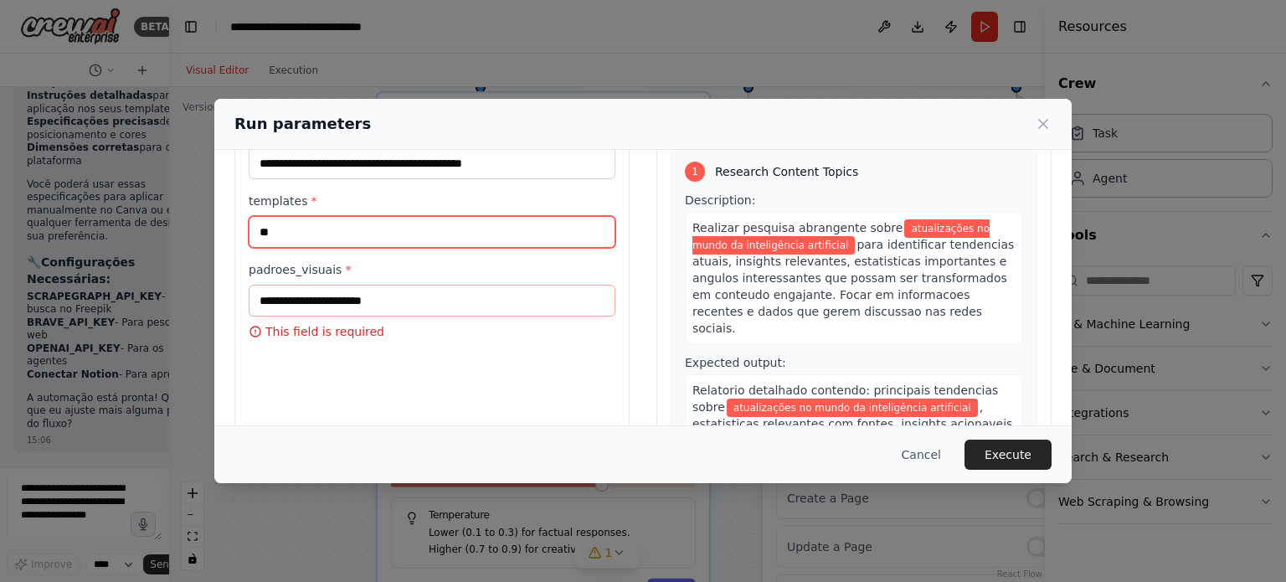
type input "*"
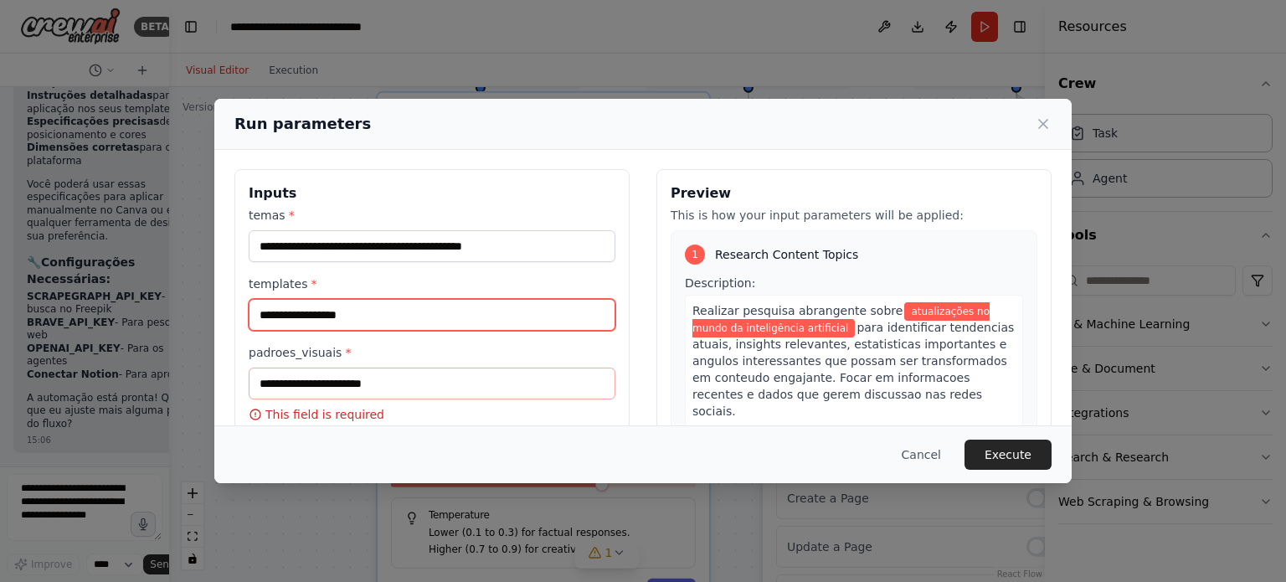
scroll to position [0, 0]
click at [382, 312] on input "templates *" at bounding box center [432, 316] width 367 height 32
click at [367, 312] on input "templates *" at bounding box center [432, 316] width 367 height 32
type input "*********"
click at [414, 317] on input "*********" at bounding box center [432, 316] width 367 height 32
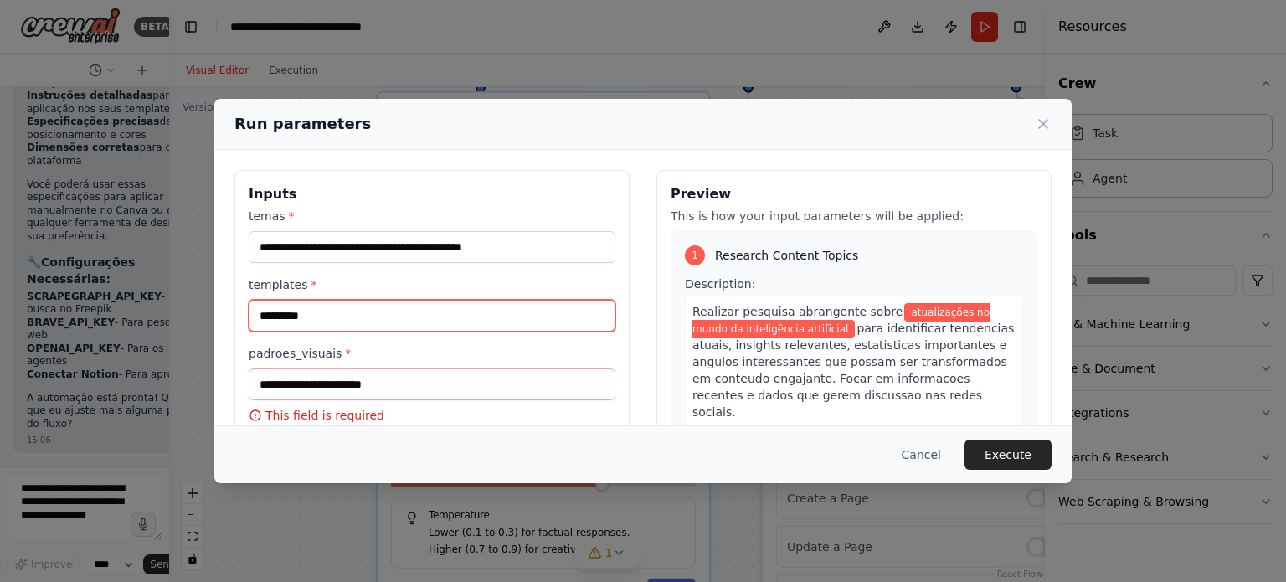
click at [414, 317] on input "*********" at bounding box center [432, 316] width 367 height 32
click at [379, 321] on input "templates *" at bounding box center [432, 316] width 367 height 32
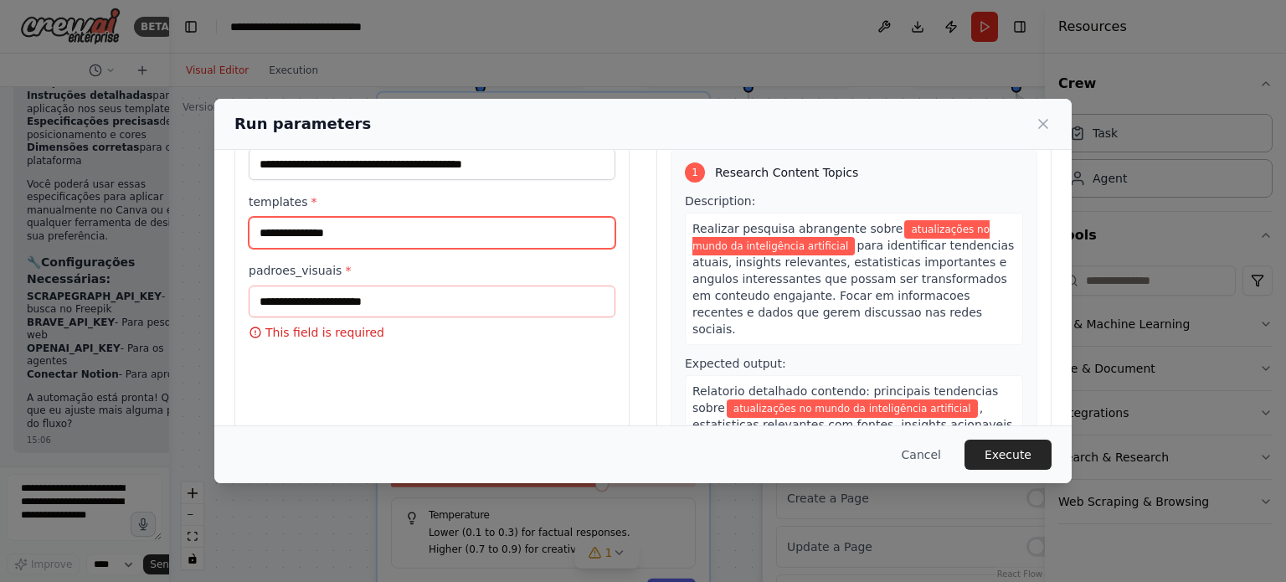
scroll to position [84, 0]
type input "**********"
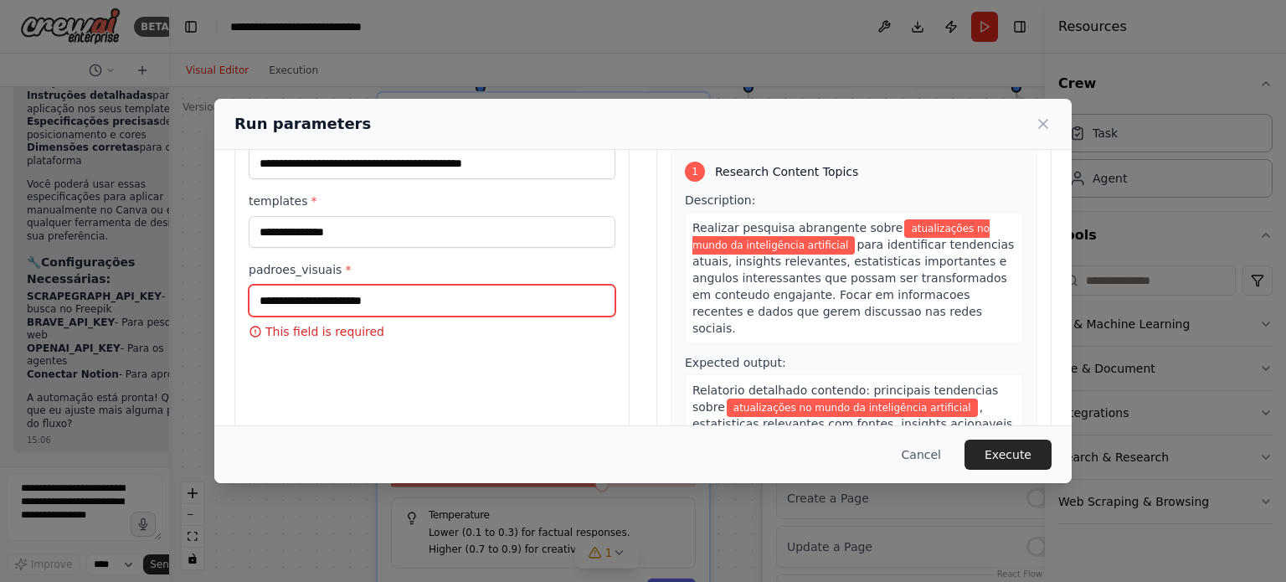
click at [363, 287] on input "padroes_visuais *" at bounding box center [432, 301] width 367 height 32
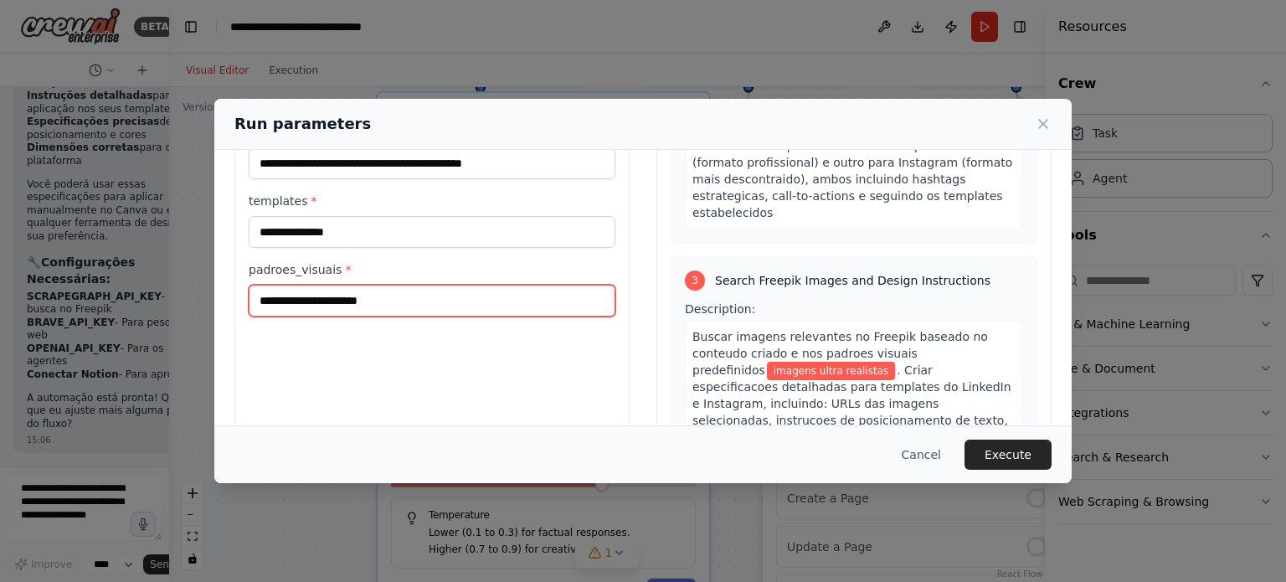
scroll to position [586, 0]
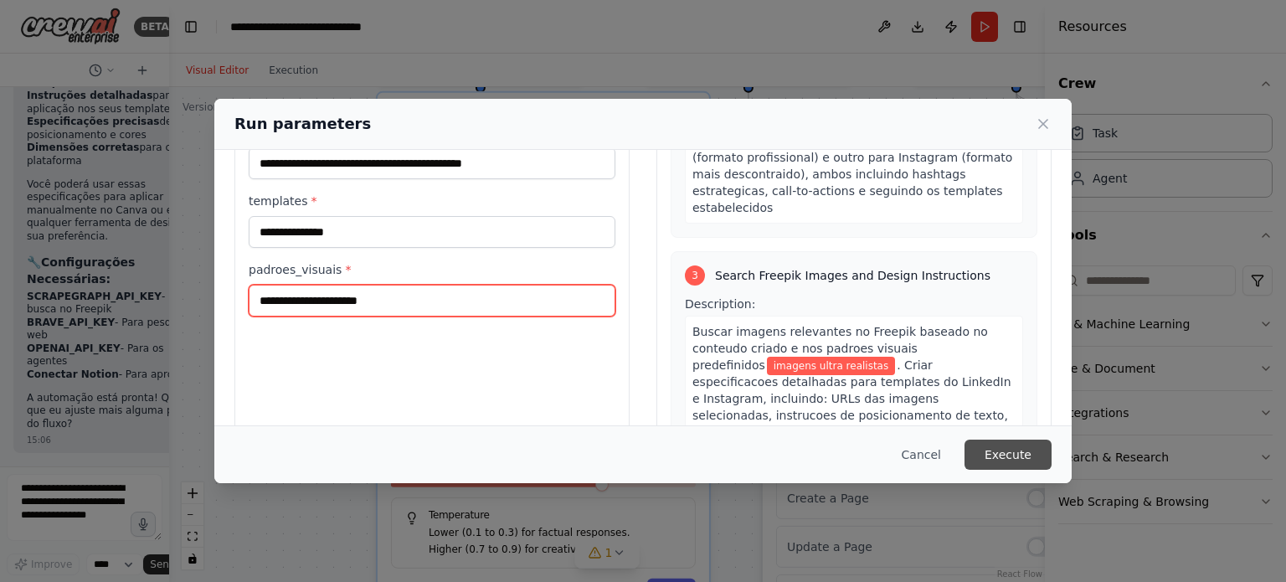
type input "**********"
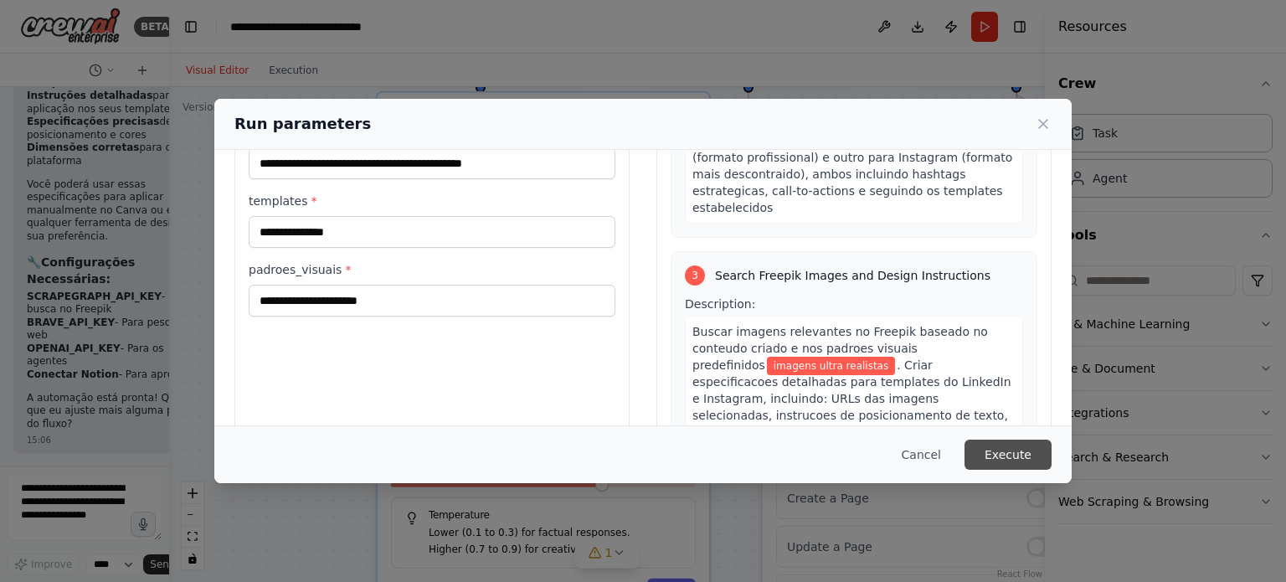
click at [1010, 456] on button "Execute" at bounding box center [1008, 455] width 87 height 30
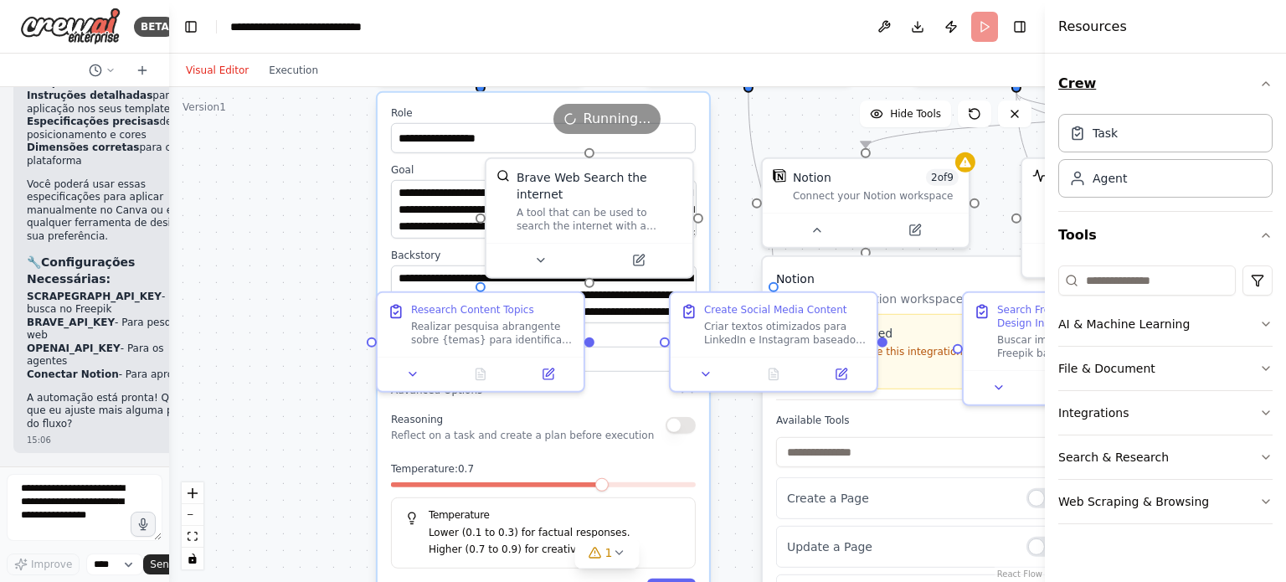
click at [1263, 80] on icon "button" at bounding box center [1265, 83] width 13 height 13
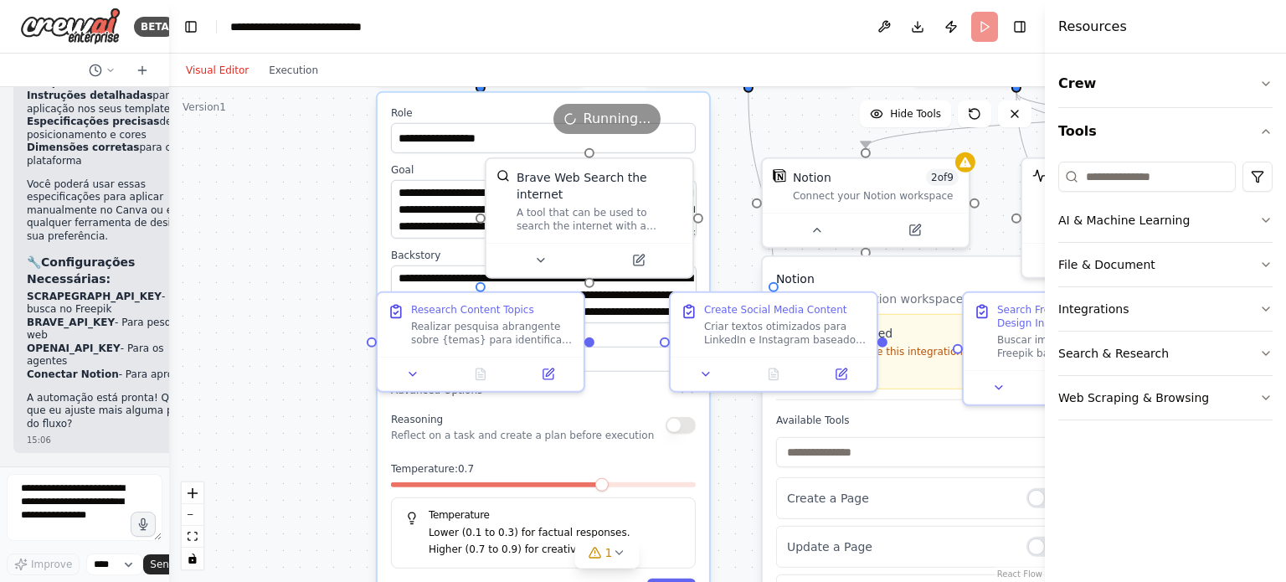
click at [1089, 18] on h4 "Resources" at bounding box center [1092, 27] width 69 height 20
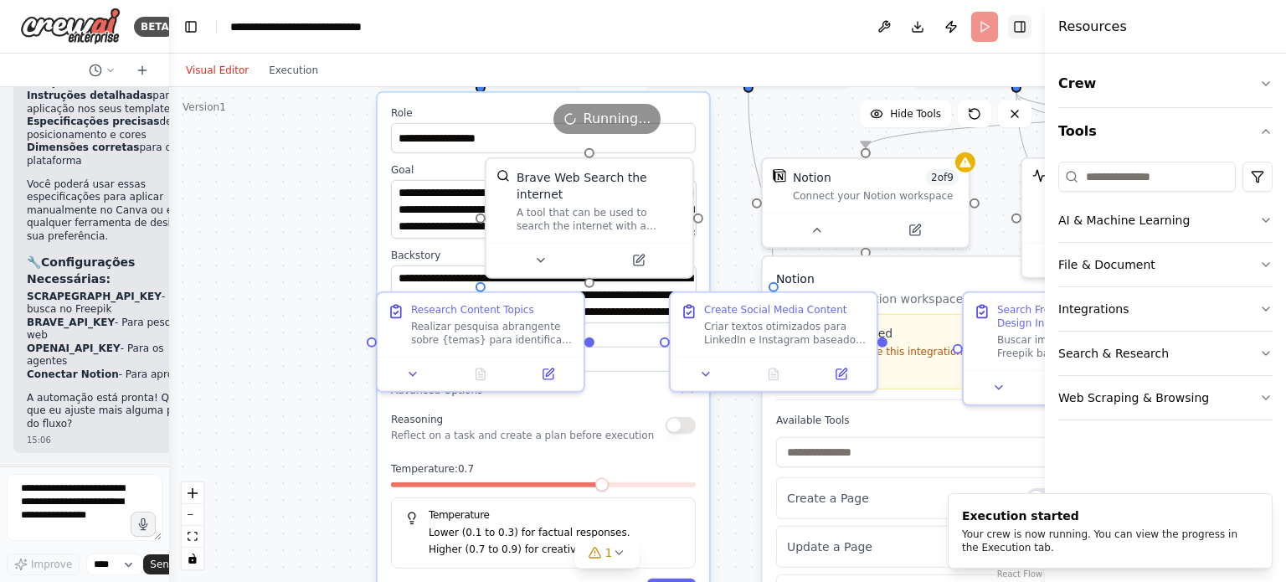
click at [1023, 28] on button "Toggle Right Sidebar" at bounding box center [1019, 26] width 23 height 23
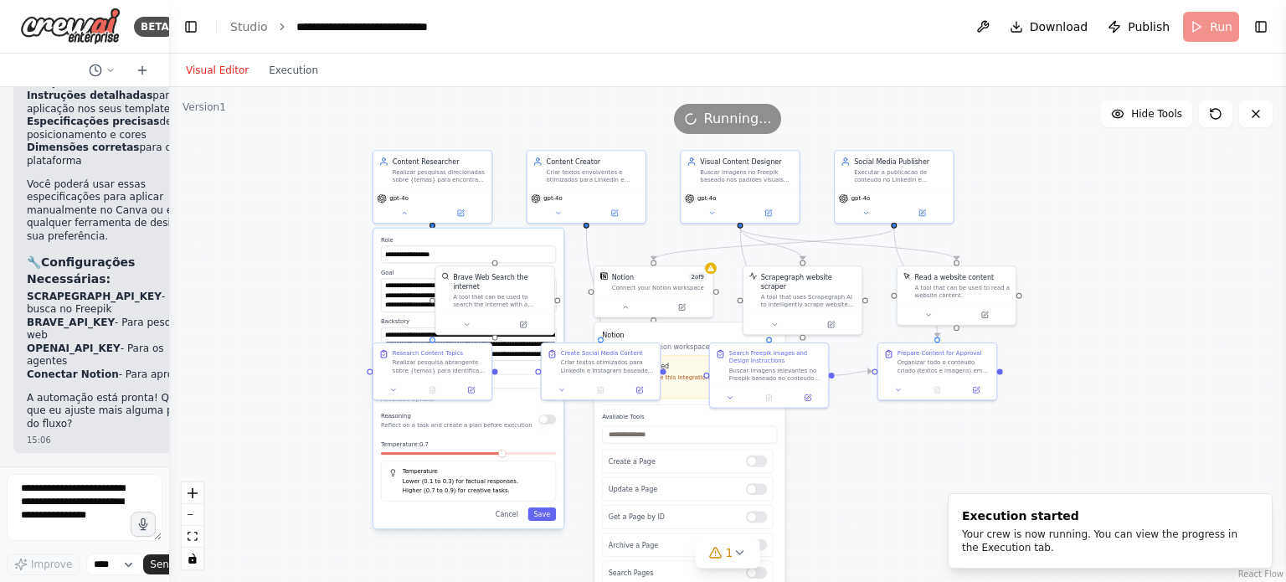
drag, startPoint x: 1205, startPoint y: 283, endPoint x: 1098, endPoint y: 270, distance: 108.0
click at [1164, 287] on div "**********" at bounding box center [727, 334] width 1117 height 495
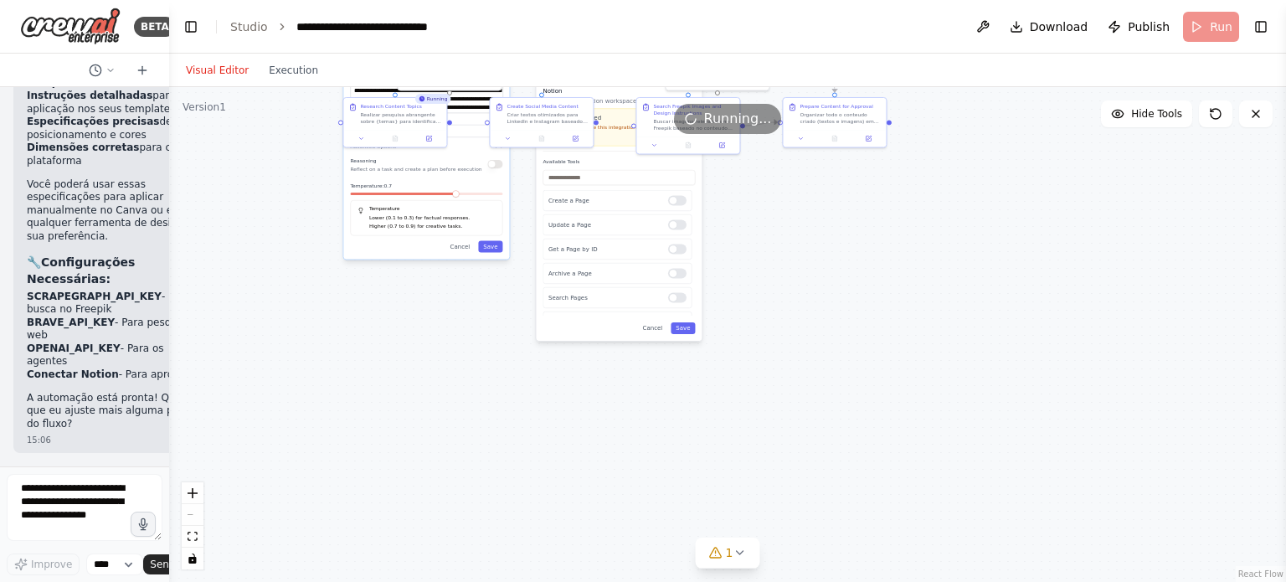
drag, startPoint x: 895, startPoint y: 448, endPoint x: 808, endPoint y: 214, distance: 250.1
click at [810, 209] on div "**********" at bounding box center [727, 334] width 1117 height 495
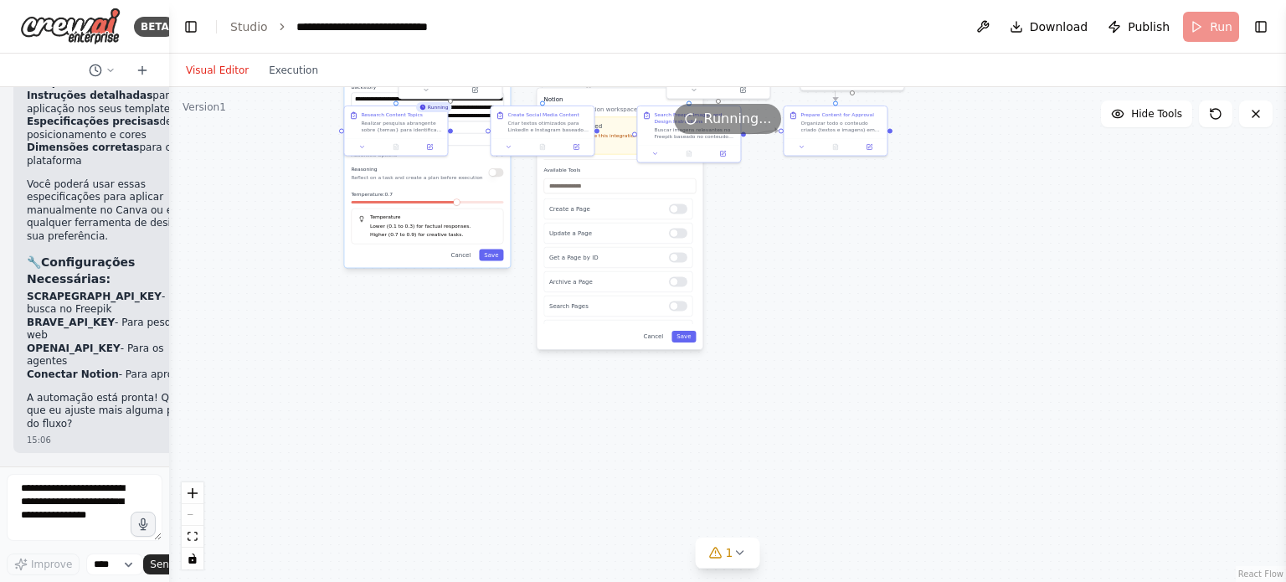
drag, startPoint x: 817, startPoint y: 305, endPoint x: 864, endPoint y: 418, distance: 122.4
click at [864, 421] on div "**********" at bounding box center [727, 334] width 1117 height 495
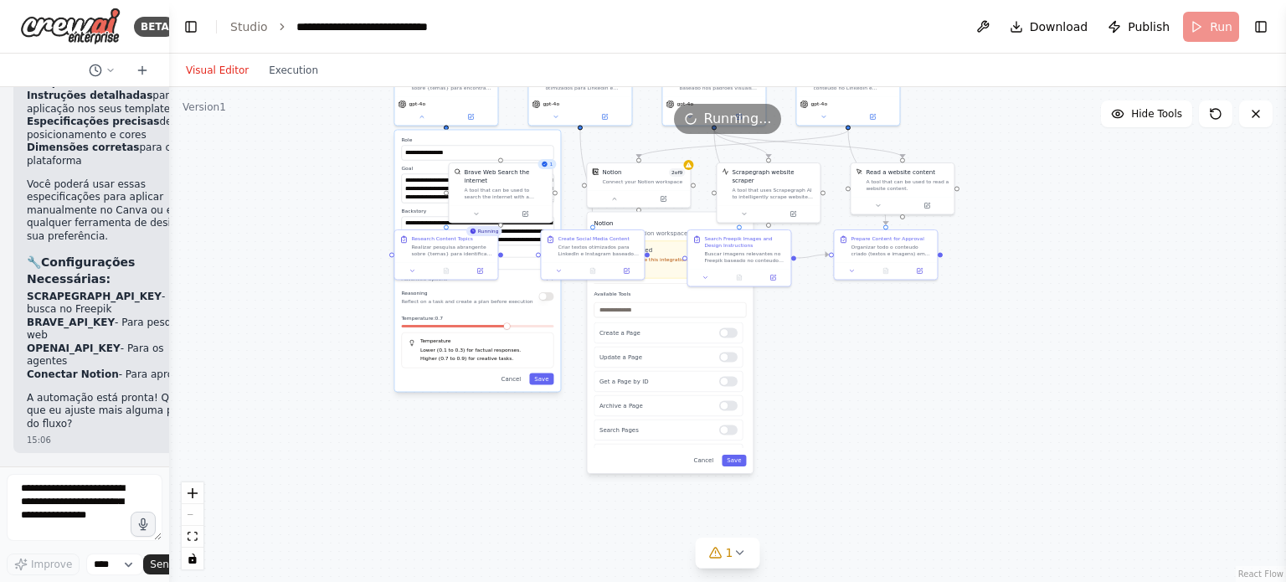
drag, startPoint x: 873, startPoint y: 405, endPoint x: 899, endPoint y: 430, distance: 36.7
click at [899, 435] on div "**********" at bounding box center [727, 334] width 1117 height 495
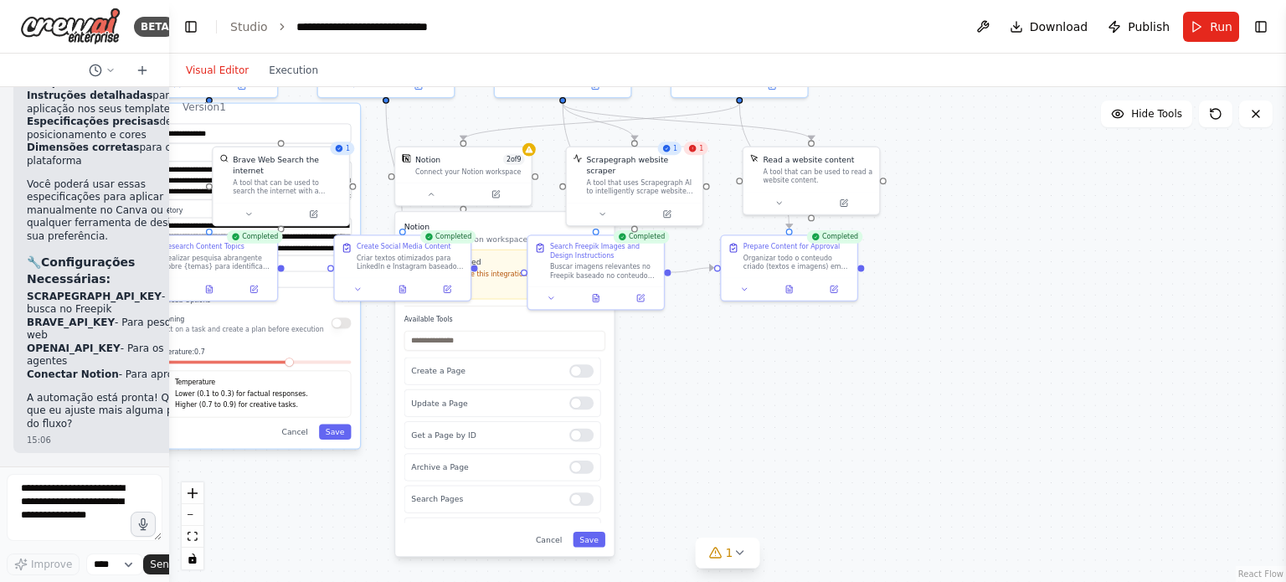
drag, startPoint x: 744, startPoint y: 413, endPoint x: 1096, endPoint y: 391, distance: 353.2
click at [1099, 393] on div "**********" at bounding box center [727, 334] width 1117 height 495
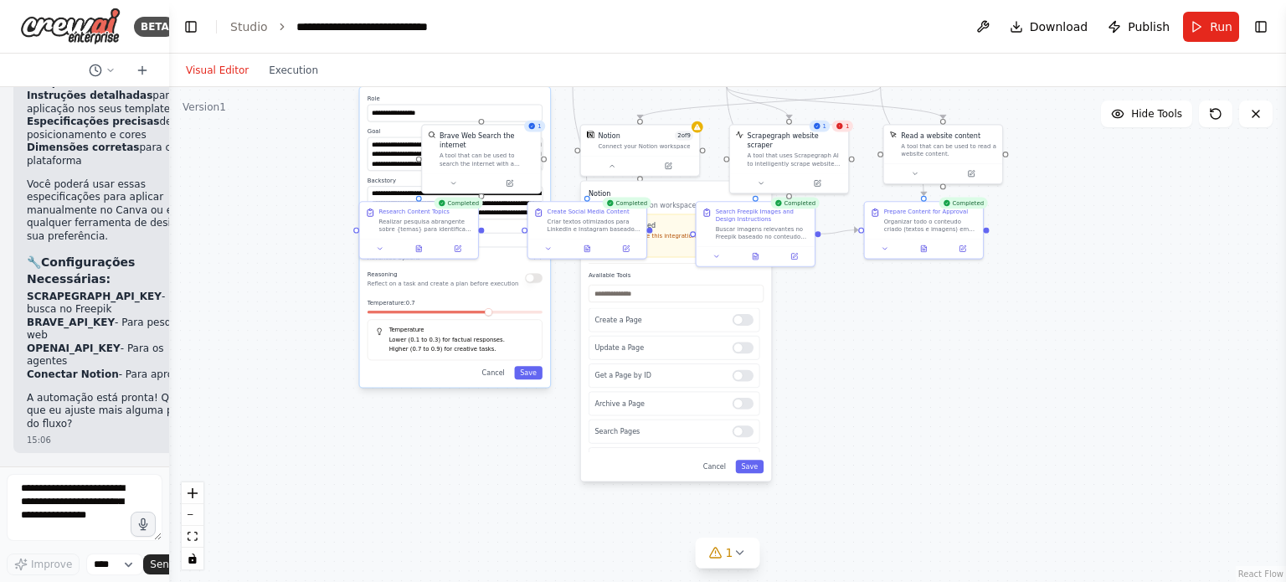
drag, startPoint x: 1141, startPoint y: 396, endPoint x: 948, endPoint y: 358, distance: 197.2
click at [946, 343] on div "**********" at bounding box center [727, 334] width 1117 height 495
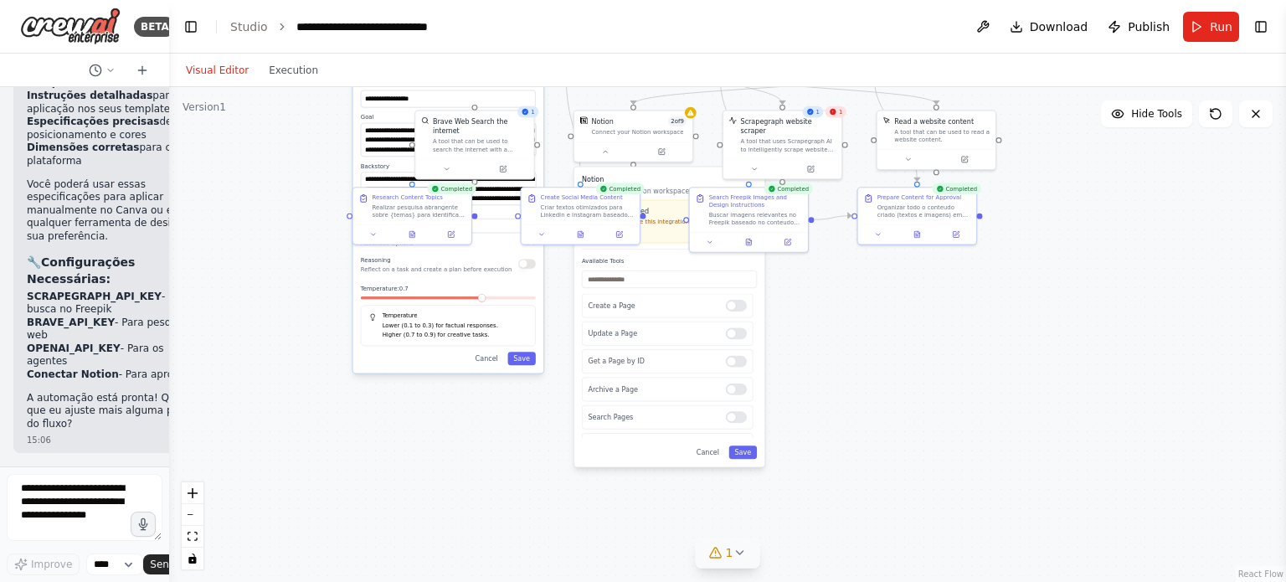
click at [728, 551] on span "1" at bounding box center [730, 552] width 8 height 17
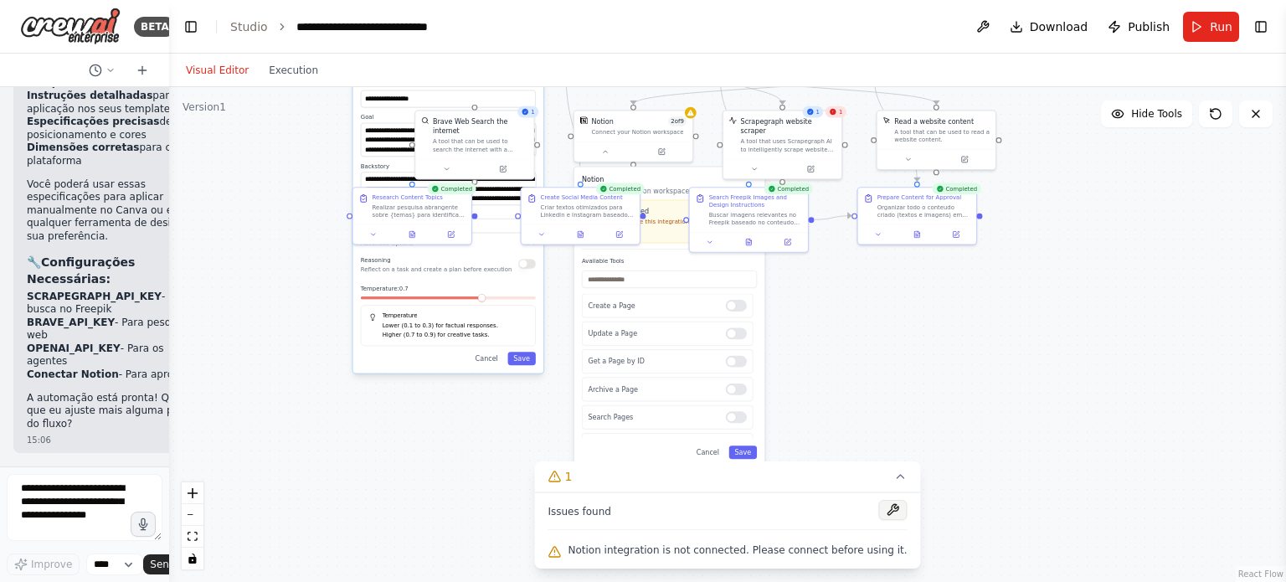
click at [879, 516] on button at bounding box center [893, 510] width 28 height 20
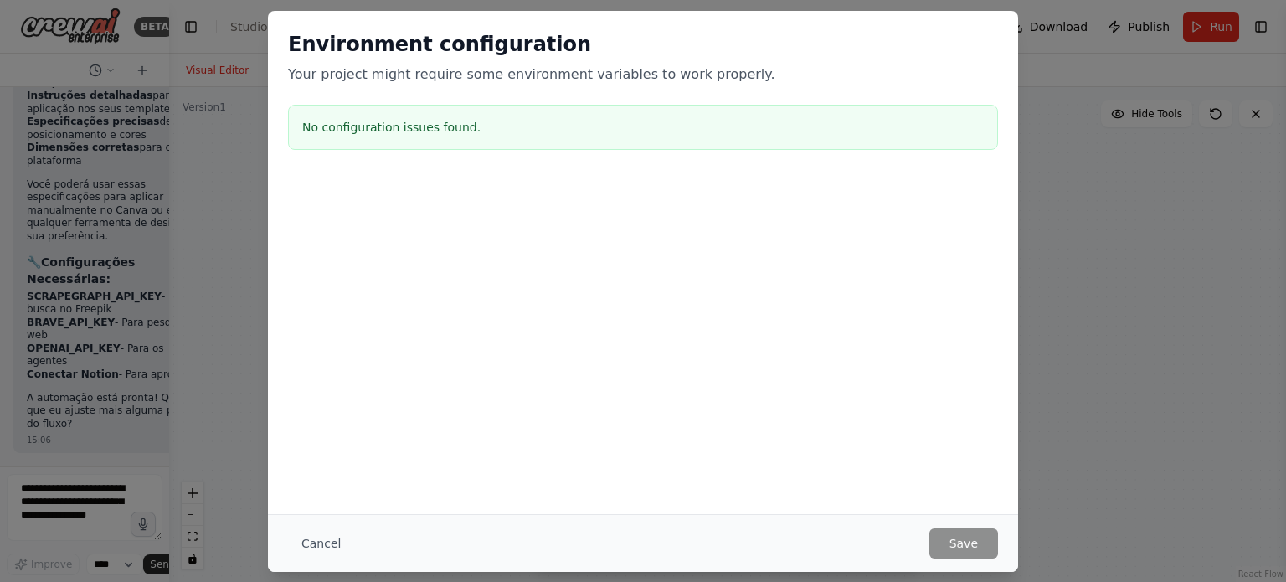
drag, startPoint x: 290, startPoint y: 544, endPoint x: 315, endPoint y: 535, distance: 26.8
click at [291, 543] on button "Cancel" at bounding box center [321, 543] width 66 height 30
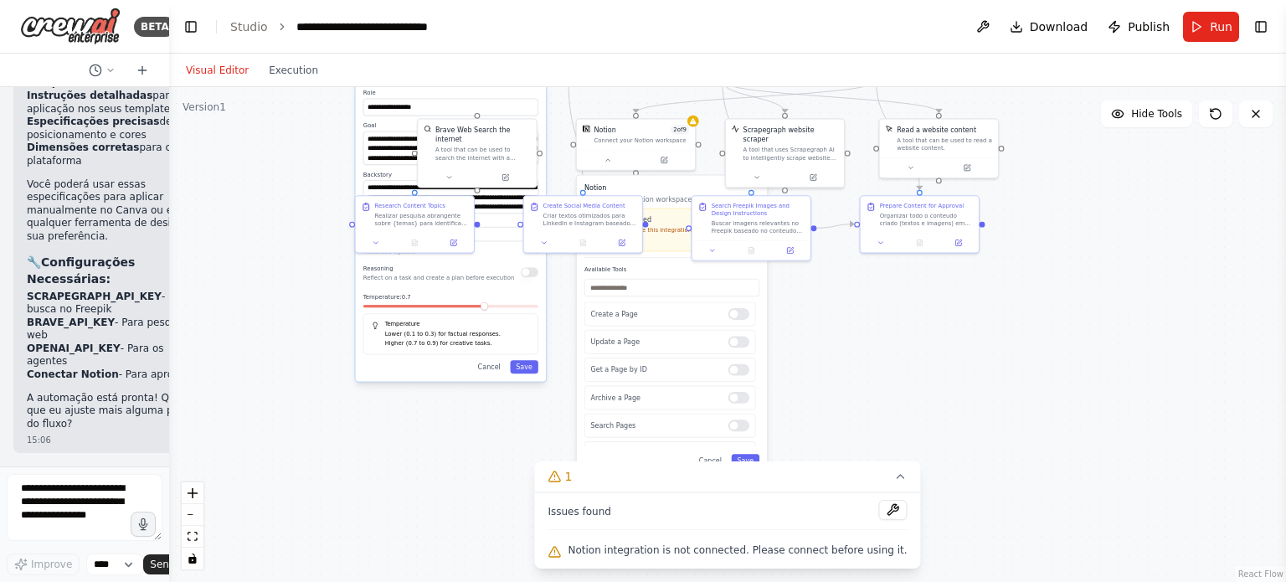
drag, startPoint x: 939, startPoint y: 363, endPoint x: 956, endPoint y: 396, distance: 37.1
click at [955, 397] on div "**********" at bounding box center [727, 334] width 1117 height 495
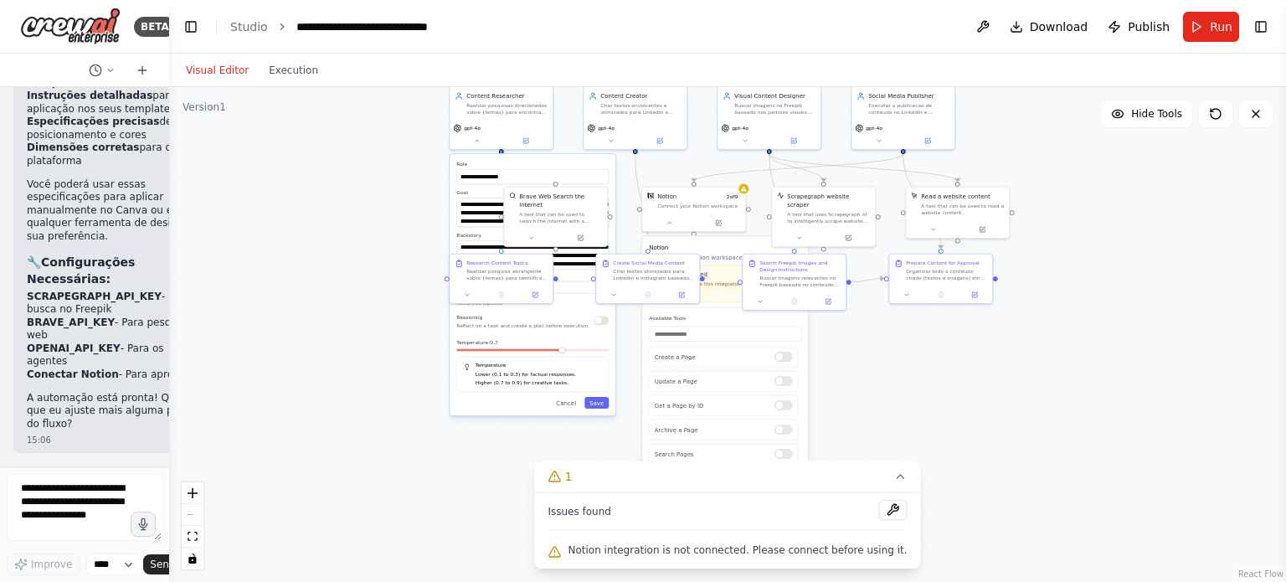
drag, startPoint x: 332, startPoint y: 265, endPoint x: 337, endPoint y: 304, distance: 39.7
click at [341, 314] on div "**********" at bounding box center [727, 334] width 1117 height 495
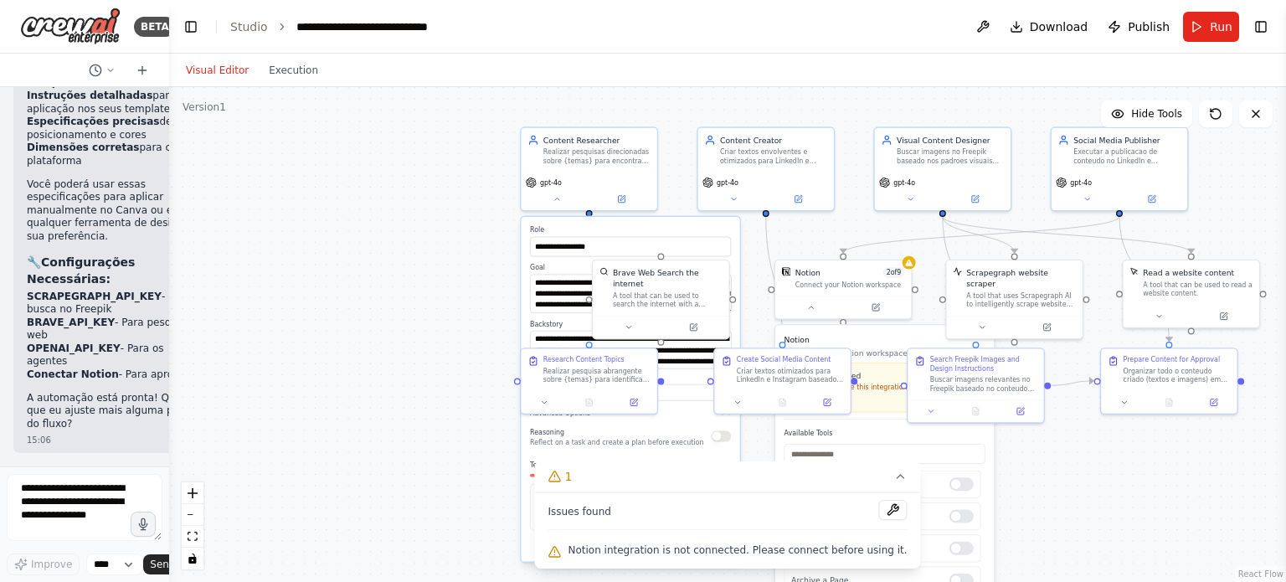
drag, startPoint x: 109, startPoint y: 211, endPoint x: 121, endPoint y: 213, distance: 12.7
click at [121, 214] on p "Você poderá usar essas especificações para aplicar manualmente no Canva ou em q…" at bounding box center [116, 210] width 178 height 65
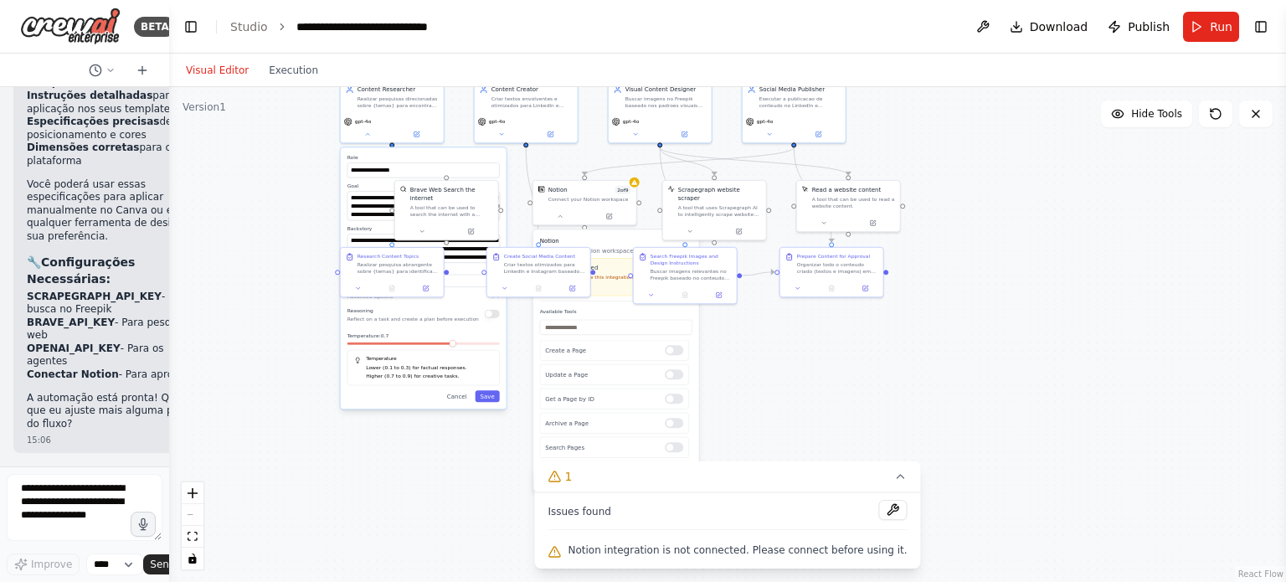
drag, startPoint x: 1167, startPoint y: 276, endPoint x: 1270, endPoint y: 126, distance: 181.4
click at [1079, 171] on div "**********" at bounding box center [727, 334] width 1117 height 495
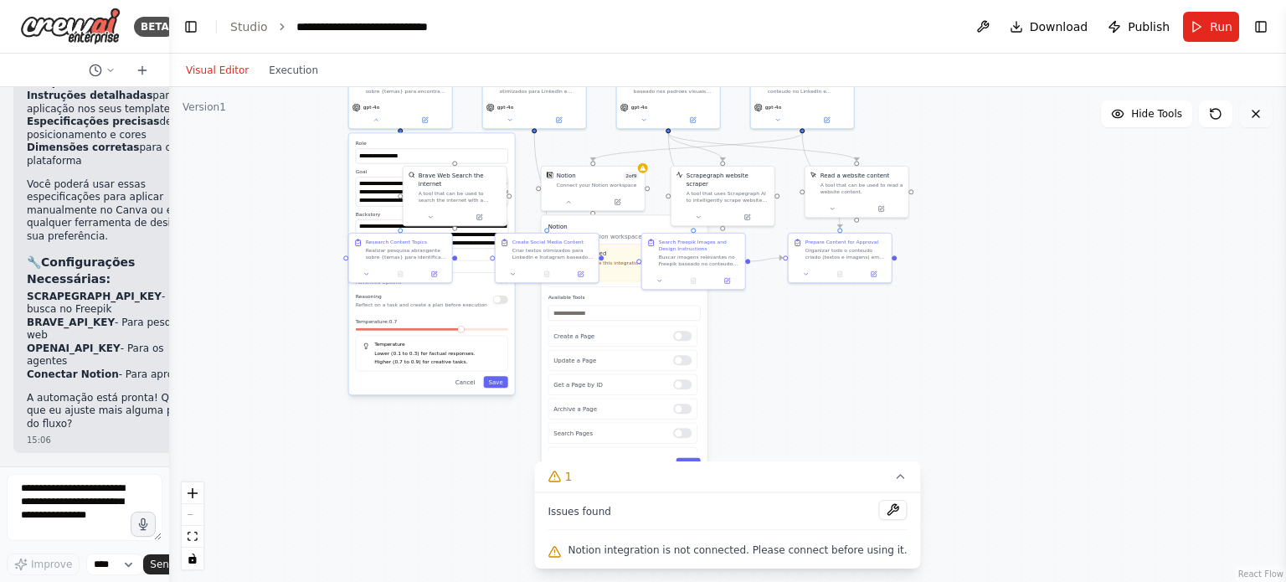
click at [1256, 111] on icon at bounding box center [1255, 113] width 13 height 13
click at [69, 30] on img at bounding box center [70, 27] width 100 height 38
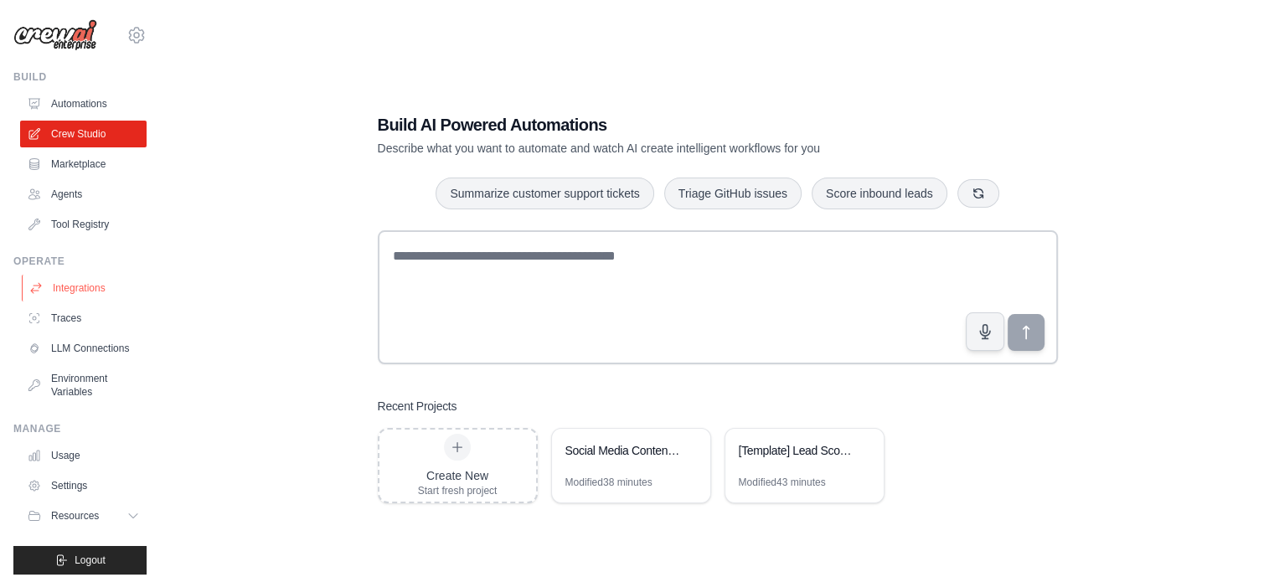
click at [76, 291] on link "Integrations" at bounding box center [85, 288] width 126 height 27
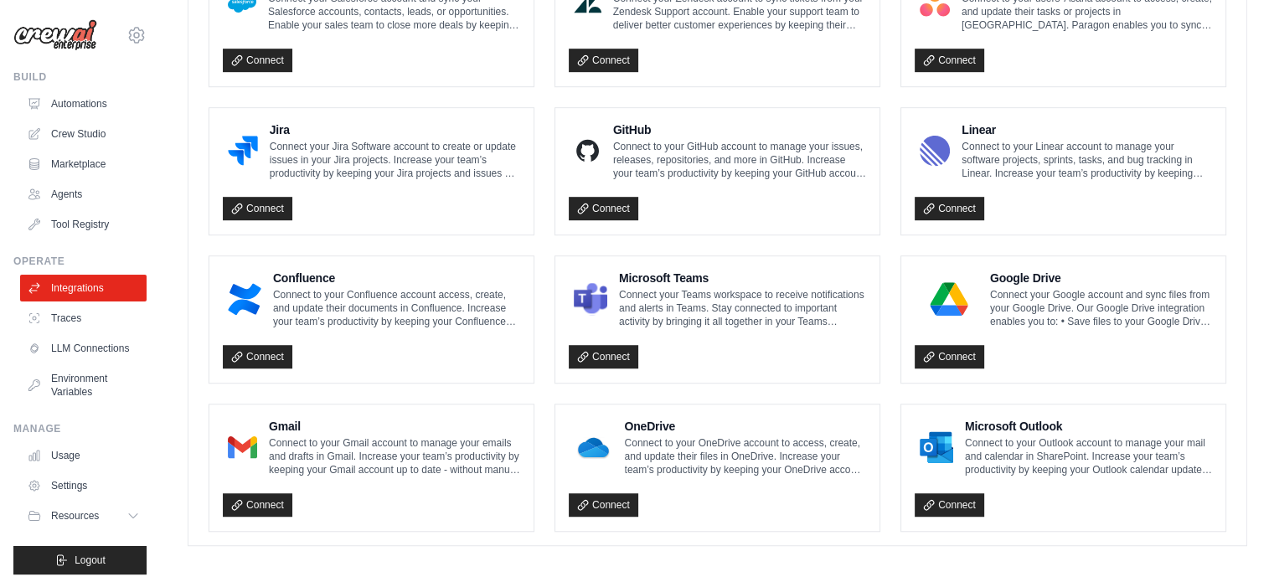
scroll to position [989, 0]
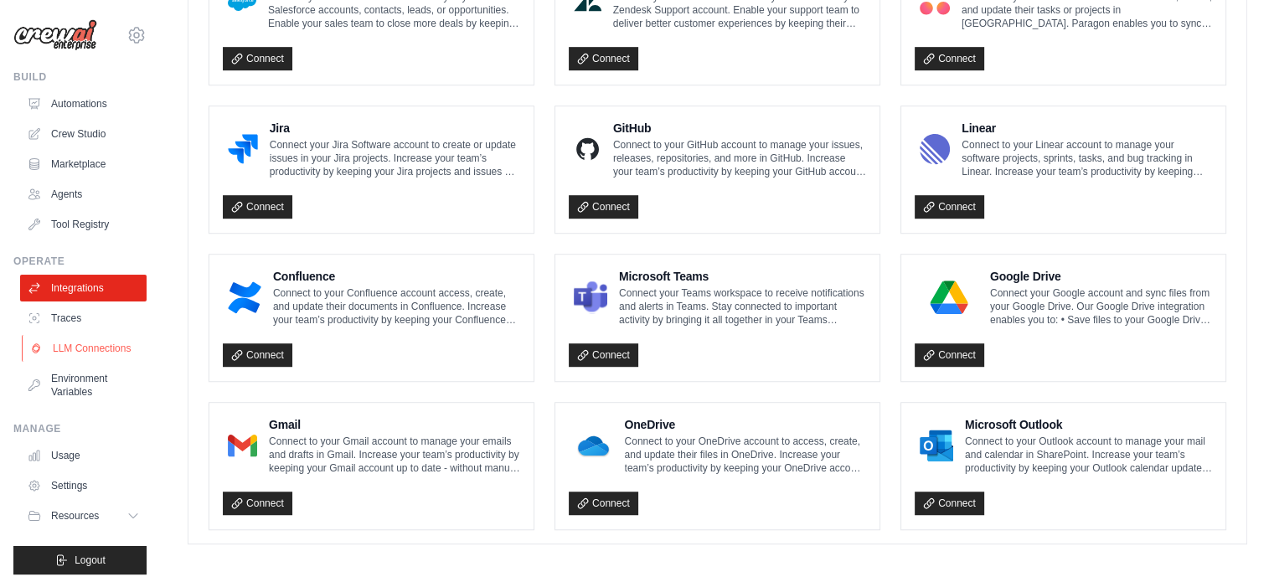
click at [80, 350] on link "LLM Connections" at bounding box center [85, 348] width 126 height 27
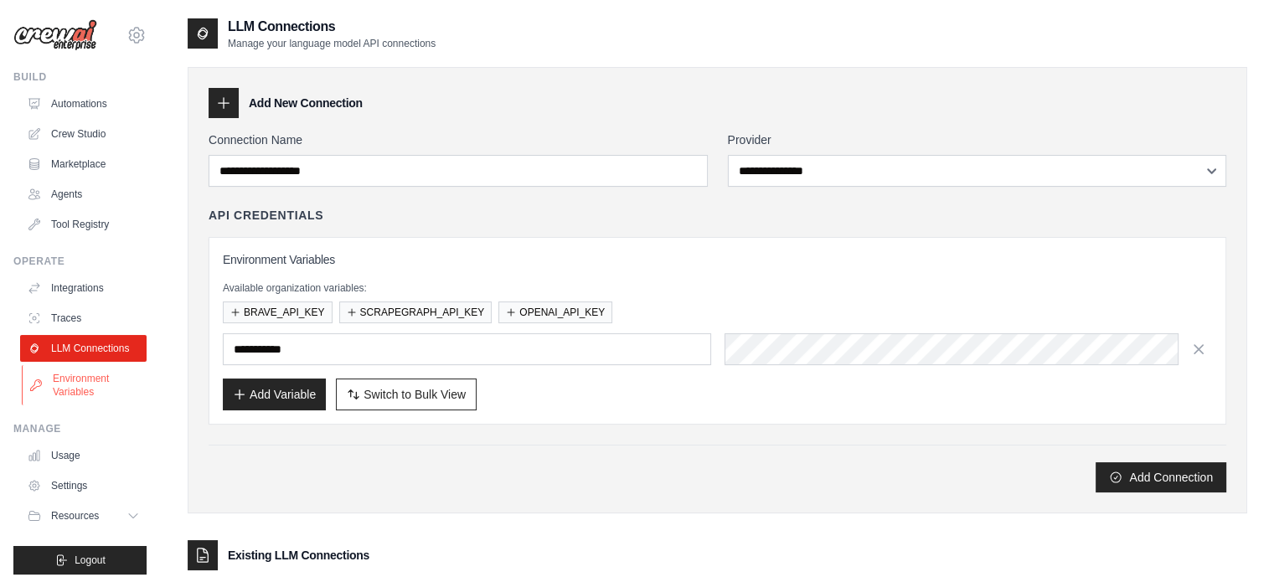
click at [74, 401] on link "Environment Variables" at bounding box center [85, 385] width 126 height 40
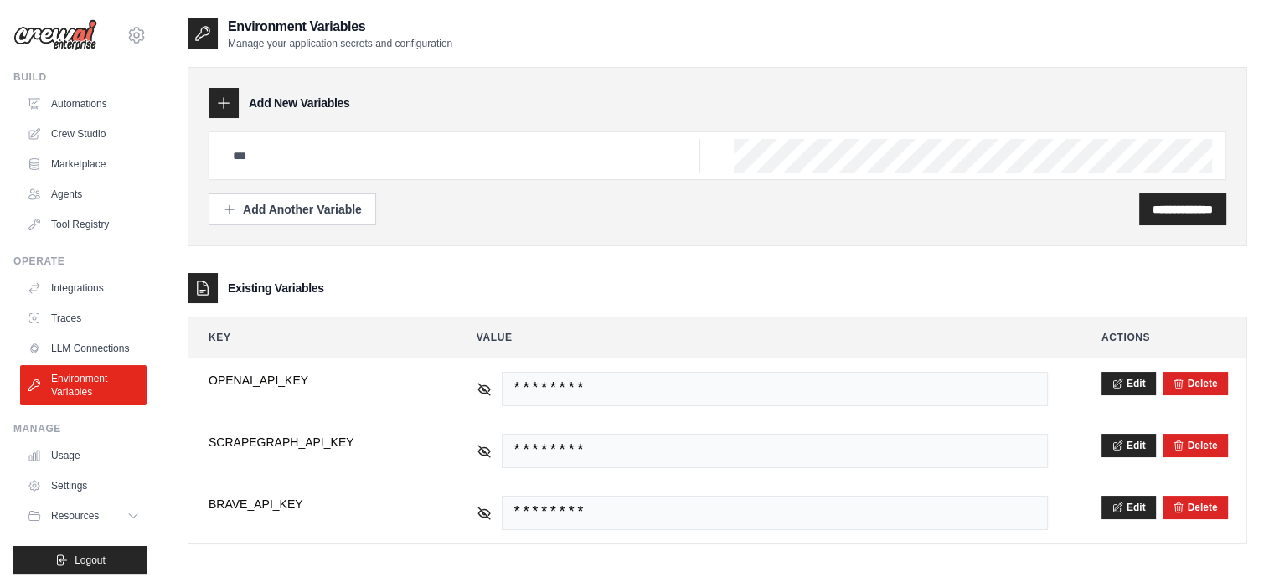
click at [87, 303] on ul "Integrations Traces LLM Connections Environment Variables" at bounding box center [83, 340] width 126 height 131
click at [78, 284] on link "Integrations" at bounding box center [85, 288] width 126 height 27
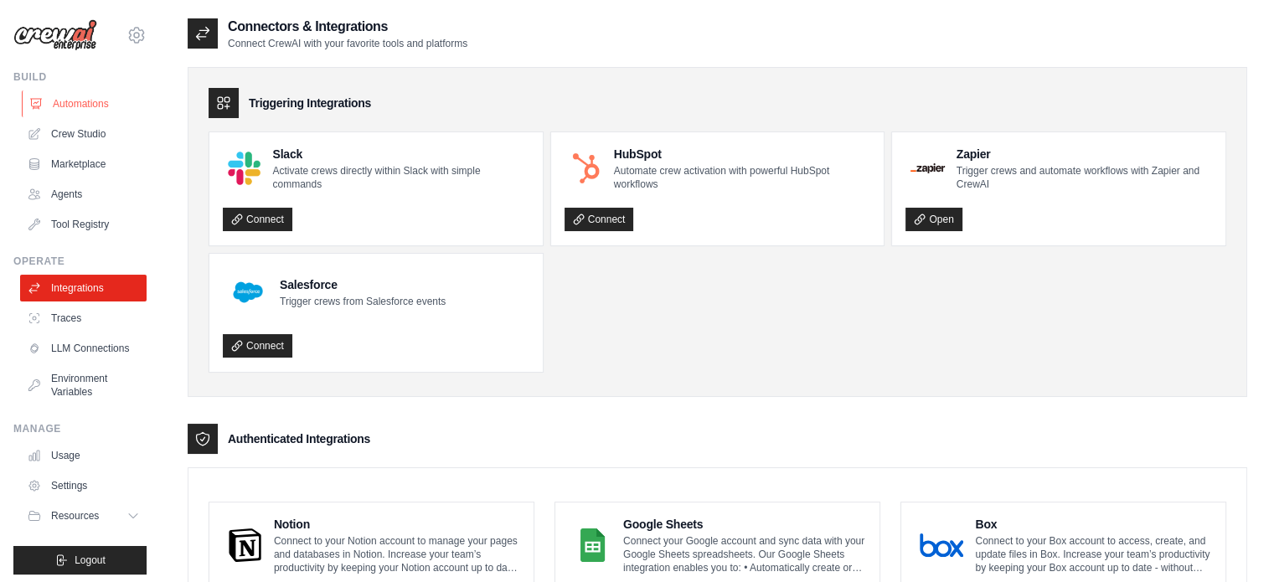
click at [67, 113] on link "Automations" at bounding box center [85, 103] width 126 height 27
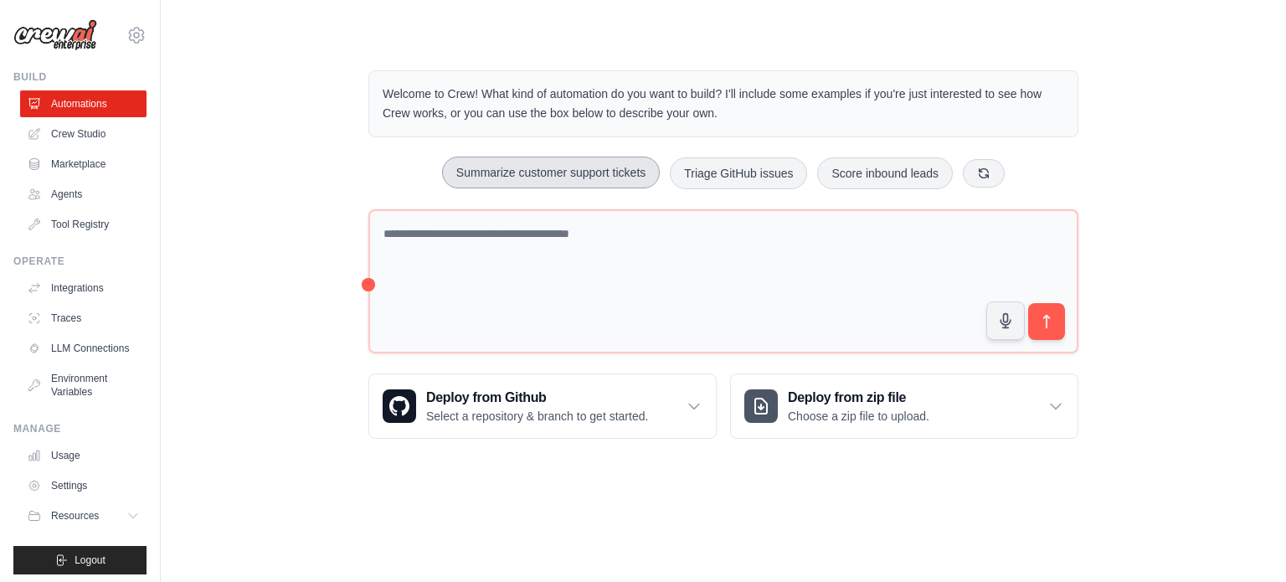
click at [579, 177] on button "Summarize customer support tickets" at bounding box center [551, 173] width 218 height 32
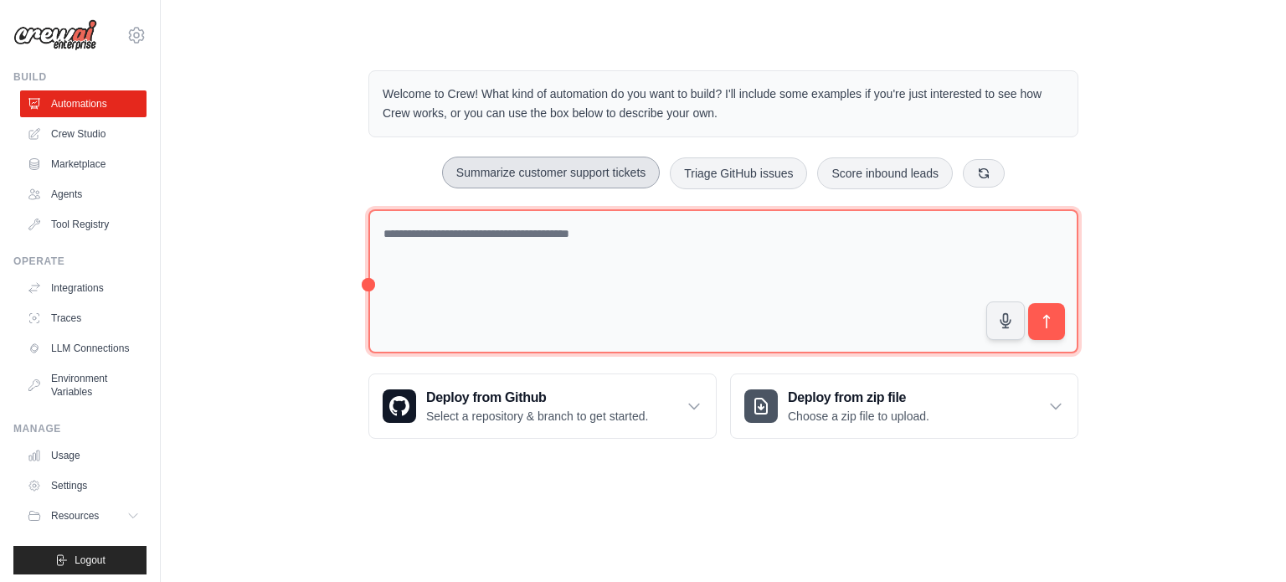
type textarea "**********"
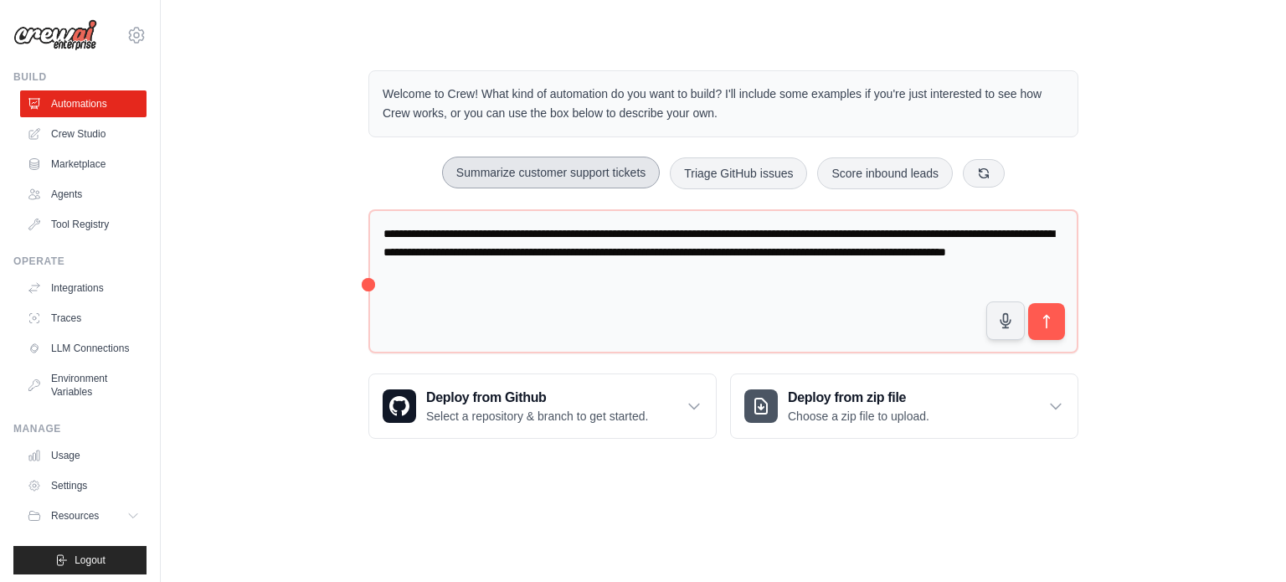
click at [579, 170] on button "Summarize customer support tickets" at bounding box center [551, 173] width 218 height 32
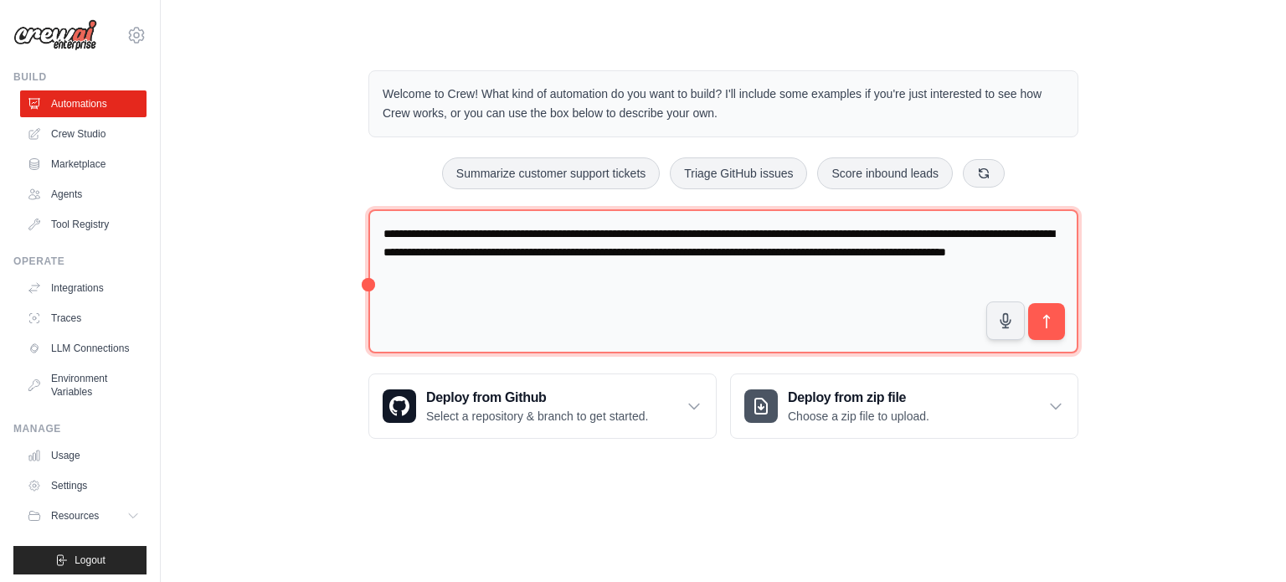
click at [626, 261] on textarea "**********" at bounding box center [723, 281] width 710 height 145
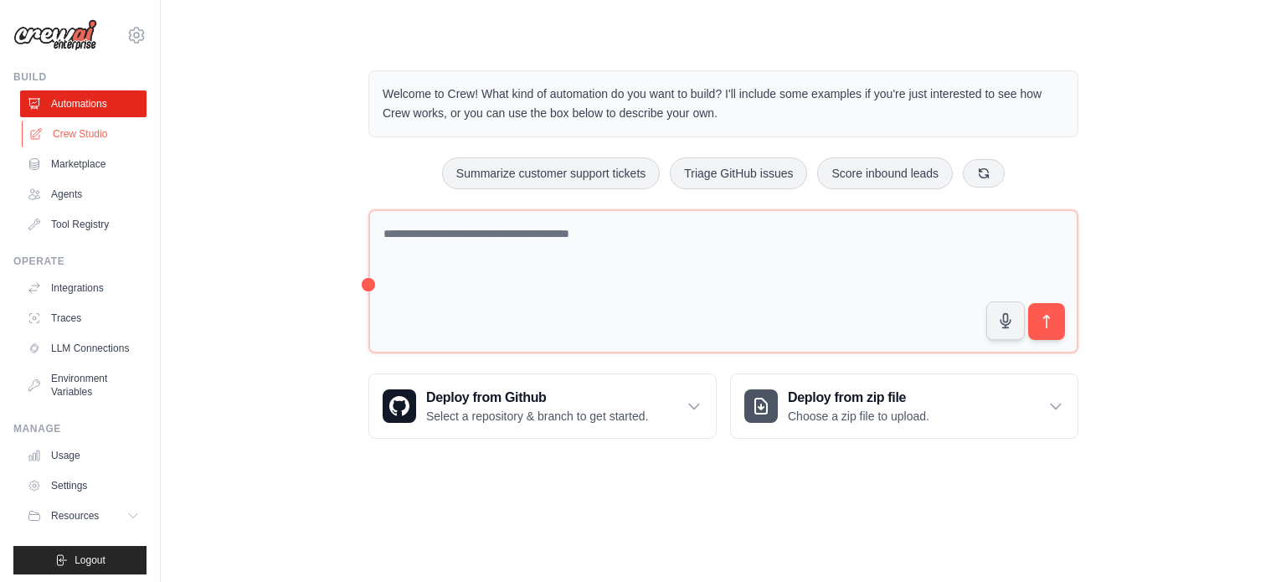
click at [89, 136] on link "Crew Studio" at bounding box center [85, 134] width 126 height 27
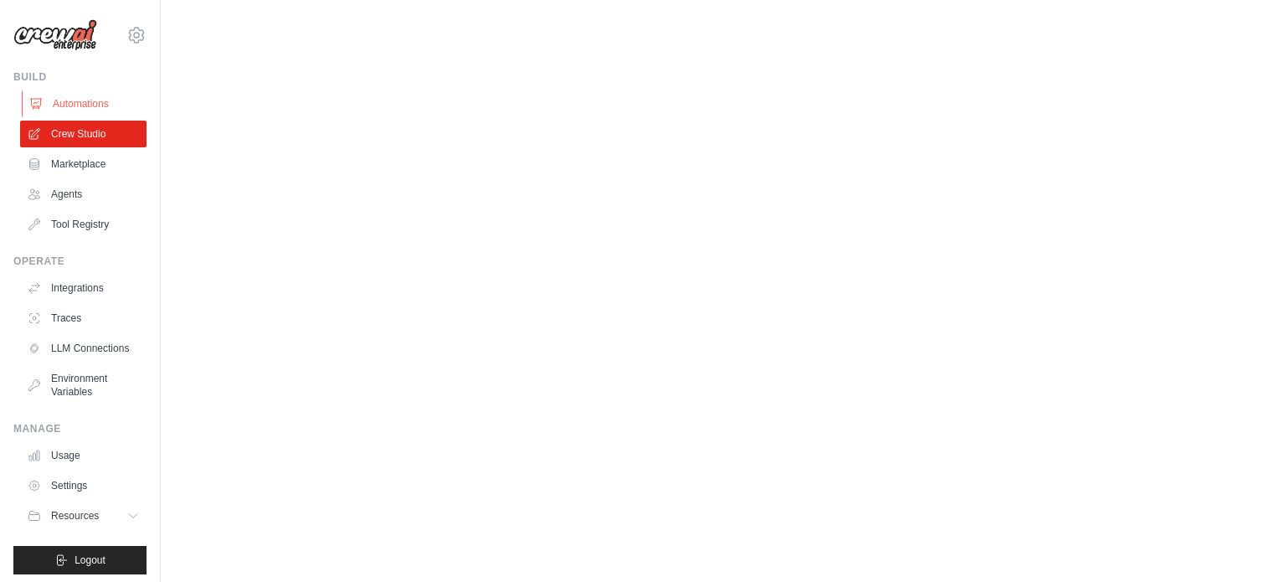
click at [87, 100] on link "Automations" at bounding box center [85, 103] width 126 height 27
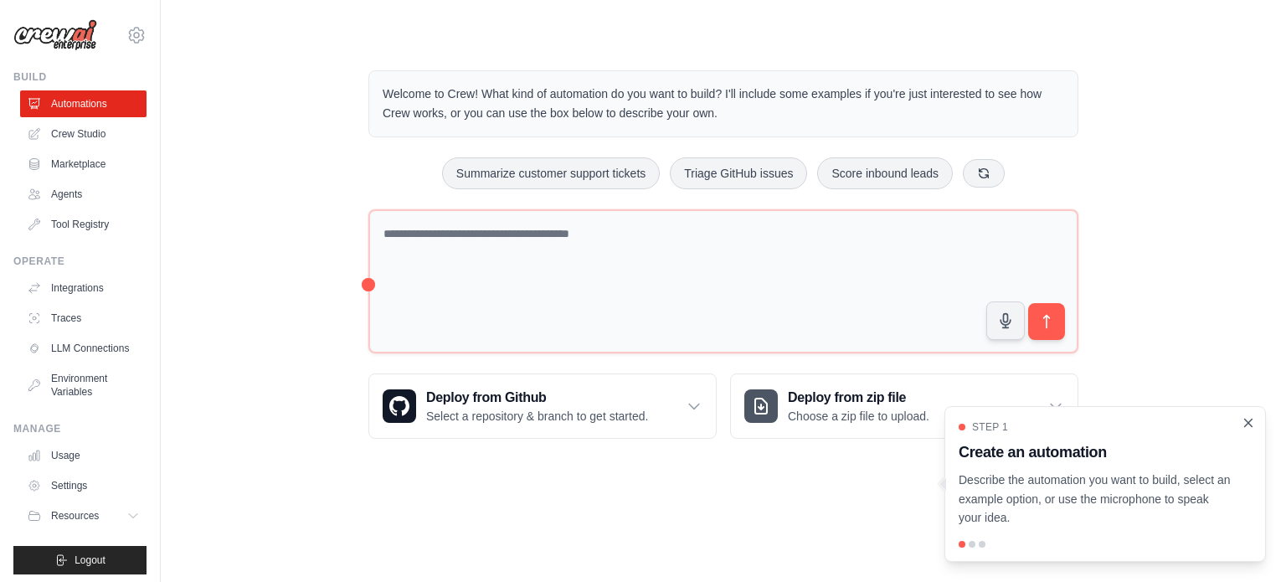
click at [1247, 426] on icon "Close walkthrough" at bounding box center [1248, 422] width 15 height 15
